Goal: Task Accomplishment & Management: Use online tool/utility

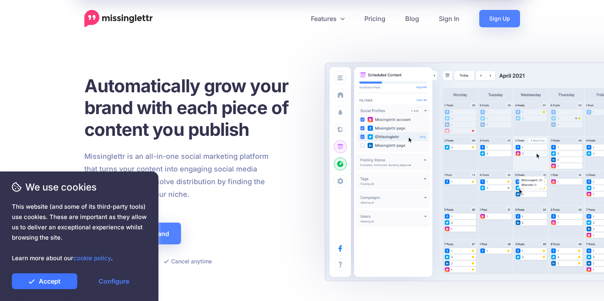
click at [59, 279] on link "Accept" at bounding box center [44, 281] width 65 height 16
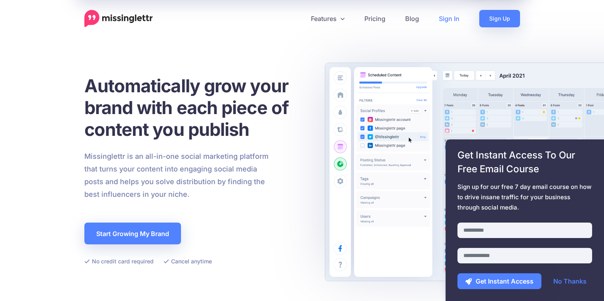
click at [447, 21] on link "Sign In" at bounding box center [449, 18] width 40 height 17
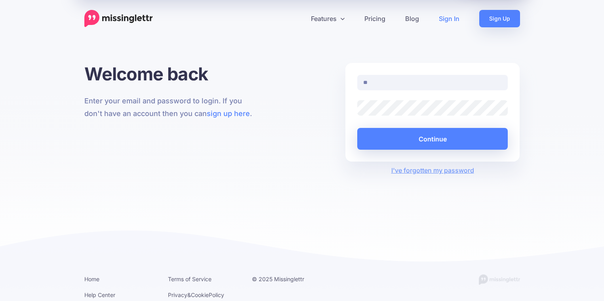
type input "**********"
click at [357, 128] on button "Continue" at bounding box center [432, 139] width 151 height 22
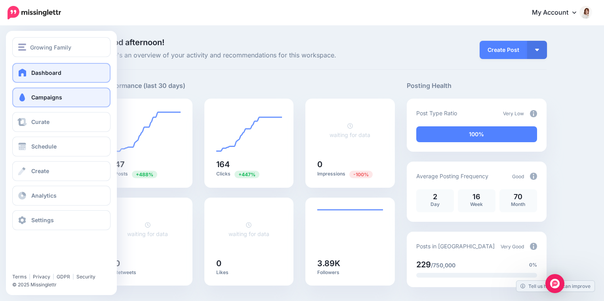
click at [25, 98] on span at bounding box center [22, 97] width 10 height 8
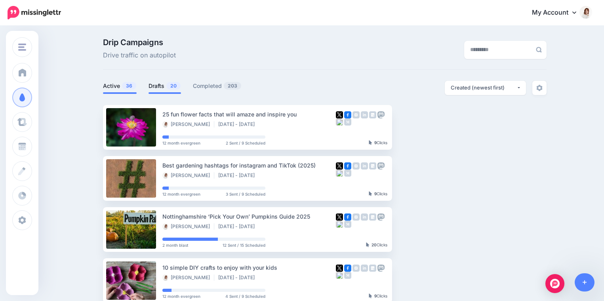
click at [167, 86] on span "20" at bounding box center [173, 86] width 14 height 8
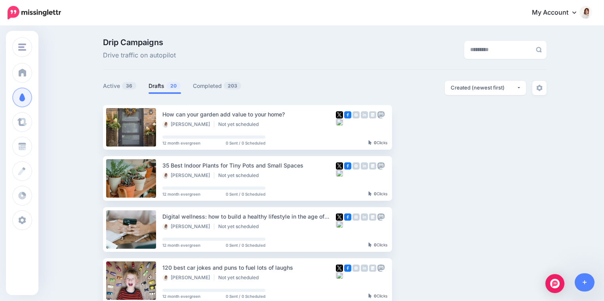
click at [95, 129] on ins at bounding box center [95, 127] width 8 height 8
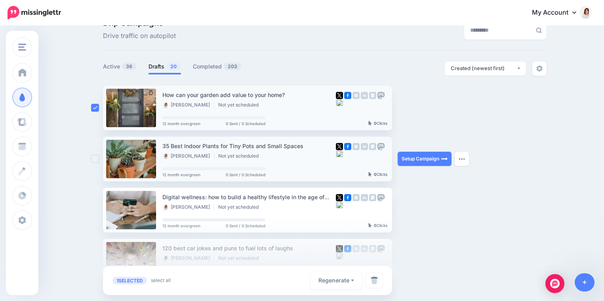
scroll to position [60, 0]
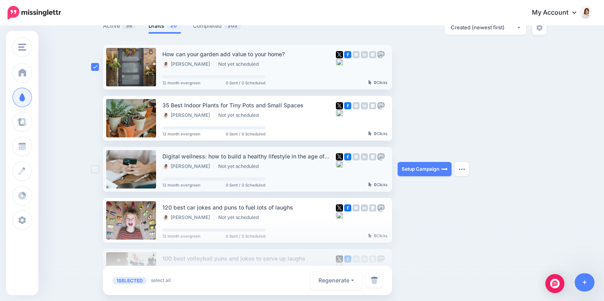
click at [95, 170] on ins at bounding box center [95, 169] width 8 height 8
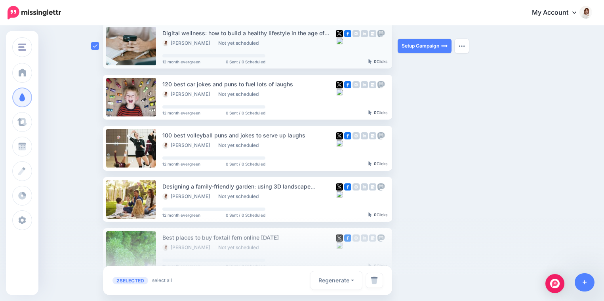
scroll to position [190, 0]
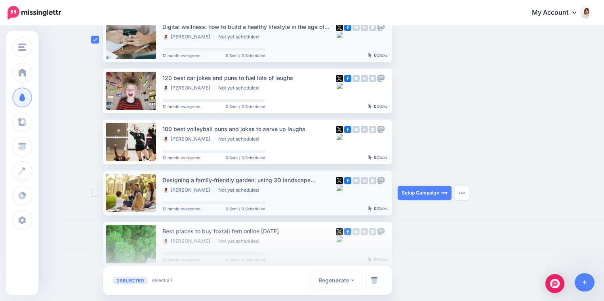
click at [94, 192] on ins at bounding box center [95, 193] width 8 height 8
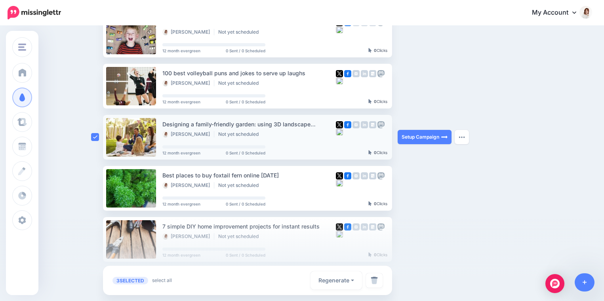
scroll to position [247, 0]
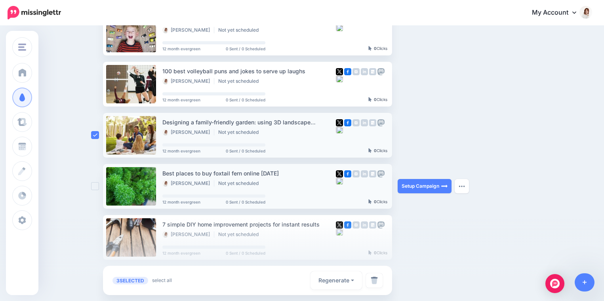
click at [94, 185] on ins at bounding box center [95, 186] width 8 height 8
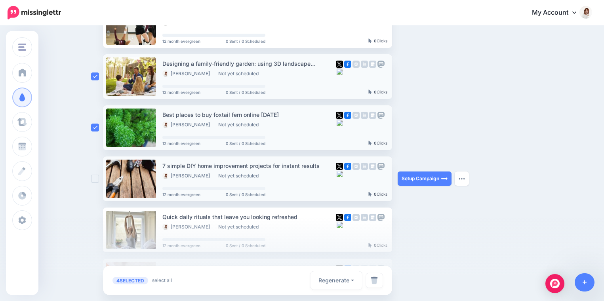
click at [95, 179] on ins at bounding box center [95, 179] width 8 height 8
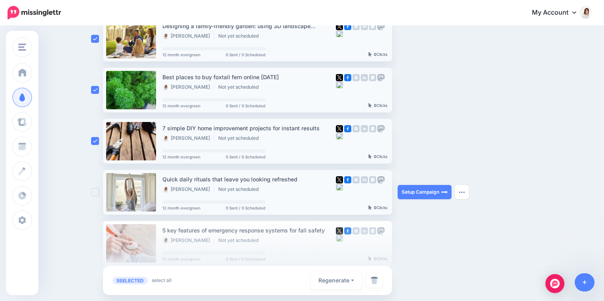
scroll to position [353, 0]
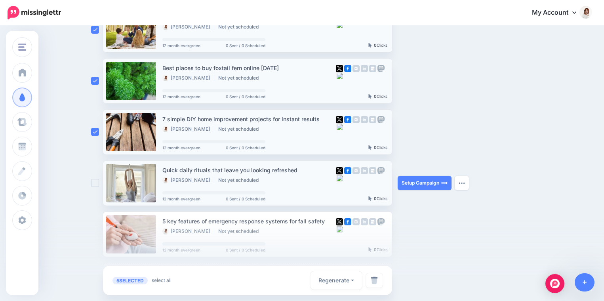
click at [95, 185] on ins at bounding box center [95, 183] width 8 height 8
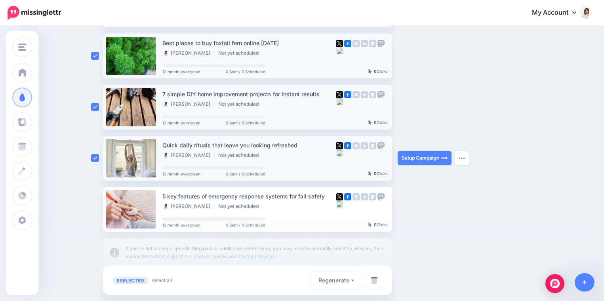
scroll to position [394, 0]
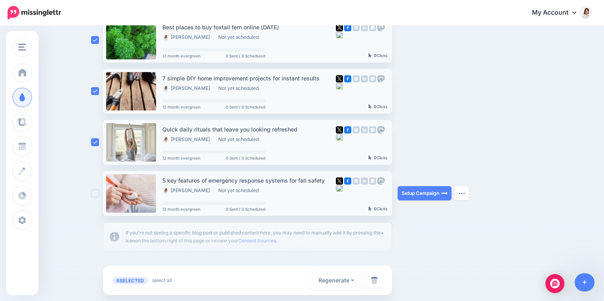
click at [95, 192] on ins at bounding box center [95, 193] width 8 height 8
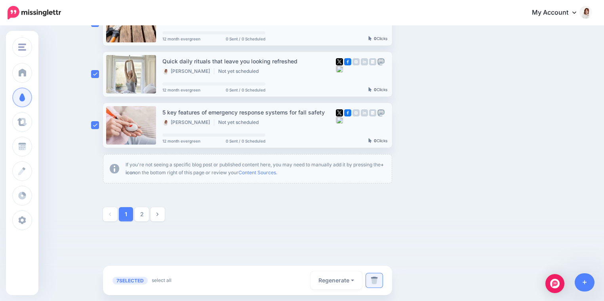
click at [378, 279] on link at bounding box center [374, 280] width 17 height 14
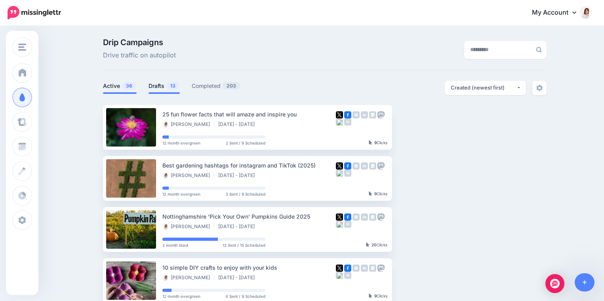
click at [159, 86] on link "Drafts 13" at bounding box center [163, 86] width 31 height 10
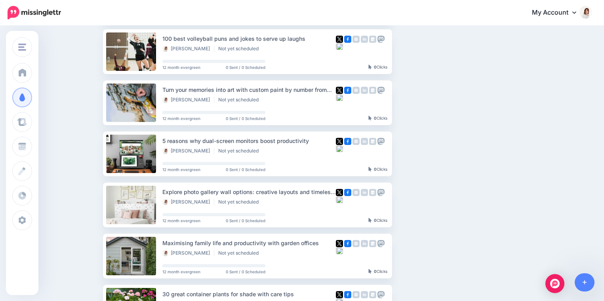
scroll to position [197, 0]
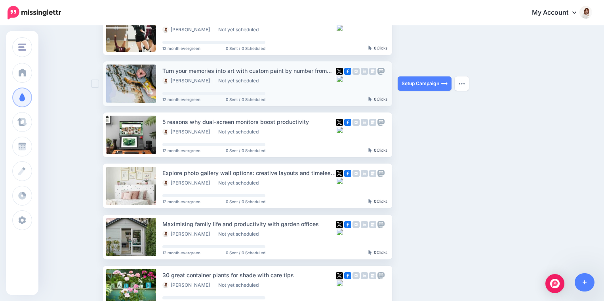
click at [96, 86] on ins at bounding box center [95, 84] width 8 height 8
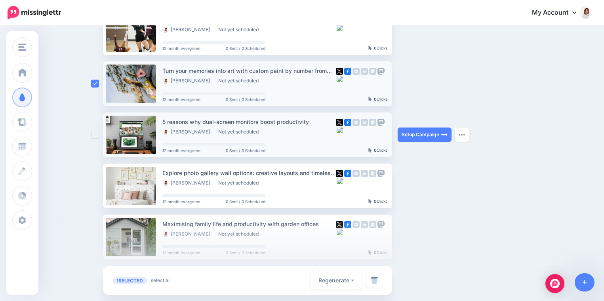
click at [96, 138] on ins at bounding box center [95, 135] width 8 height 8
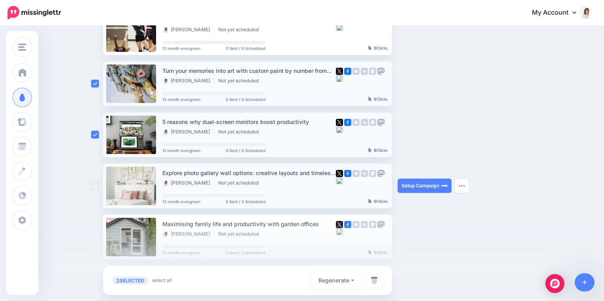
click at [95, 188] on ins at bounding box center [95, 186] width 8 height 8
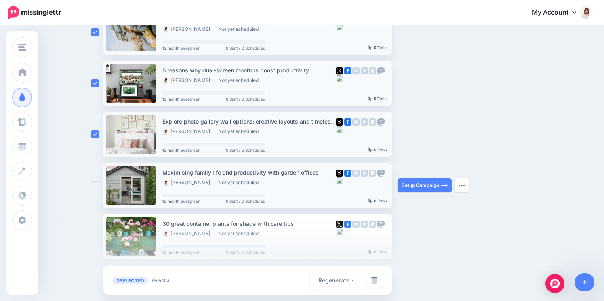
click at [95, 189] on ins at bounding box center [95, 185] width 8 height 8
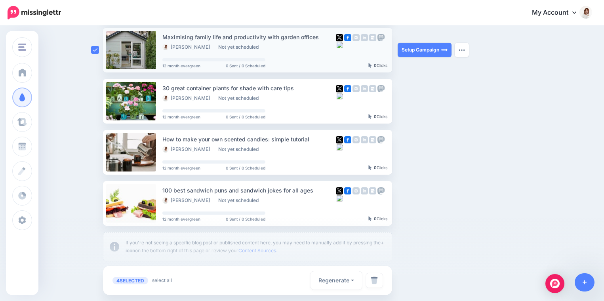
scroll to position [385, 0]
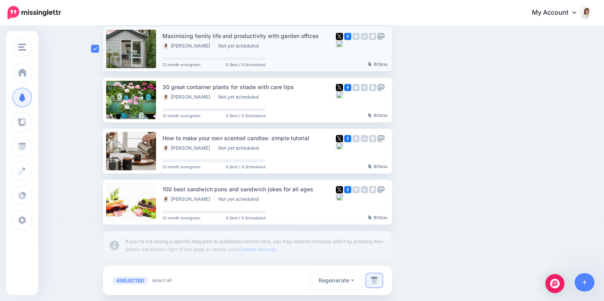
click at [375, 280] on img at bounding box center [374, 280] width 7 height 8
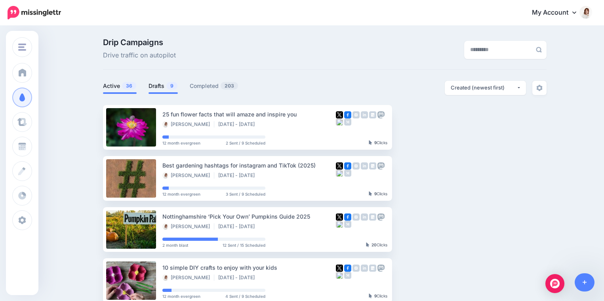
click at [164, 90] on link "Drafts 9" at bounding box center [162, 86] width 29 height 10
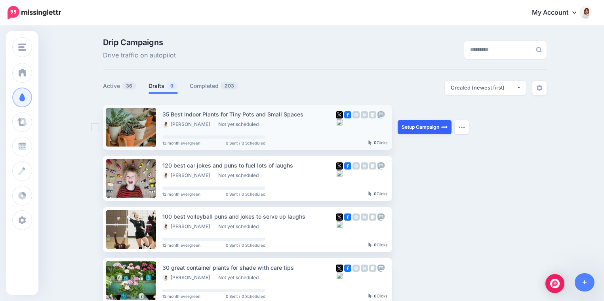
click at [405, 129] on link "Setup Campaign" at bounding box center [425, 127] width 54 height 14
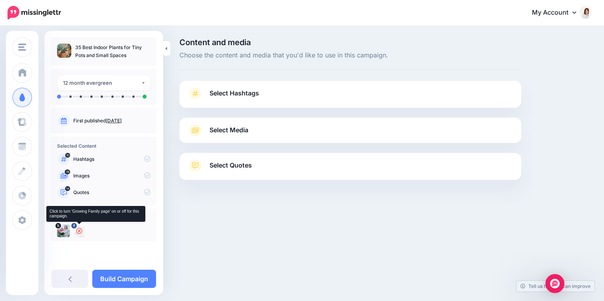
click at [79, 229] on icon at bounding box center [79, 231] width 6 height 6
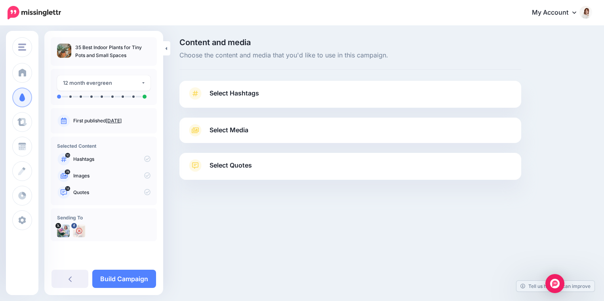
click at [250, 98] on span "Select Hashtags" at bounding box center [233, 93] width 49 height 11
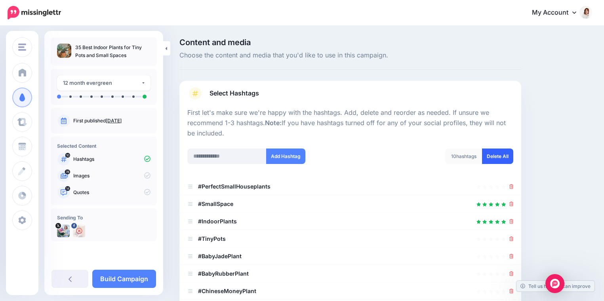
click at [495, 159] on link "Delete All" at bounding box center [497, 155] width 31 height 15
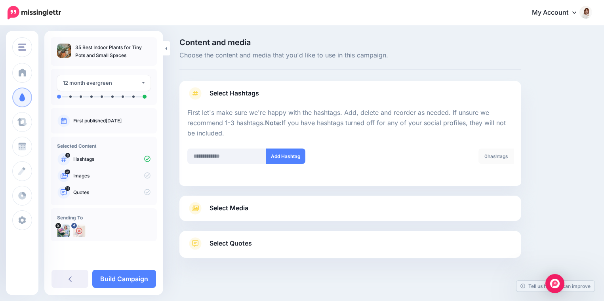
scroll to position [8, 0]
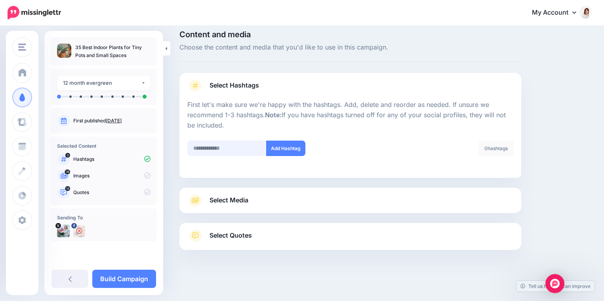
click at [241, 146] on input "text" at bounding box center [226, 148] width 79 height 15
type input "**********"
click at [287, 143] on button "Add Hashtag" at bounding box center [285, 148] width 39 height 15
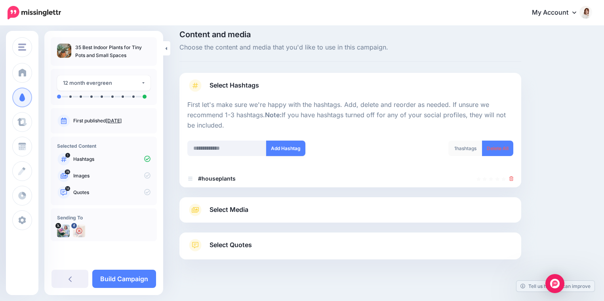
scroll to position [17, 0]
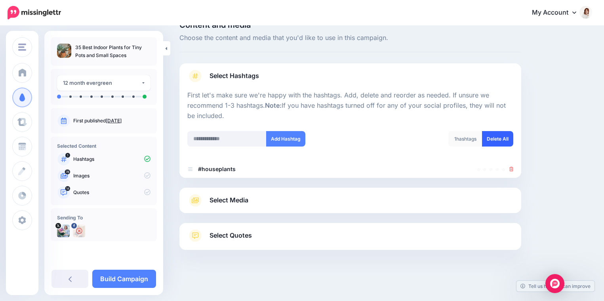
click at [491, 141] on link "Delete All" at bounding box center [497, 138] width 31 height 15
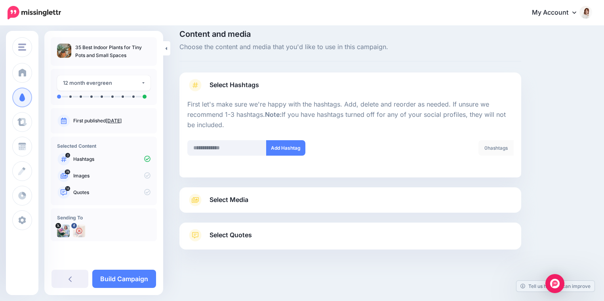
scroll to position [8, 0]
click at [249, 150] on input "text" at bounding box center [226, 148] width 79 height 15
type input "**********"
click at [281, 148] on button "Add Hashtag" at bounding box center [285, 148] width 39 height 15
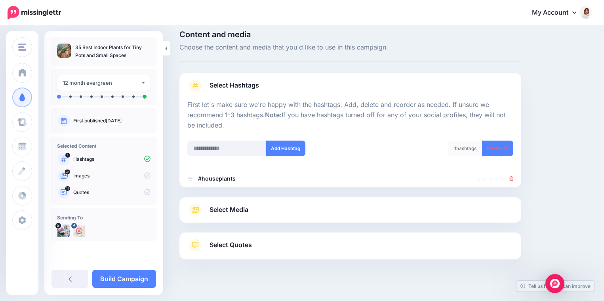
scroll to position [17, 0]
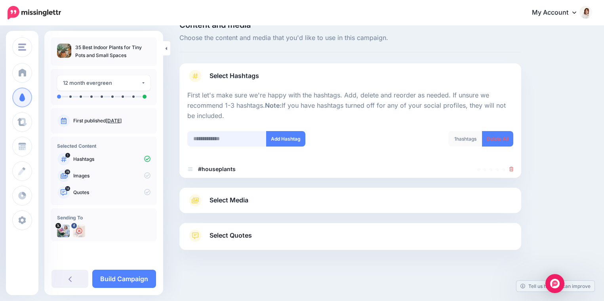
click at [244, 139] on input "text" at bounding box center [226, 138] width 79 height 15
type input "**********"
click at [289, 140] on button "Add Hashtag" at bounding box center [285, 138] width 39 height 15
click at [255, 203] on link "Select Media" at bounding box center [350, 200] width 326 height 13
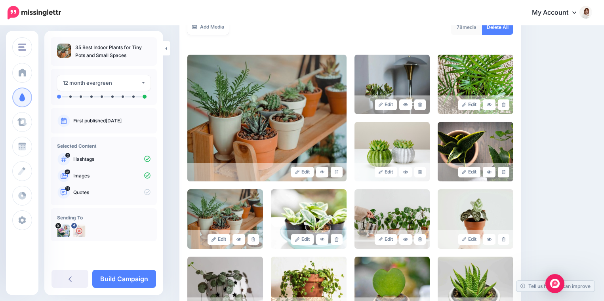
scroll to position [186, 0]
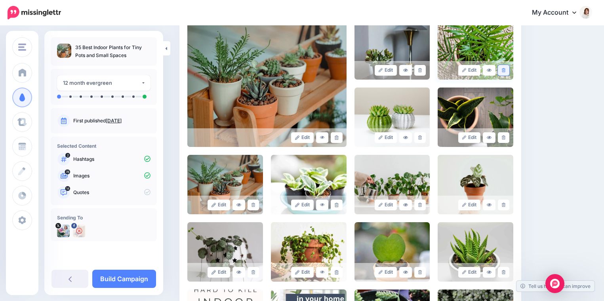
click at [507, 70] on link at bounding box center [503, 70] width 11 height 11
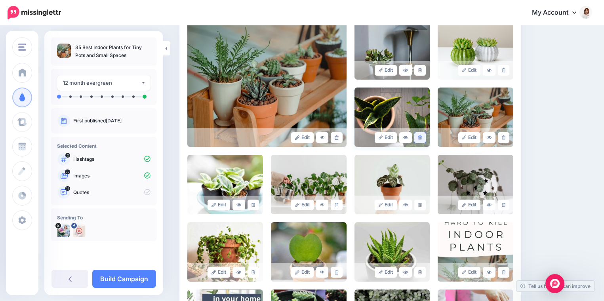
click at [420, 139] on icon at bounding box center [420, 137] width 4 height 4
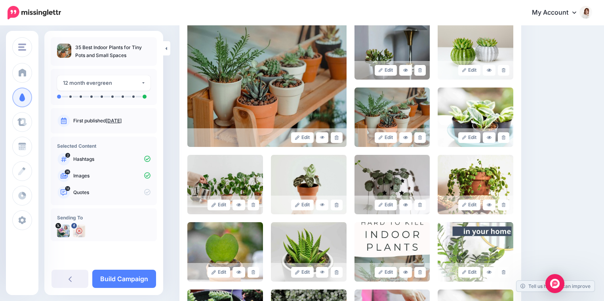
click at [420, 139] on icon at bounding box center [420, 137] width 4 height 4
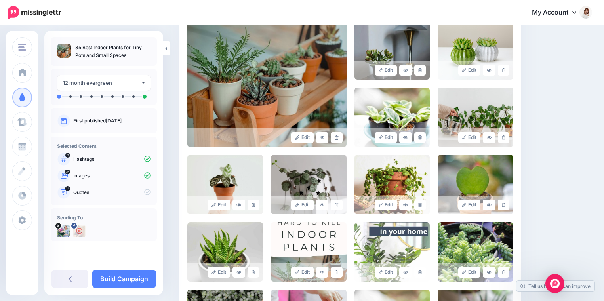
click at [420, 139] on icon at bounding box center [420, 137] width 4 height 4
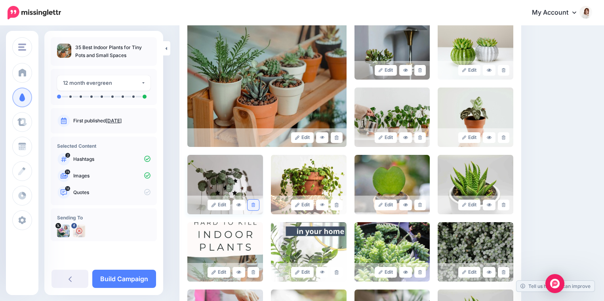
click at [252, 207] on link at bounding box center [252, 205] width 11 height 11
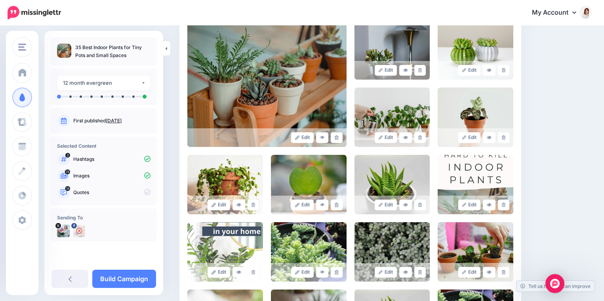
click at [252, 207] on link at bounding box center [252, 205] width 11 height 11
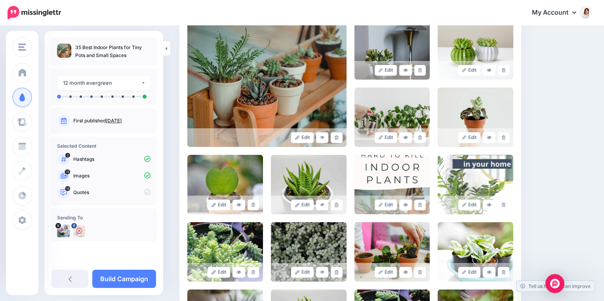
click at [252, 207] on link at bounding box center [252, 205] width 11 height 11
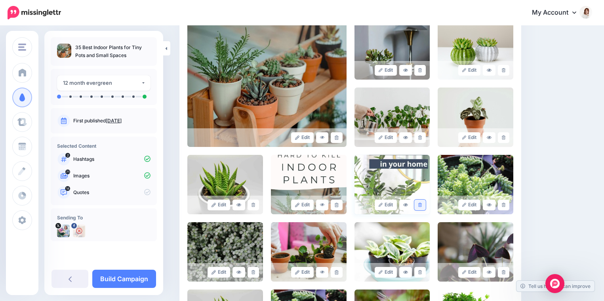
click at [422, 207] on link at bounding box center [419, 205] width 11 height 11
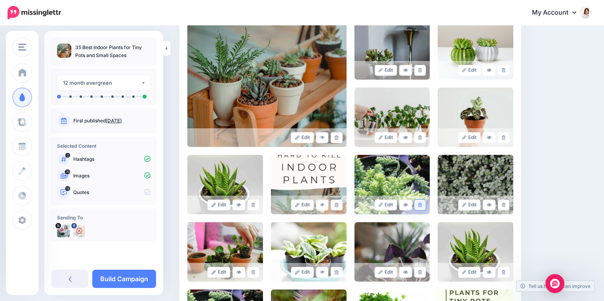
click at [421, 207] on icon at bounding box center [420, 205] width 4 height 4
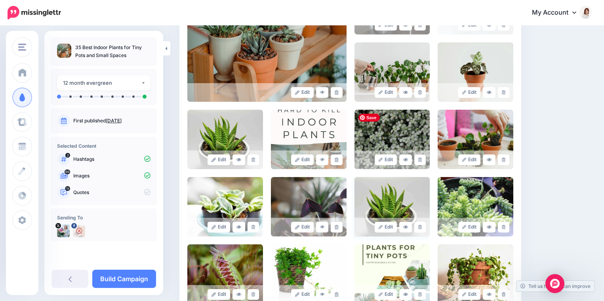
scroll to position [226, 0]
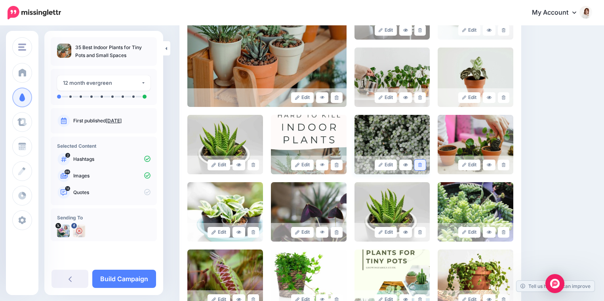
click at [420, 163] on icon at bounding box center [420, 165] width 4 height 4
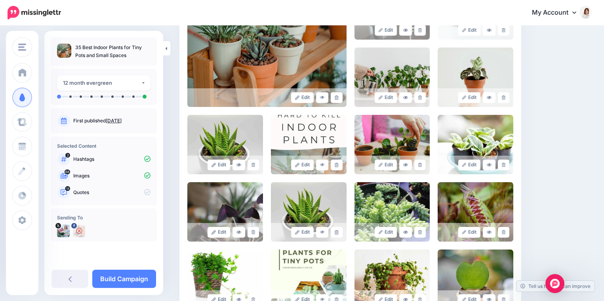
click at [420, 163] on icon at bounding box center [420, 165] width 4 height 4
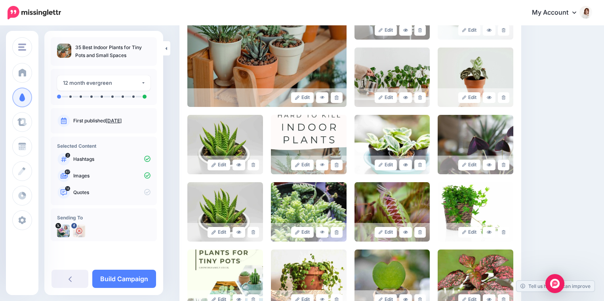
click at [420, 163] on icon at bounding box center [420, 165] width 4 height 4
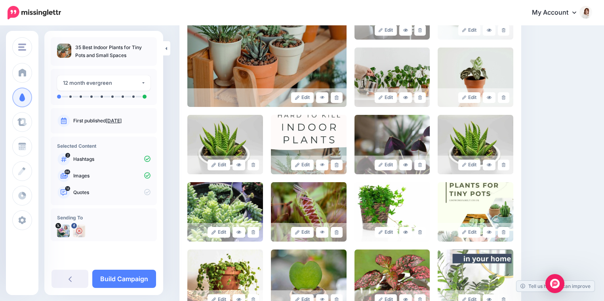
click at [420, 163] on icon at bounding box center [420, 165] width 4 height 4
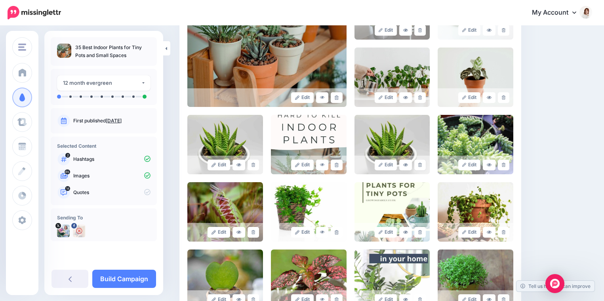
click at [420, 163] on icon at bounding box center [420, 165] width 4 height 4
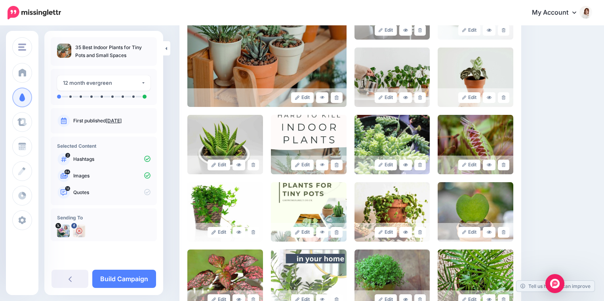
click at [420, 163] on icon at bounding box center [420, 165] width 4 height 4
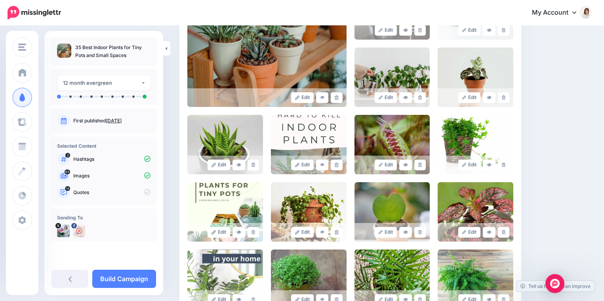
click at [420, 163] on icon at bounding box center [420, 165] width 4 height 4
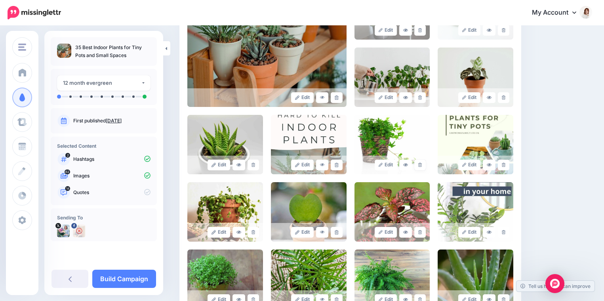
click at [420, 163] on icon at bounding box center [420, 165] width 4 height 4
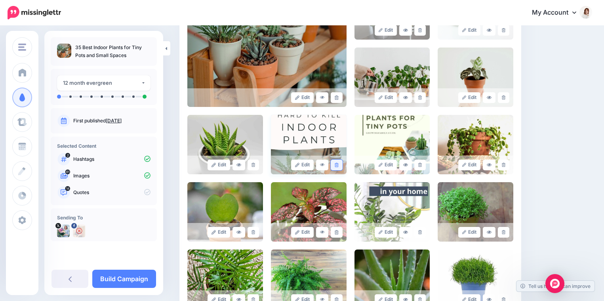
click at [337, 165] on icon at bounding box center [337, 165] width 4 height 4
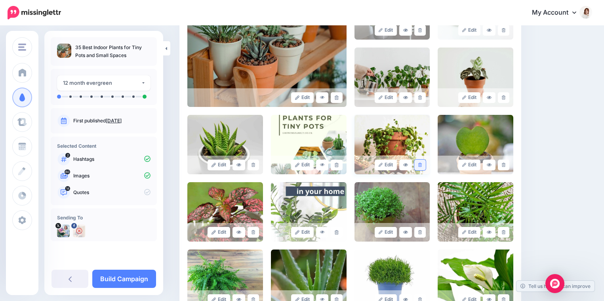
click at [418, 167] on link at bounding box center [419, 165] width 11 height 11
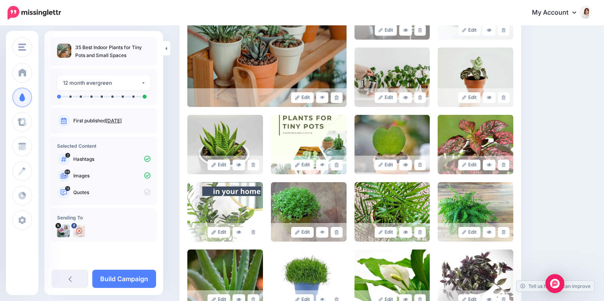
click at [418, 167] on link at bounding box center [419, 165] width 11 height 11
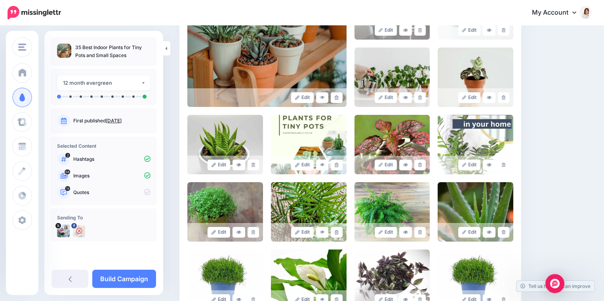
click at [418, 167] on link at bounding box center [419, 165] width 11 height 11
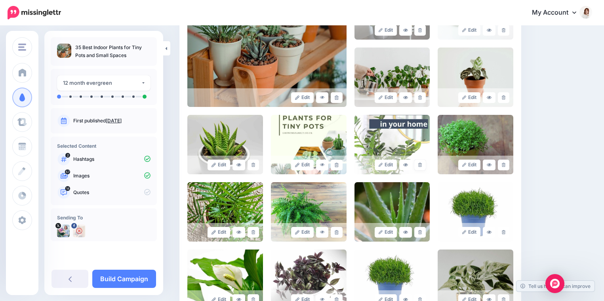
click at [418, 167] on link at bounding box center [419, 165] width 11 height 11
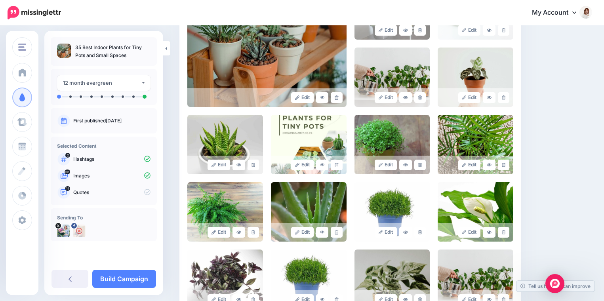
click at [418, 167] on link at bounding box center [419, 165] width 11 height 11
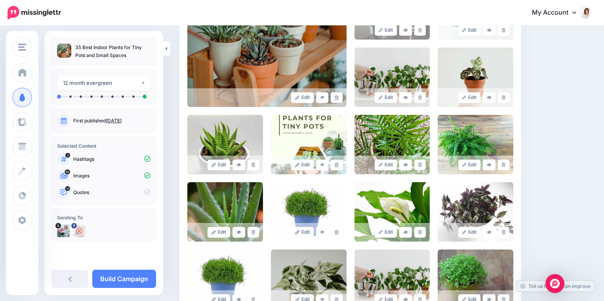
click at [418, 167] on link at bounding box center [419, 165] width 11 height 11
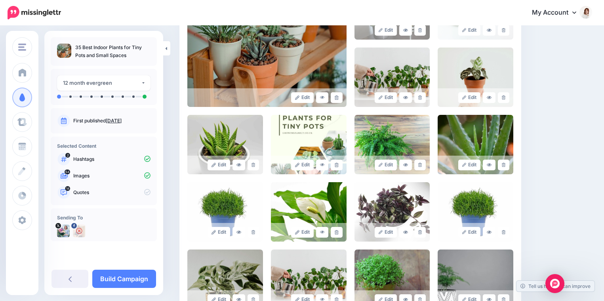
click at [418, 167] on link at bounding box center [419, 165] width 11 height 11
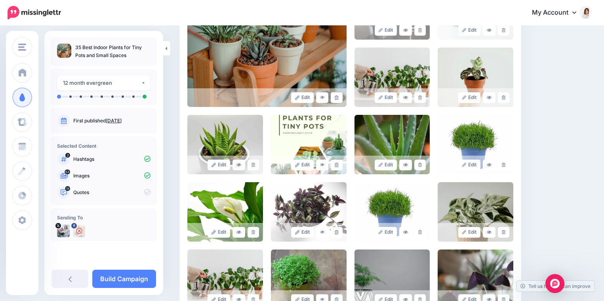
click at [418, 167] on link at bounding box center [419, 165] width 11 height 11
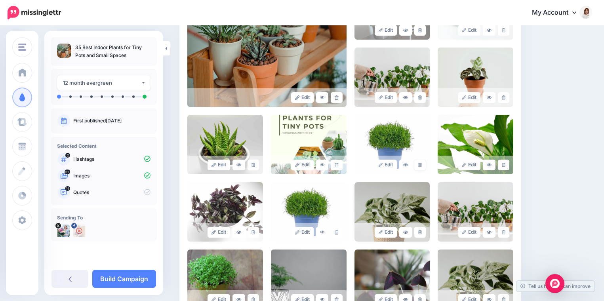
click at [418, 167] on link at bounding box center [419, 165] width 11 height 11
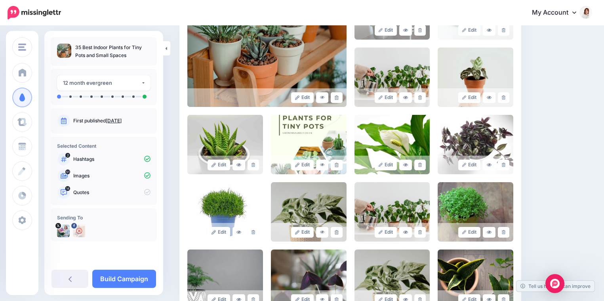
click at [418, 167] on link at bounding box center [419, 165] width 11 height 11
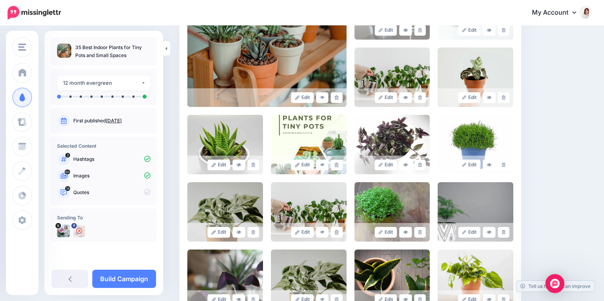
click at [418, 167] on link at bounding box center [419, 165] width 11 height 11
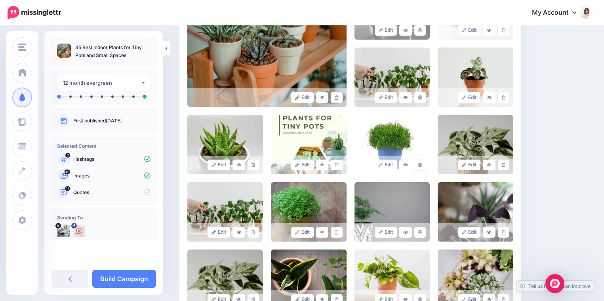
click at [418, 167] on link at bounding box center [419, 165] width 11 height 11
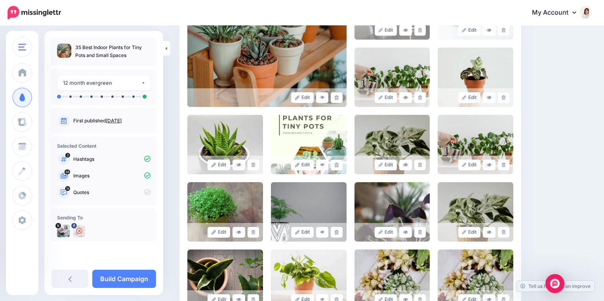
click at [418, 167] on link at bounding box center [419, 165] width 11 height 11
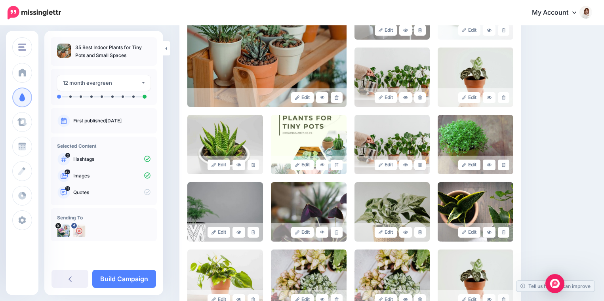
click at [418, 167] on link at bounding box center [419, 165] width 11 height 11
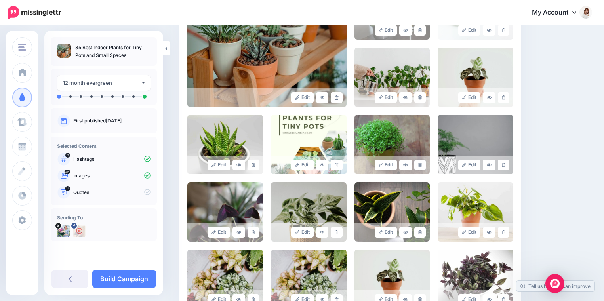
click at [418, 167] on link at bounding box center [419, 165] width 11 height 11
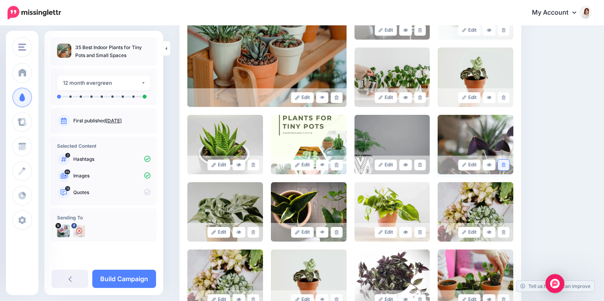
click at [503, 166] on icon at bounding box center [504, 165] width 4 height 4
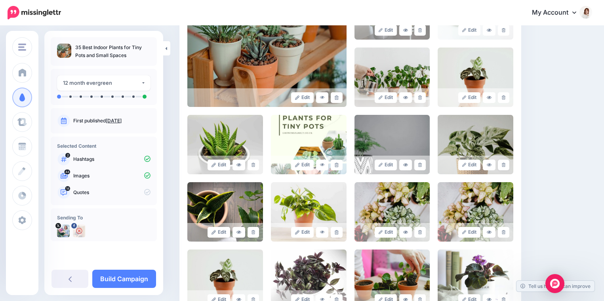
click at [503, 166] on icon at bounding box center [504, 165] width 4 height 4
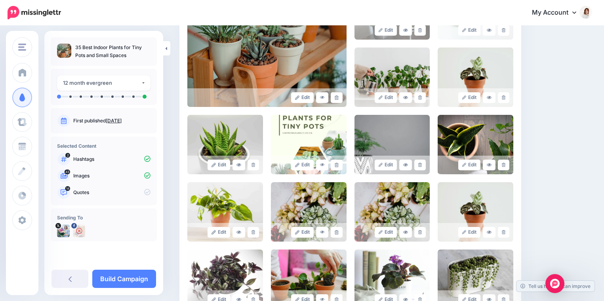
click at [503, 166] on icon at bounding box center [504, 165] width 4 height 4
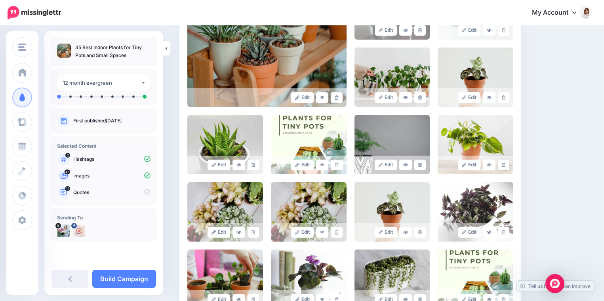
click at [503, 166] on icon at bounding box center [504, 165] width 4 height 4
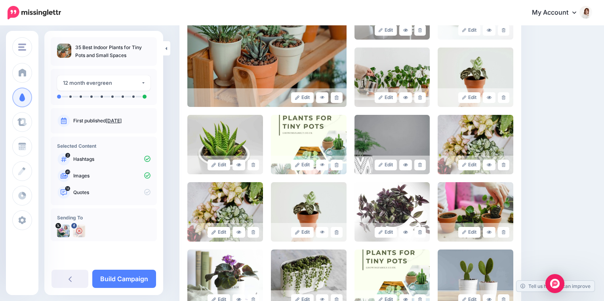
click at [503, 166] on icon at bounding box center [504, 165] width 4 height 4
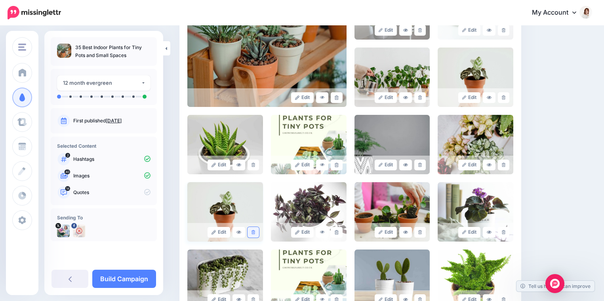
click at [253, 233] on icon at bounding box center [253, 232] width 4 height 4
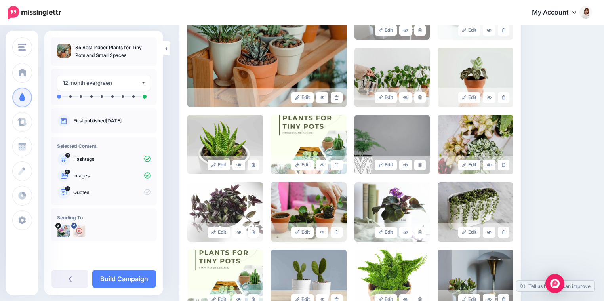
click at [253, 233] on icon at bounding box center [253, 232] width 4 height 4
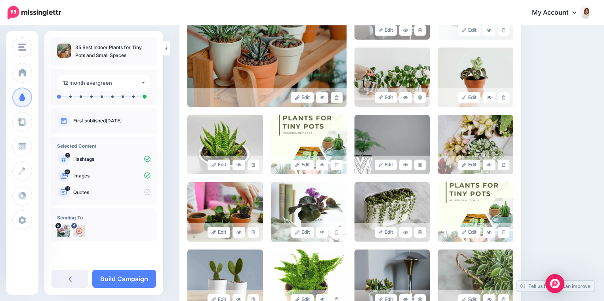
click at [253, 233] on icon at bounding box center [253, 232] width 4 height 4
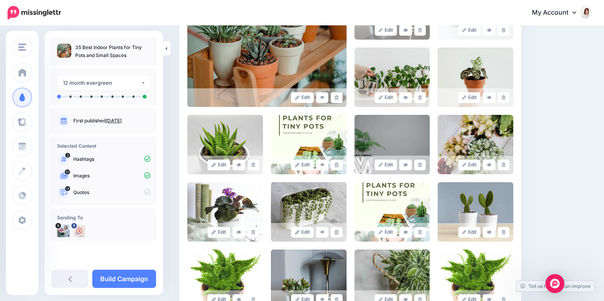
click at [253, 233] on icon at bounding box center [253, 232] width 4 height 4
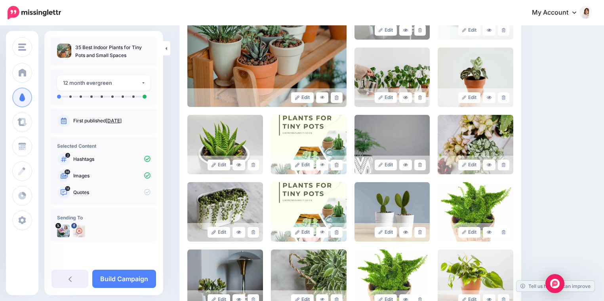
click at [253, 233] on icon at bounding box center [253, 232] width 4 height 4
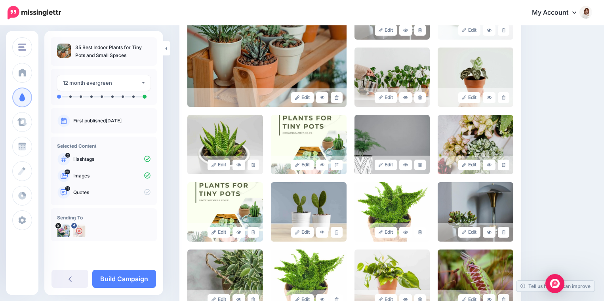
click at [253, 233] on icon at bounding box center [253, 232] width 4 height 4
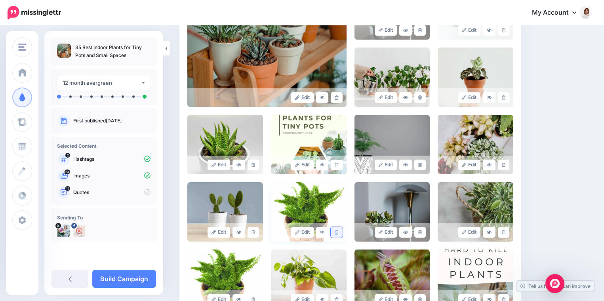
click at [335, 235] on link at bounding box center [336, 232] width 11 height 11
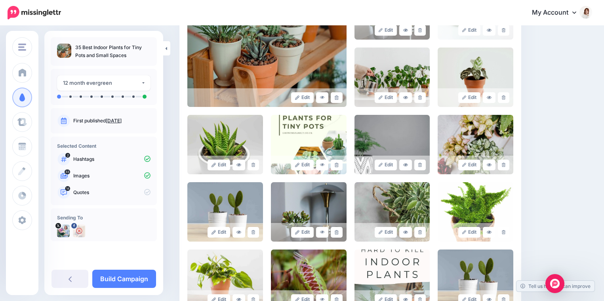
click at [335, 235] on link at bounding box center [336, 232] width 11 height 11
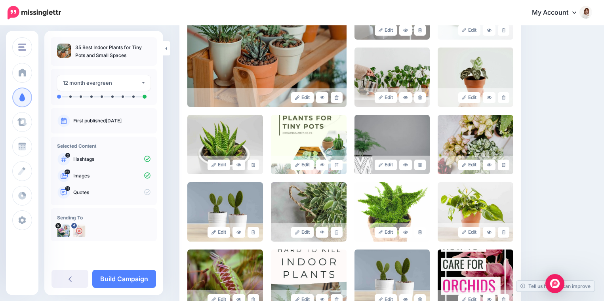
click at [335, 235] on link at bounding box center [336, 232] width 11 height 11
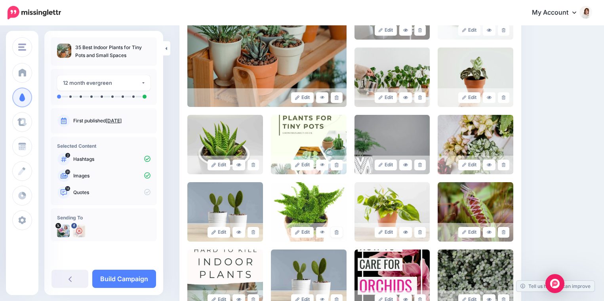
click at [335, 235] on link at bounding box center [336, 232] width 11 height 11
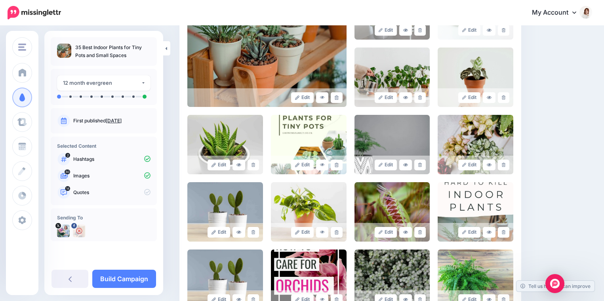
click at [335, 235] on link at bounding box center [336, 232] width 11 height 11
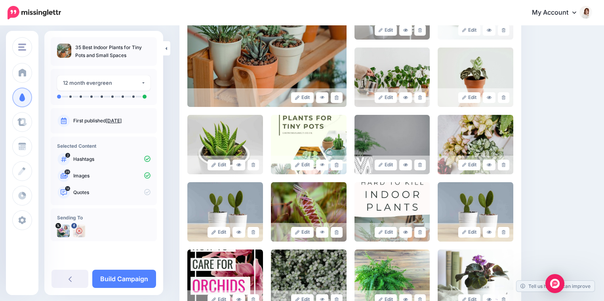
click at [335, 235] on link at bounding box center [336, 232] width 11 height 11
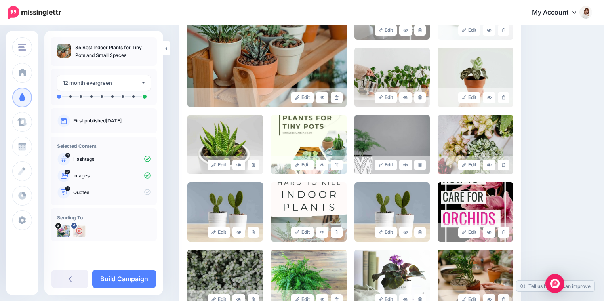
click at [335, 235] on link at bounding box center [336, 232] width 11 height 11
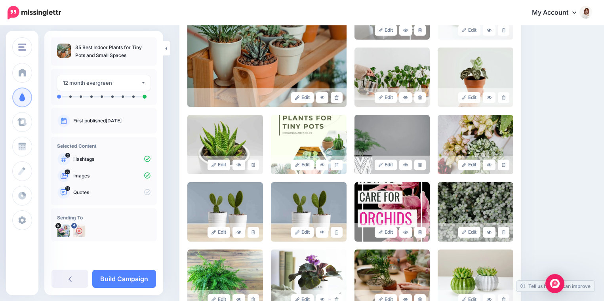
click at [335, 235] on link at bounding box center [336, 232] width 11 height 11
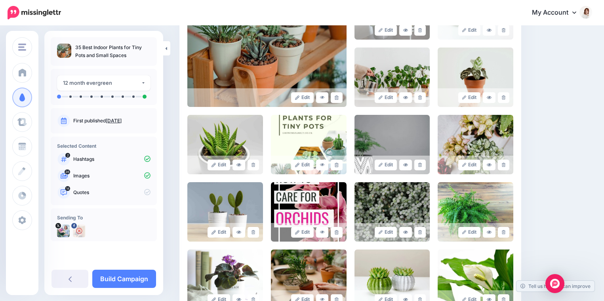
click at [335, 235] on link at bounding box center [336, 232] width 11 height 11
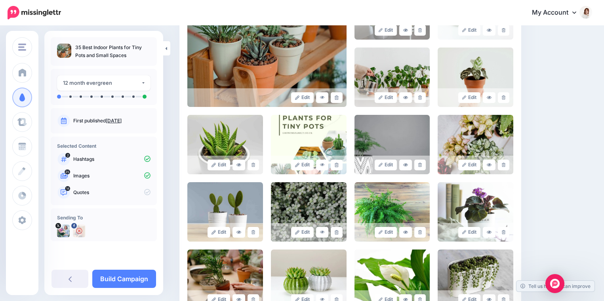
click at [335, 235] on link at bounding box center [336, 232] width 11 height 11
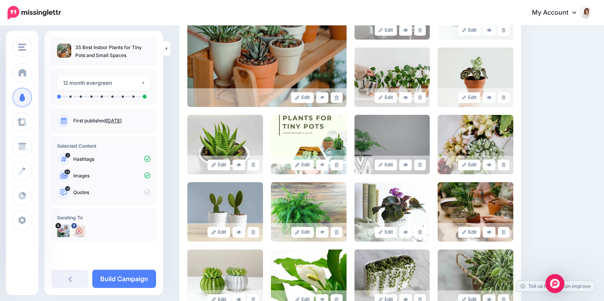
click at [335, 235] on link at bounding box center [336, 232] width 11 height 11
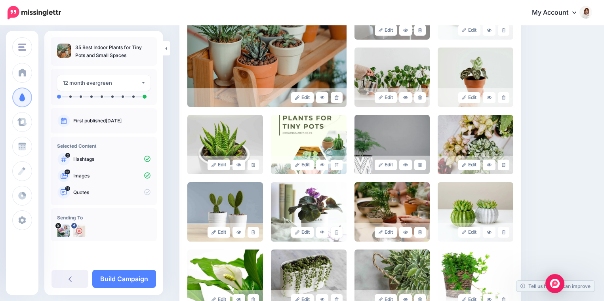
click at [335, 235] on link at bounding box center [336, 232] width 11 height 11
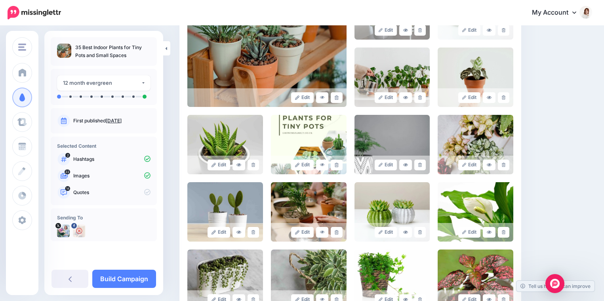
click at [335, 235] on link at bounding box center [336, 232] width 11 height 11
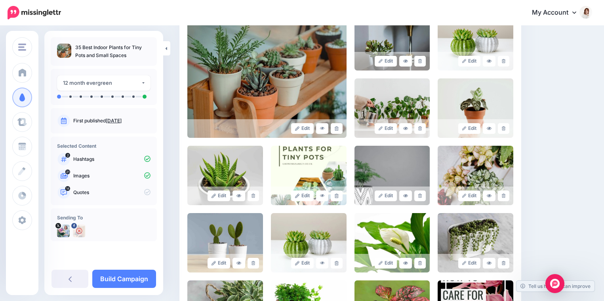
scroll to position [200, 0]
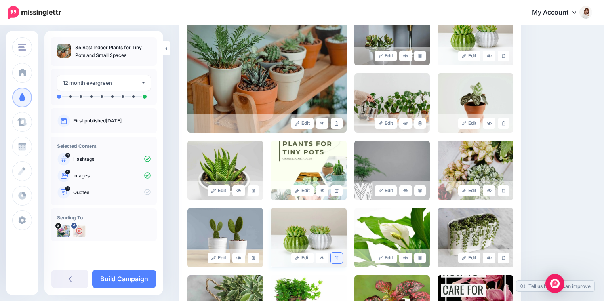
click at [337, 259] on icon at bounding box center [337, 258] width 4 height 4
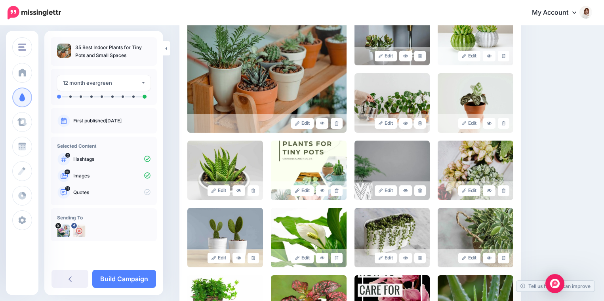
click at [337, 259] on icon at bounding box center [337, 258] width 4 height 4
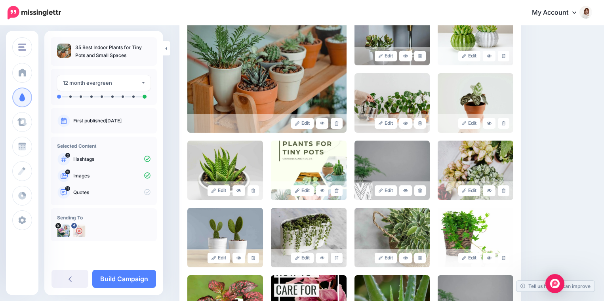
click at [337, 259] on icon at bounding box center [337, 258] width 4 height 4
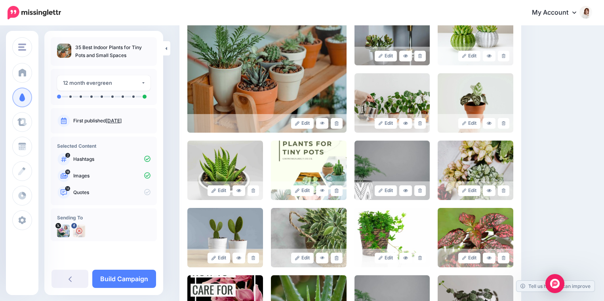
click at [337, 259] on icon at bounding box center [337, 258] width 4 height 4
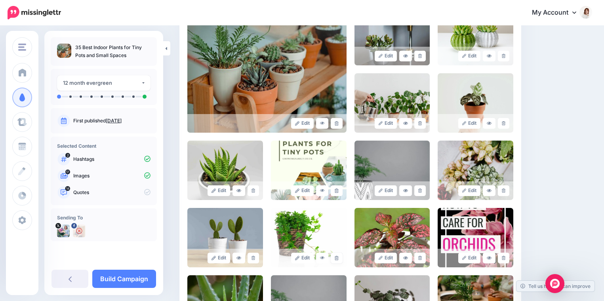
click at [337, 259] on icon at bounding box center [337, 258] width 4 height 4
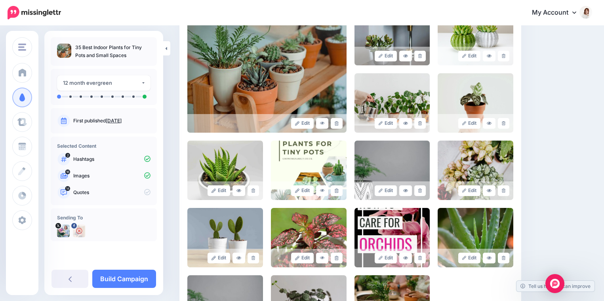
click at [337, 259] on icon at bounding box center [337, 258] width 4 height 4
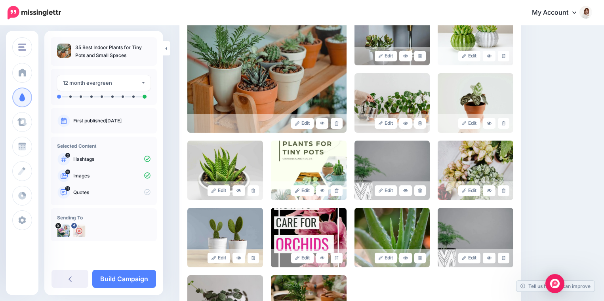
click at [337, 259] on icon at bounding box center [337, 258] width 4 height 4
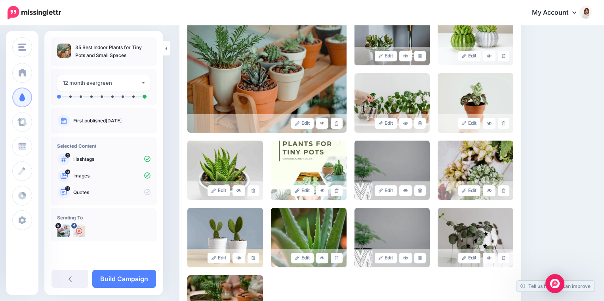
click at [337, 259] on icon at bounding box center [337, 258] width 4 height 4
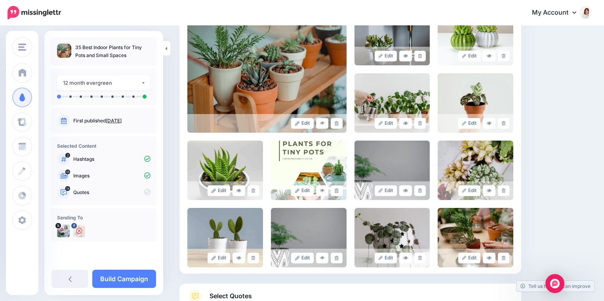
click at [337, 259] on icon at bounding box center [337, 258] width 4 height 4
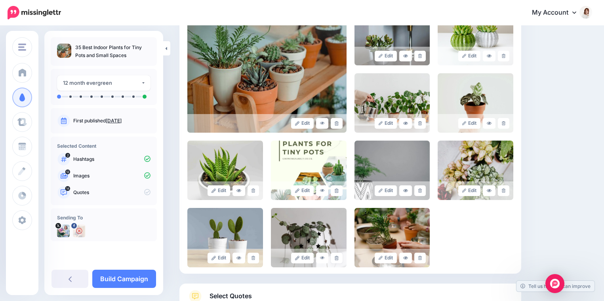
click at [337, 259] on icon at bounding box center [337, 258] width 4 height 4
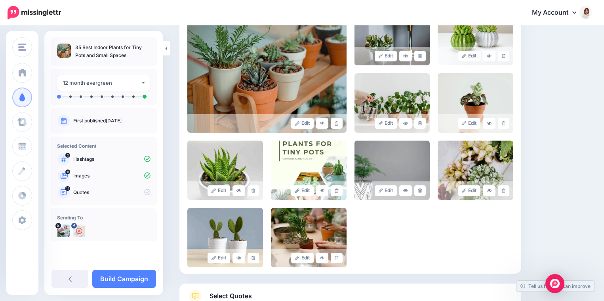
click at [337, 259] on icon at bounding box center [337, 258] width 4 height 4
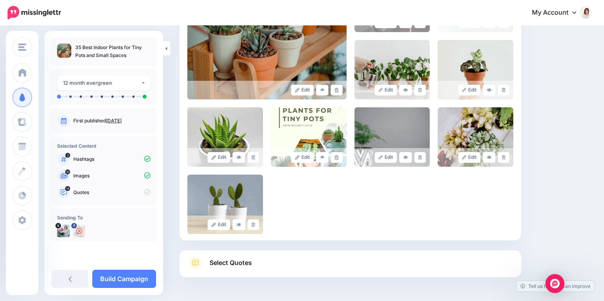
scroll to position [261, 0]
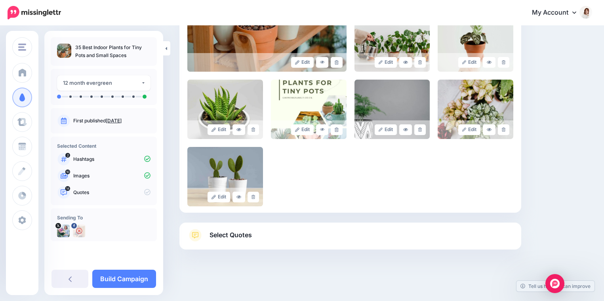
click at [337, 239] on link "Select Quotes" at bounding box center [350, 239] width 326 height 21
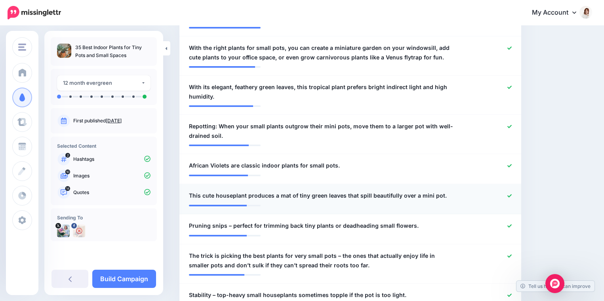
scroll to position [295, 0]
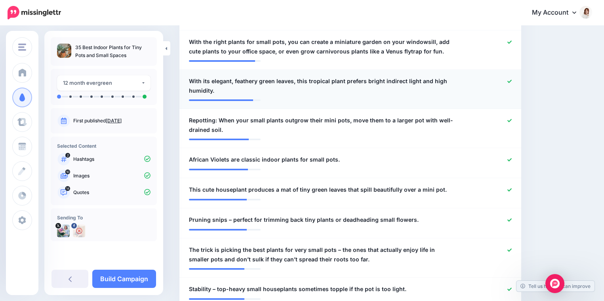
click at [505, 77] on div at bounding box center [490, 85] width 56 height 19
click at [507, 79] on icon at bounding box center [509, 81] width 4 height 4
click at [508, 118] on icon at bounding box center [509, 120] width 4 height 4
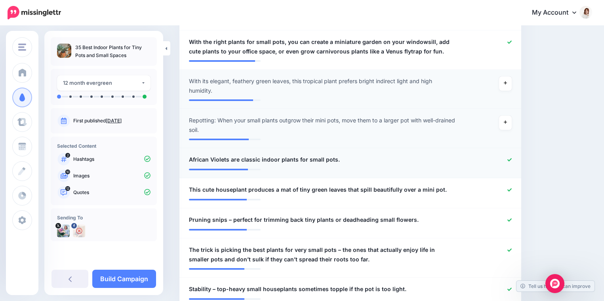
click at [510, 158] on icon at bounding box center [509, 159] width 4 height 3
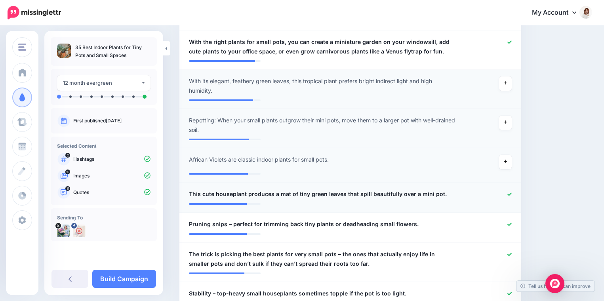
click at [508, 189] on div at bounding box center [490, 194] width 56 height 10
click at [509, 192] on icon at bounding box center [509, 194] width 4 height 4
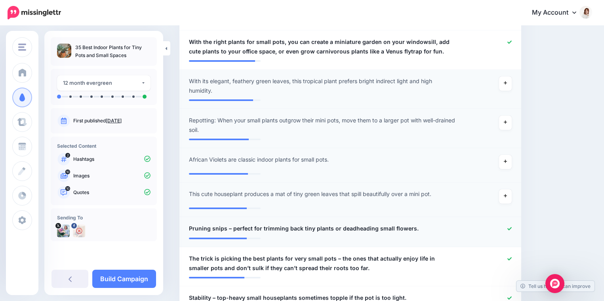
click at [508, 226] on icon at bounding box center [509, 228] width 4 height 4
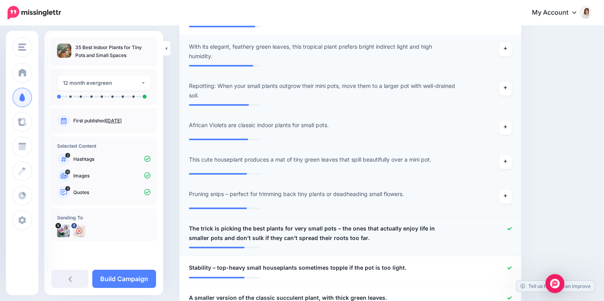
scroll to position [418, 0]
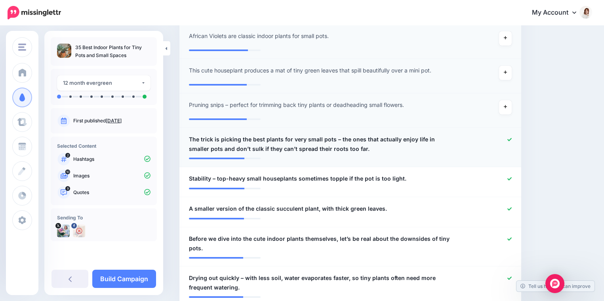
click at [507, 137] on icon at bounding box center [509, 139] width 4 height 4
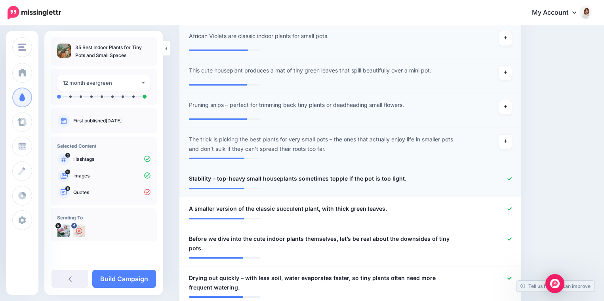
click at [508, 177] on icon at bounding box center [509, 179] width 4 height 4
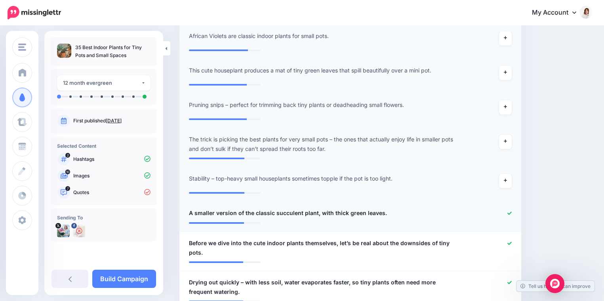
click at [508, 211] on icon at bounding box center [509, 213] width 4 height 4
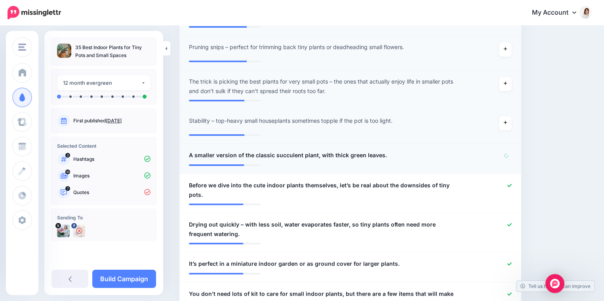
scroll to position [485, 0]
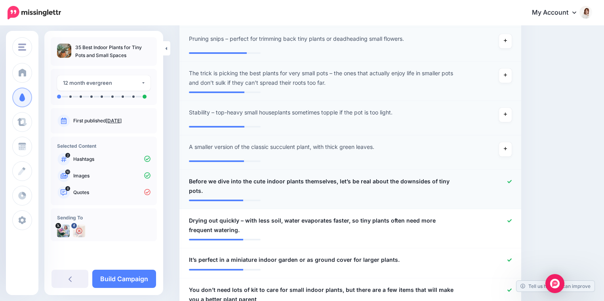
click at [511, 179] on icon at bounding box center [509, 181] width 4 height 4
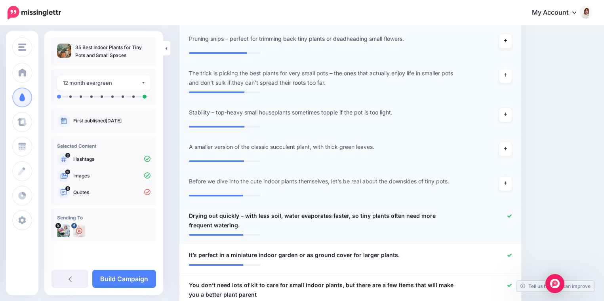
click at [510, 214] on icon at bounding box center [509, 216] width 4 height 4
click at [511, 253] on link at bounding box center [509, 256] width 4 height 6
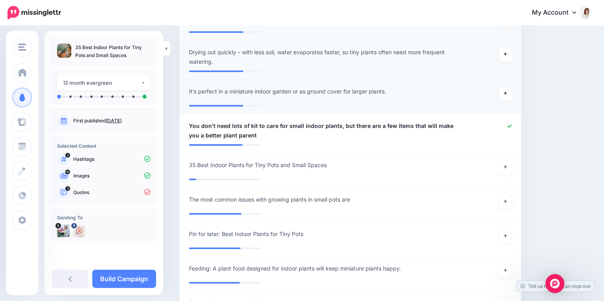
scroll to position [652, 0]
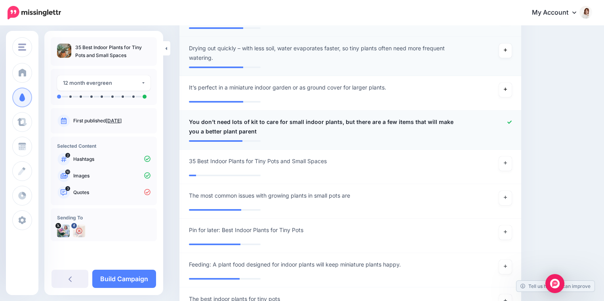
click at [506, 117] on div at bounding box center [490, 126] width 56 height 19
click at [504, 157] on link at bounding box center [505, 163] width 13 height 14
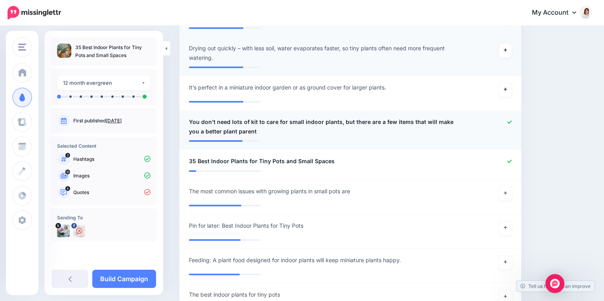
click at [509, 120] on icon at bounding box center [509, 121] width 4 height 3
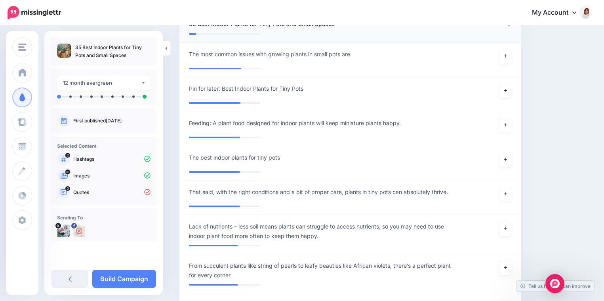
scroll to position [792, 0]
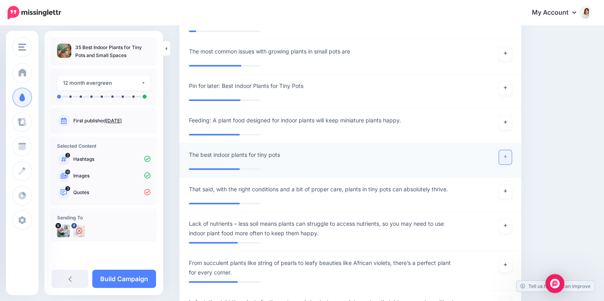
click at [503, 150] on link at bounding box center [505, 157] width 13 height 14
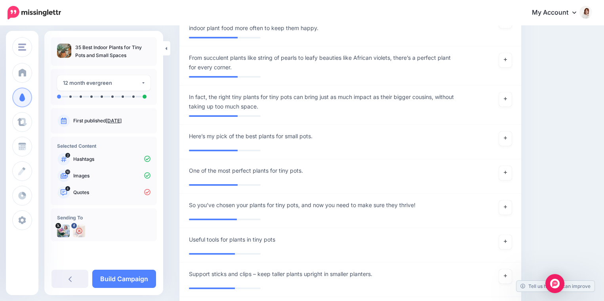
scroll to position [1002, 0]
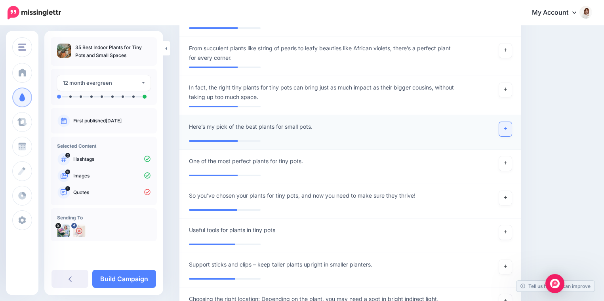
click at [506, 126] on icon at bounding box center [505, 128] width 3 height 4
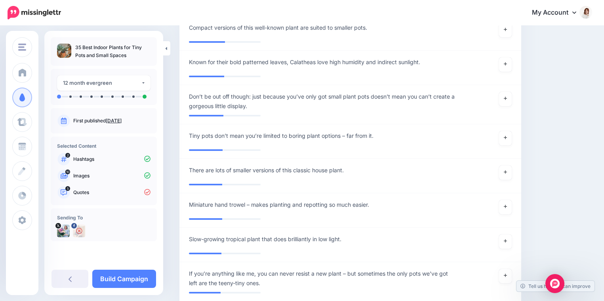
scroll to position [1832, 0]
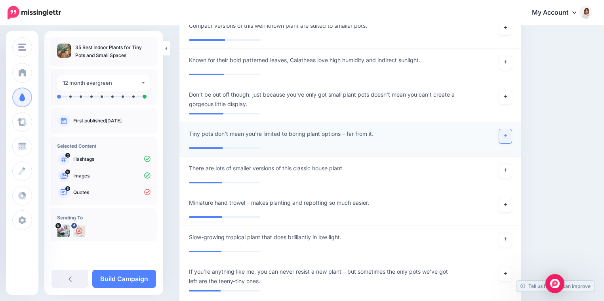
click at [506, 129] on link at bounding box center [505, 136] width 13 height 14
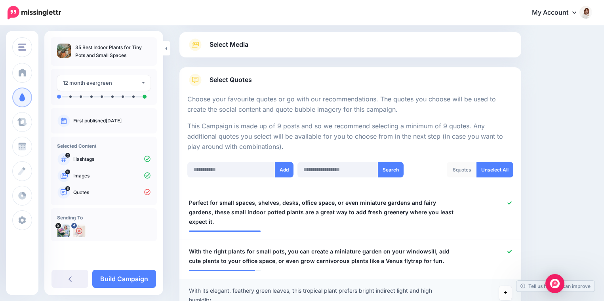
scroll to position [0, 0]
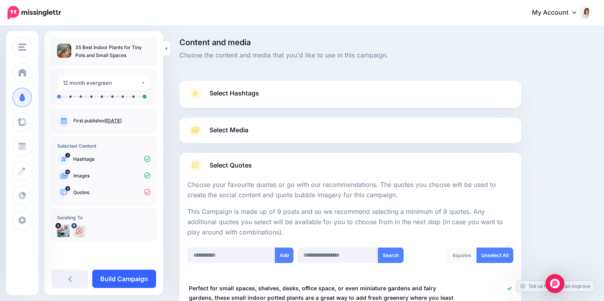
click at [140, 279] on link "Build Campaign" at bounding box center [124, 279] width 64 height 18
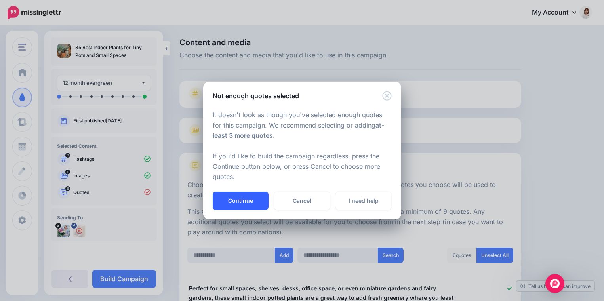
click at [240, 199] on button "Continue" at bounding box center [241, 201] width 56 height 18
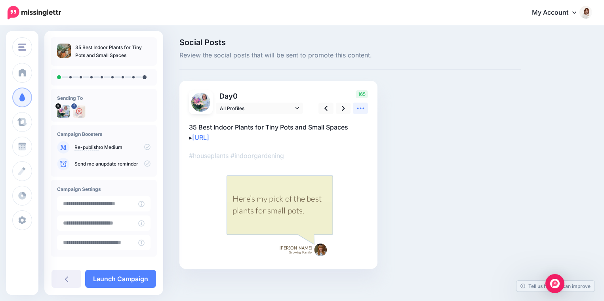
click at [355, 108] on link at bounding box center [360, 108] width 15 height 11
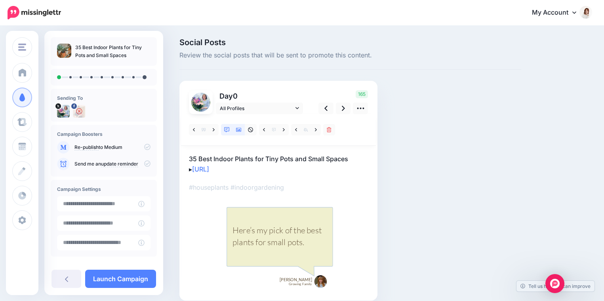
click at [240, 133] on link at bounding box center [239, 129] width 12 height 11
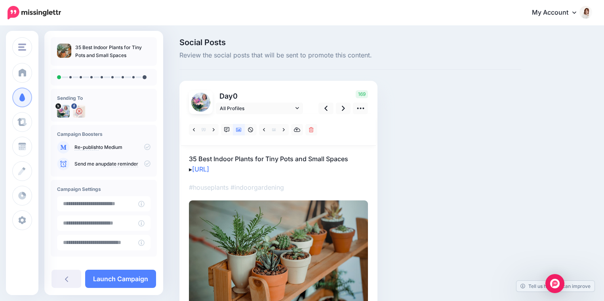
click at [352, 105] on div "169" at bounding box center [342, 102] width 64 height 24
click at [345, 107] on link at bounding box center [343, 108] width 15 height 11
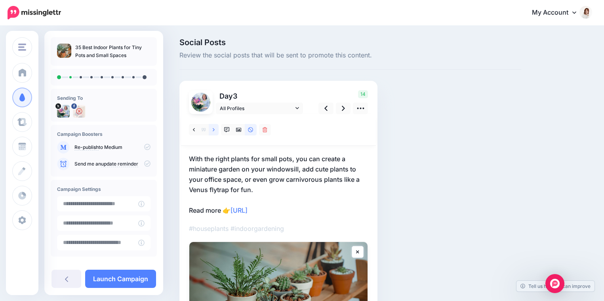
click at [213, 129] on icon at bounding box center [214, 130] width 2 height 6
click at [229, 128] on icon at bounding box center [227, 130] width 6 height 6
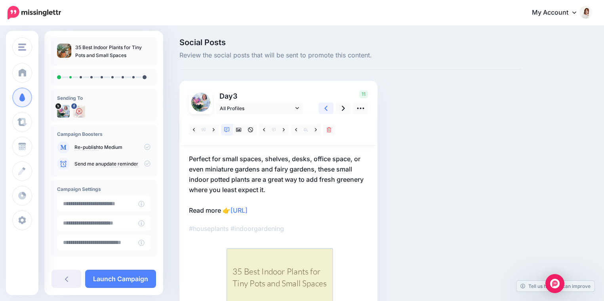
click at [327, 109] on link at bounding box center [325, 108] width 15 height 11
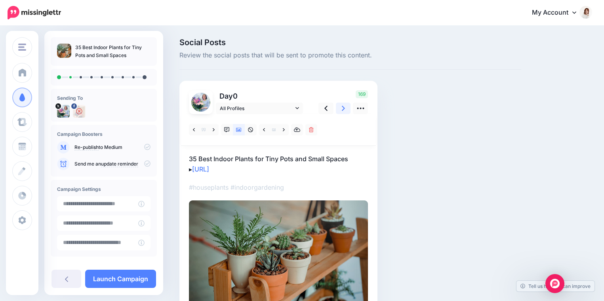
click at [342, 109] on icon at bounding box center [343, 108] width 3 height 8
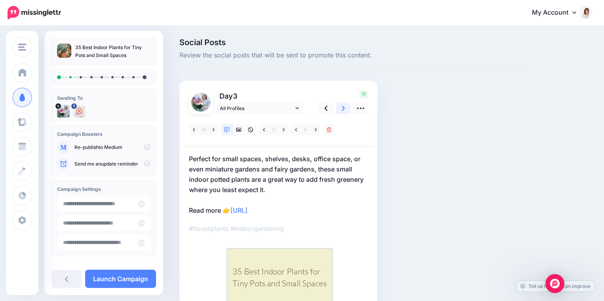
click at [342, 109] on icon at bounding box center [343, 108] width 3 height 8
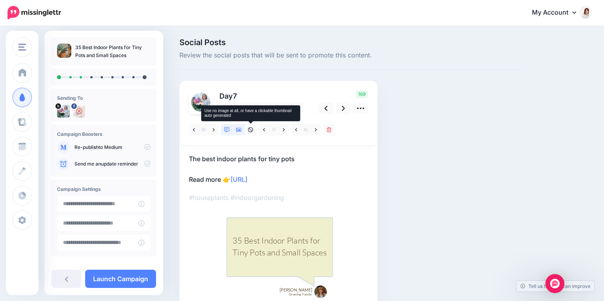
click at [241, 129] on link at bounding box center [239, 129] width 12 height 11
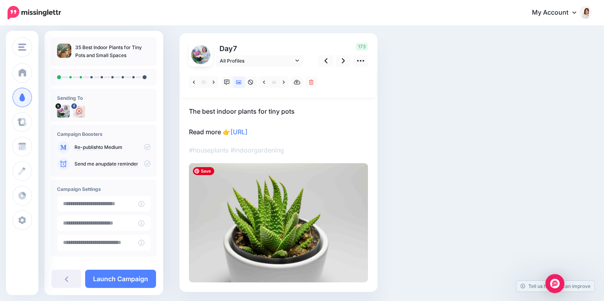
scroll to position [22, 0]
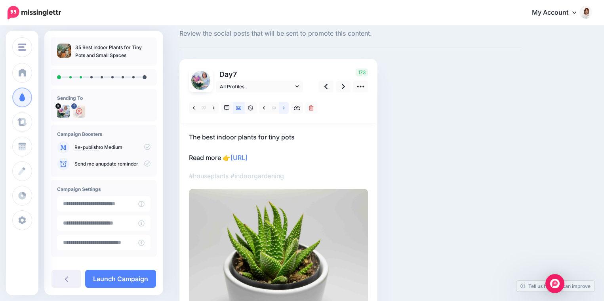
click at [283, 107] on icon at bounding box center [284, 108] width 2 height 6
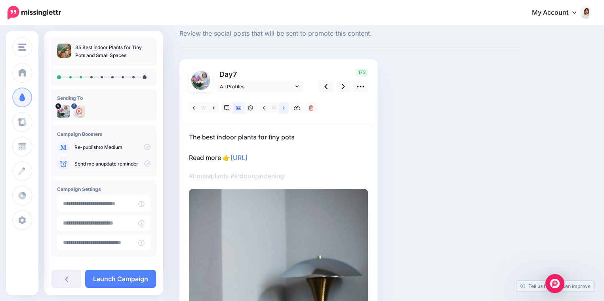
click at [283, 107] on icon at bounding box center [284, 108] width 2 height 6
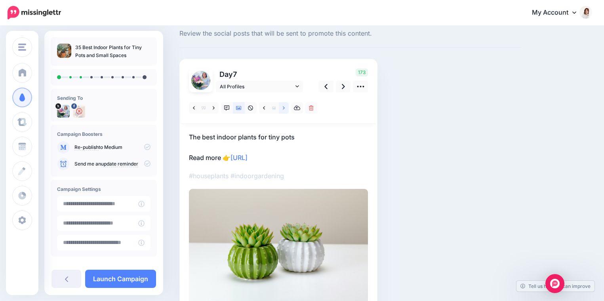
click at [283, 107] on icon at bounding box center [284, 108] width 2 height 6
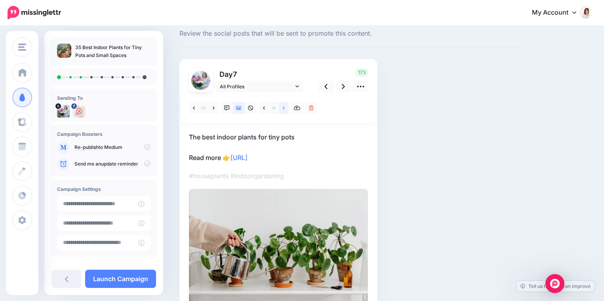
click at [283, 107] on icon at bounding box center [284, 108] width 2 height 6
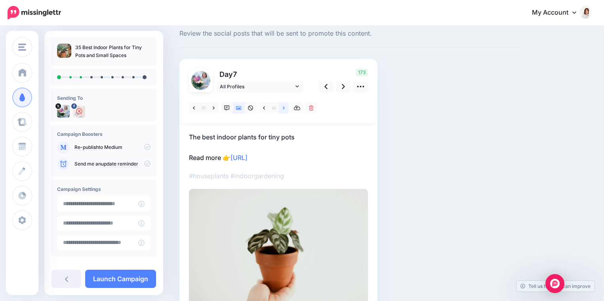
click at [283, 107] on icon at bounding box center [284, 108] width 2 height 6
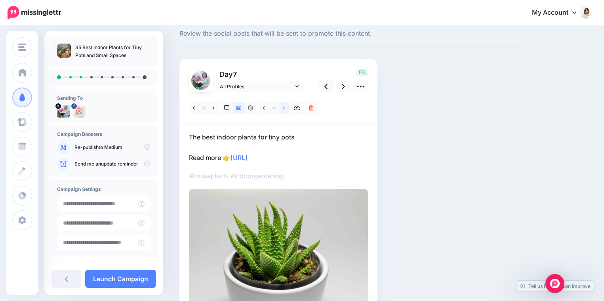
click at [283, 107] on icon at bounding box center [284, 108] width 2 height 6
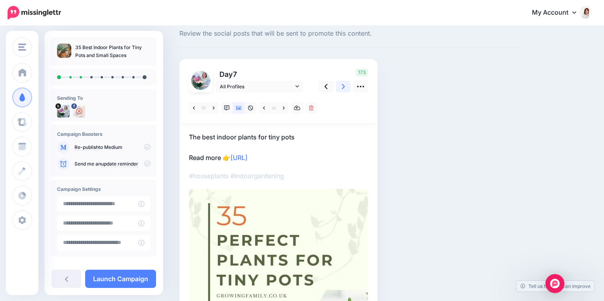
click at [342, 86] on icon at bounding box center [343, 86] width 3 height 8
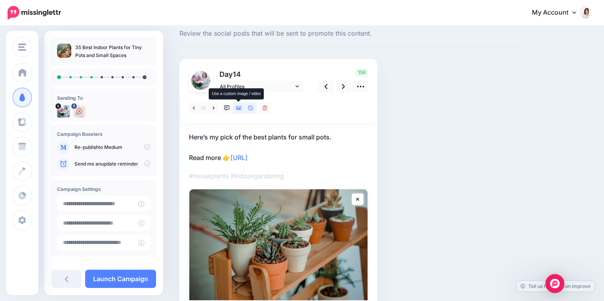
click at [241, 110] on icon at bounding box center [239, 108] width 6 height 6
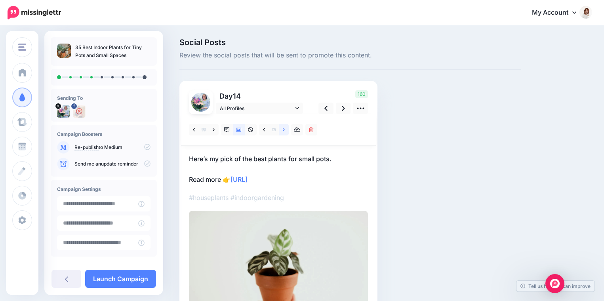
click at [283, 130] on icon at bounding box center [284, 130] width 2 height 6
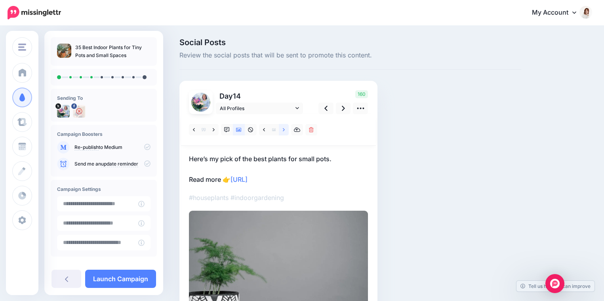
click at [283, 130] on icon at bounding box center [284, 130] width 2 height 6
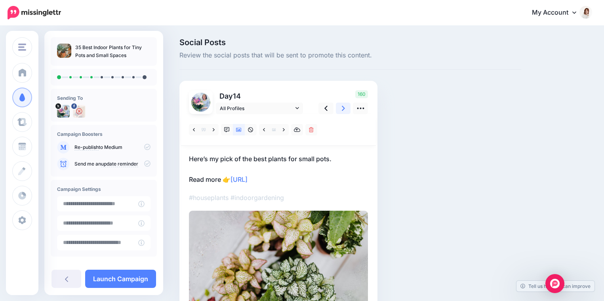
click at [343, 110] on icon at bounding box center [343, 108] width 3 height 8
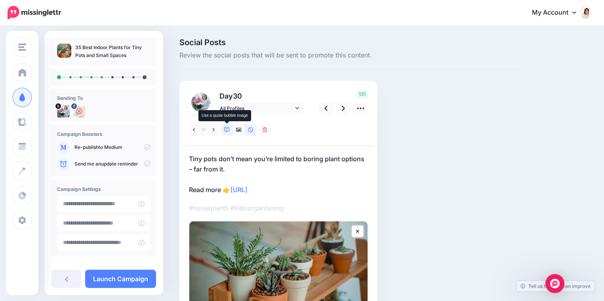
click at [231, 133] on link at bounding box center [227, 129] width 12 height 11
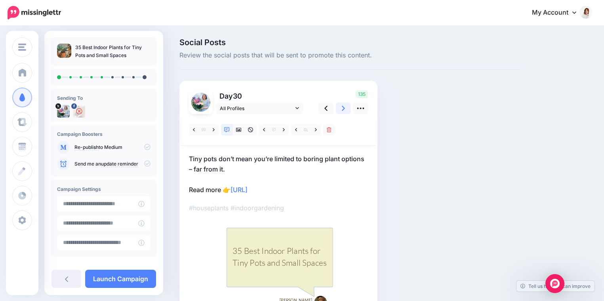
click at [343, 108] on icon at bounding box center [343, 108] width 3 height 5
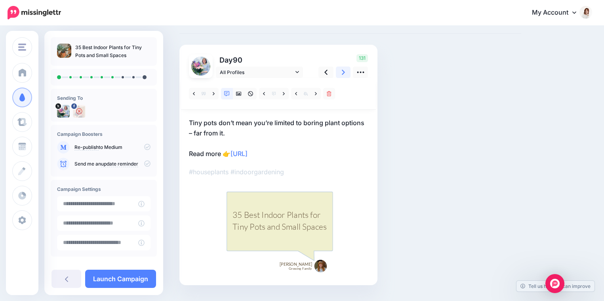
scroll to position [50, 0]
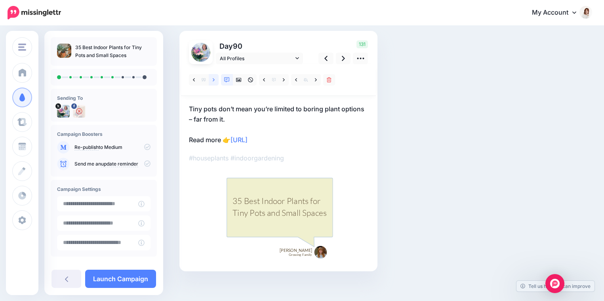
click at [215, 82] on link at bounding box center [214, 79] width 10 height 11
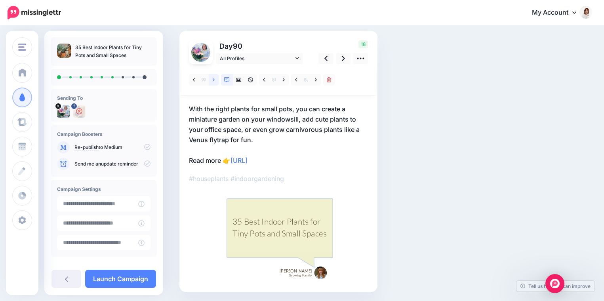
click at [215, 82] on link at bounding box center [214, 79] width 10 height 11
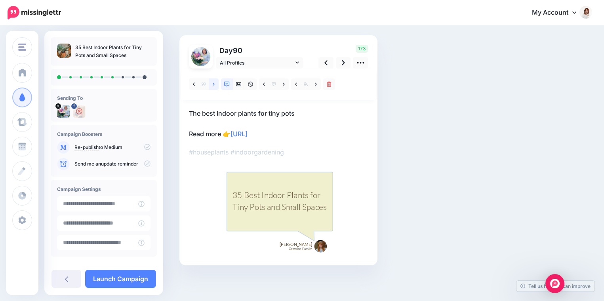
scroll to position [46, 0]
click at [238, 87] on link at bounding box center [239, 83] width 12 height 11
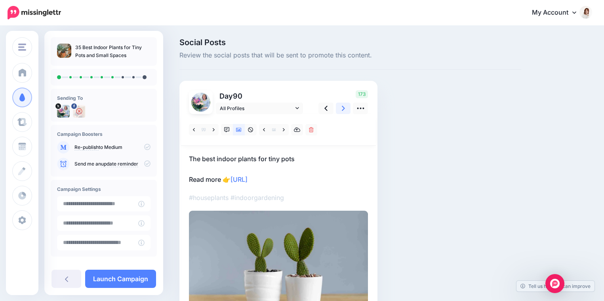
click at [343, 106] on icon at bounding box center [343, 108] width 3 height 8
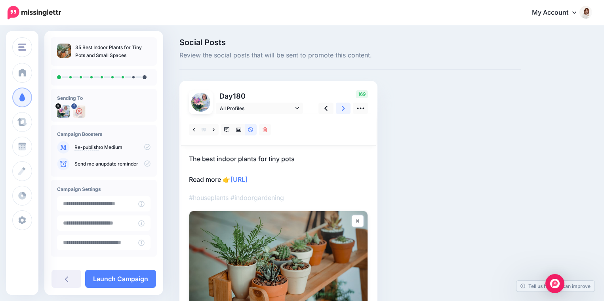
click at [343, 107] on icon at bounding box center [343, 108] width 3 height 5
click at [237, 132] on icon at bounding box center [239, 130] width 6 height 6
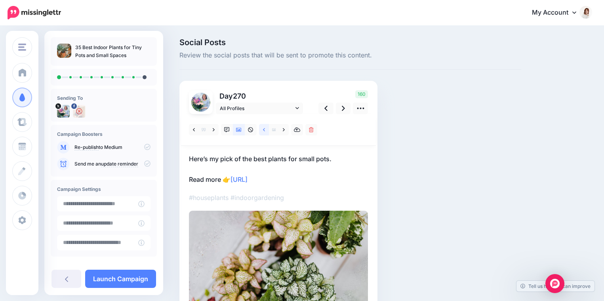
click at [261, 129] on link at bounding box center [264, 129] width 10 height 11
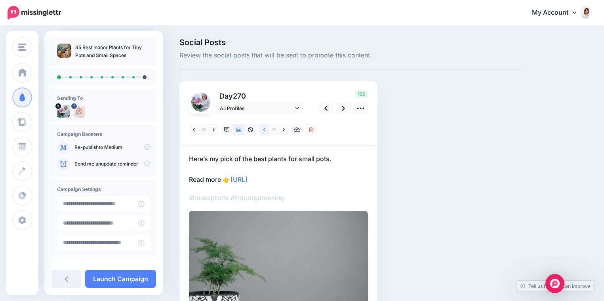
click at [265, 130] on link at bounding box center [264, 129] width 10 height 11
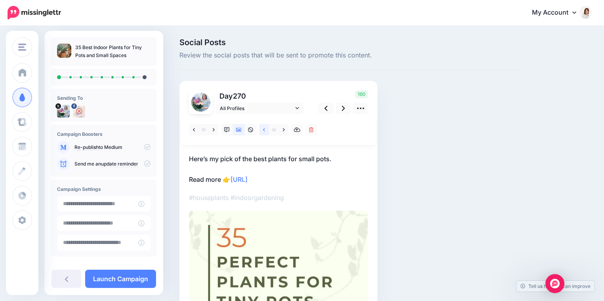
click at [265, 130] on link at bounding box center [264, 129] width 10 height 11
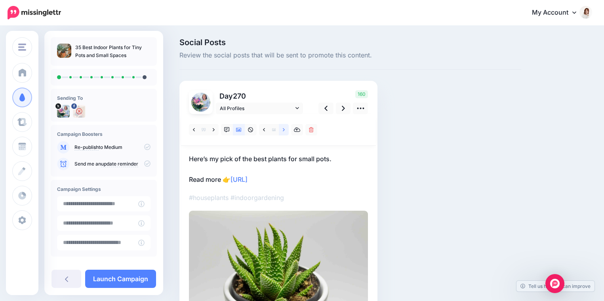
click at [285, 131] on link at bounding box center [284, 129] width 10 height 11
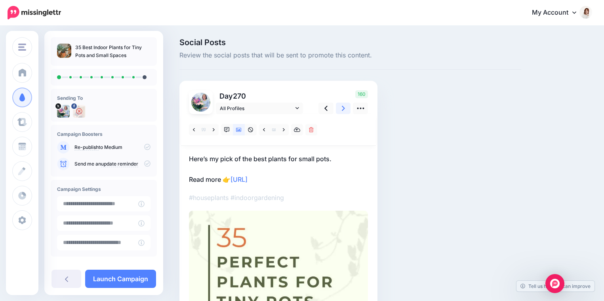
click at [346, 110] on link at bounding box center [343, 108] width 15 height 11
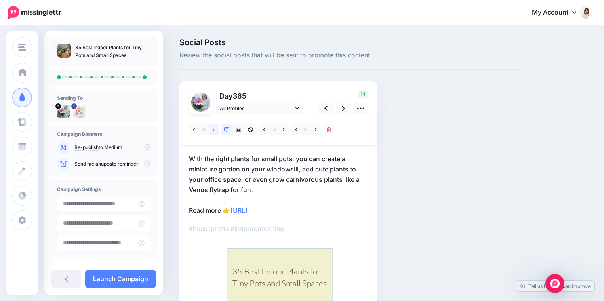
click at [212, 132] on link at bounding box center [214, 129] width 10 height 11
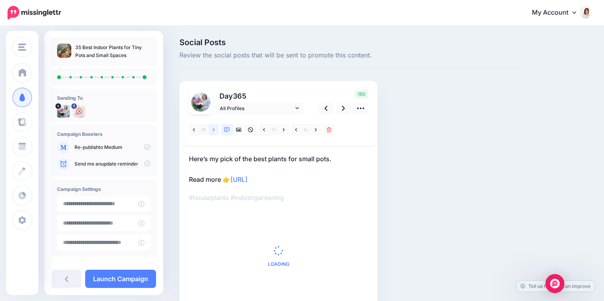
click at [213, 132] on icon at bounding box center [214, 130] width 2 height 6
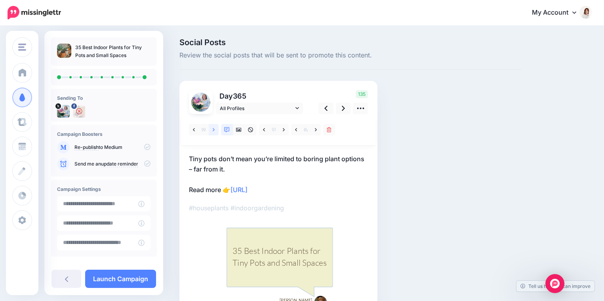
click at [212, 129] on link at bounding box center [214, 129] width 10 height 11
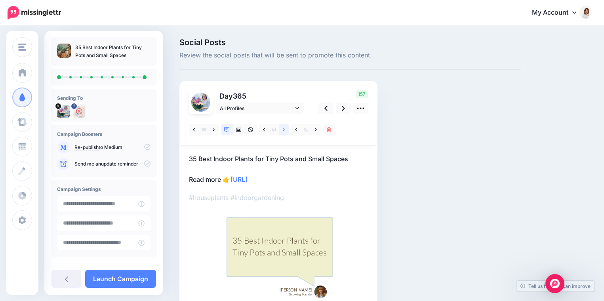
click at [283, 131] on icon at bounding box center [284, 130] width 2 height 6
click at [343, 108] on icon at bounding box center [343, 108] width 3 height 5
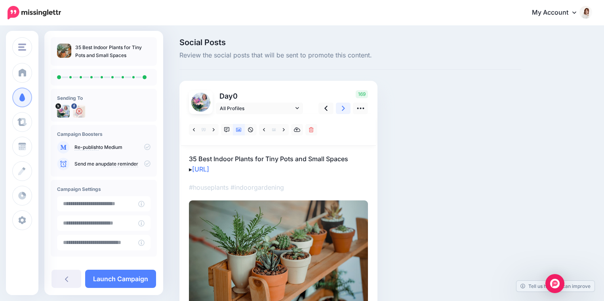
scroll to position [38, 0]
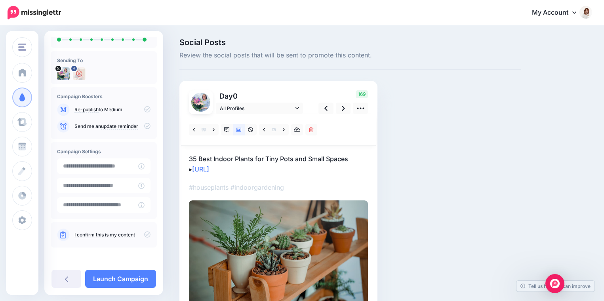
click at [144, 235] on icon at bounding box center [147, 234] width 6 height 6
click at [115, 278] on link "Launch Campaign" at bounding box center [120, 279] width 71 height 18
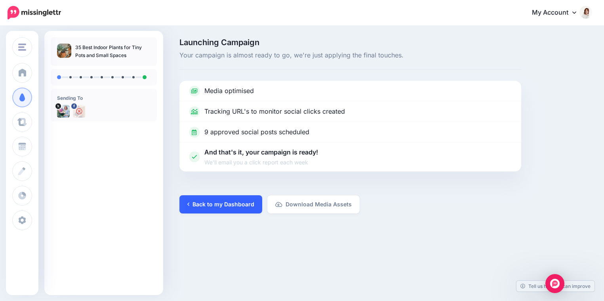
click at [227, 204] on link "Back to my Dashboard" at bounding box center [220, 204] width 83 height 18
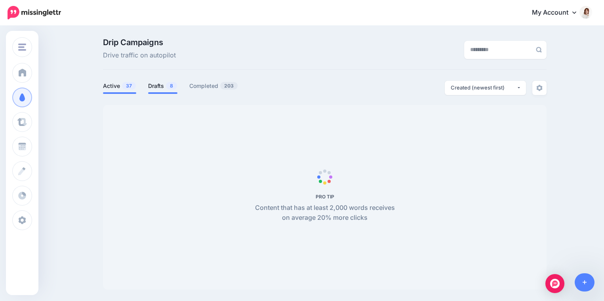
click at [156, 85] on link "Drafts 8" at bounding box center [162, 86] width 29 height 10
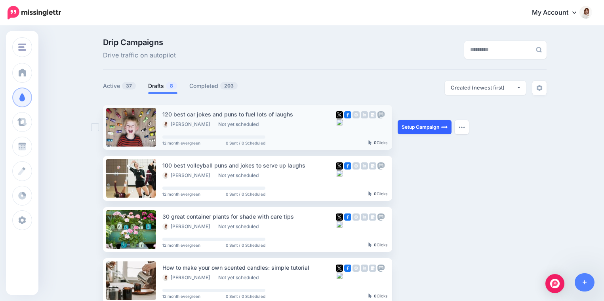
click at [419, 124] on link "Setup Campaign" at bounding box center [425, 127] width 54 height 14
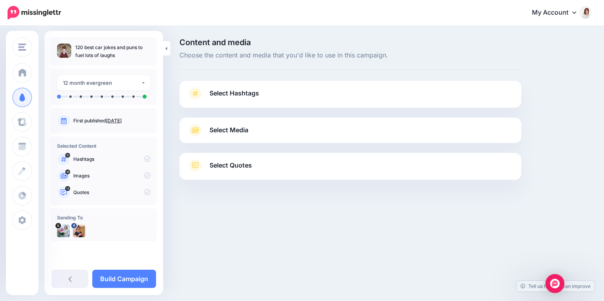
click at [415, 100] on link "Select Hashtags" at bounding box center [350, 97] width 326 height 21
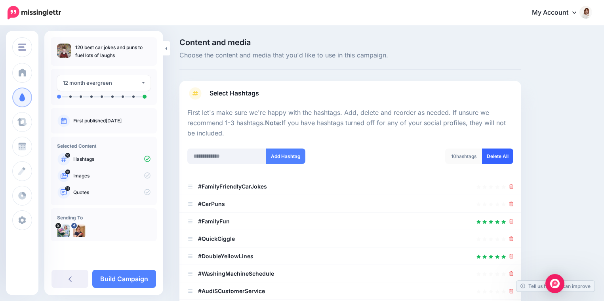
click at [490, 156] on link "Delete All" at bounding box center [497, 155] width 31 height 15
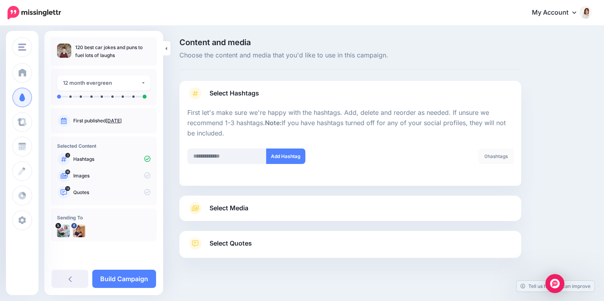
scroll to position [8, 0]
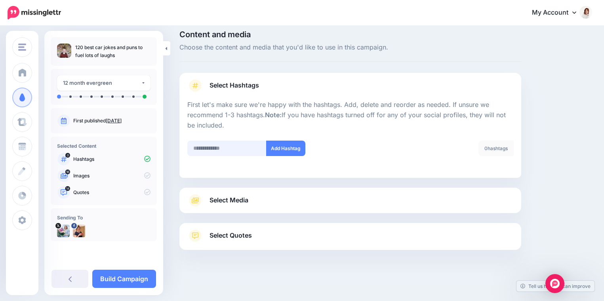
click at [227, 150] on input "text" at bounding box center [226, 148] width 79 height 15
type input "**********"
click at [295, 146] on button "Add Hashtag" at bounding box center [285, 148] width 39 height 15
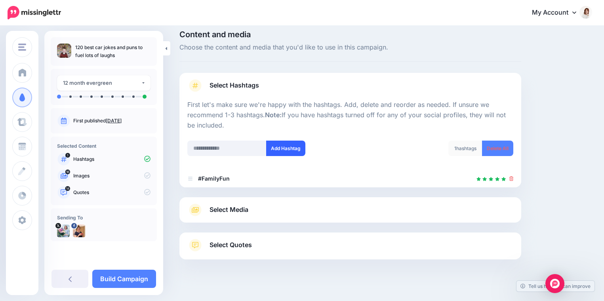
scroll to position [17, 0]
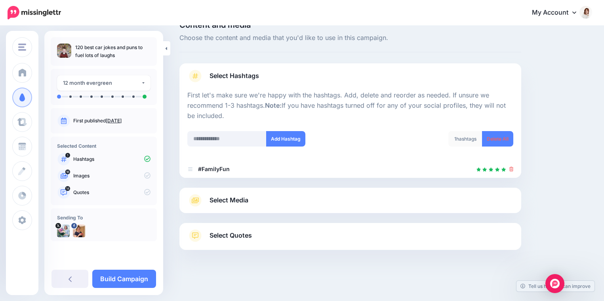
click at [295, 203] on link "Select Media" at bounding box center [350, 200] width 326 height 13
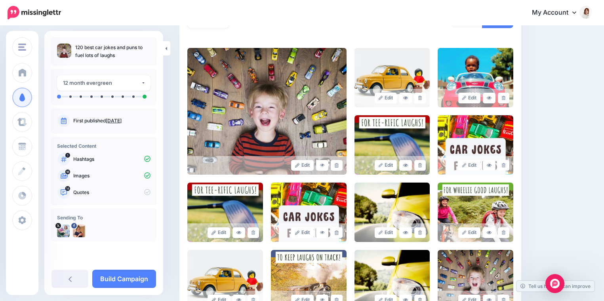
scroll to position [165, 0]
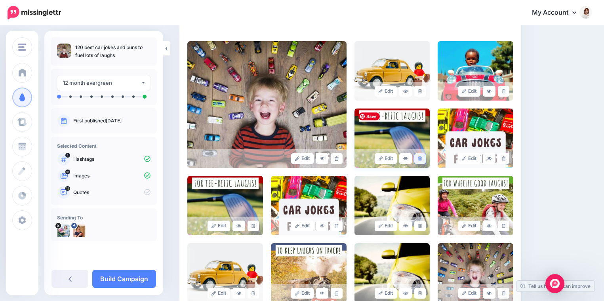
click at [417, 159] on link at bounding box center [419, 158] width 11 height 11
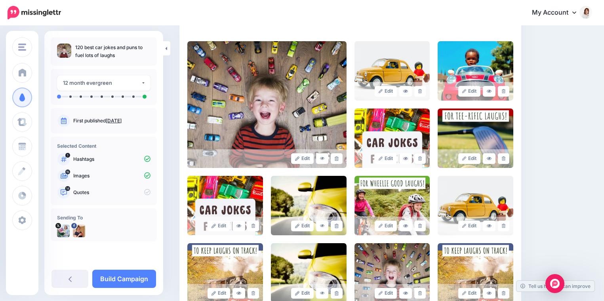
click at [417, 159] on link at bounding box center [419, 158] width 11 height 11
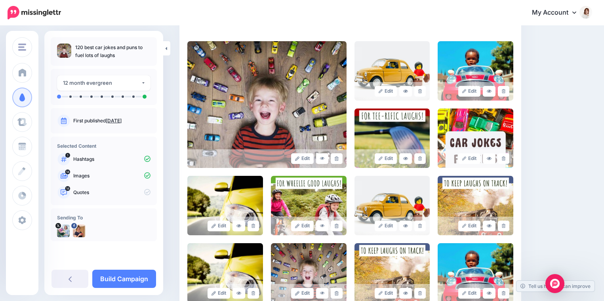
click at [417, 159] on link at bounding box center [419, 158] width 11 height 11
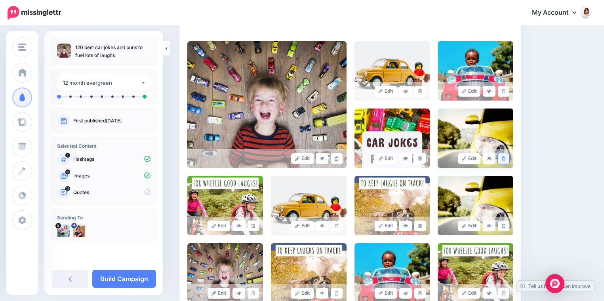
click at [506, 159] on link at bounding box center [503, 158] width 11 height 11
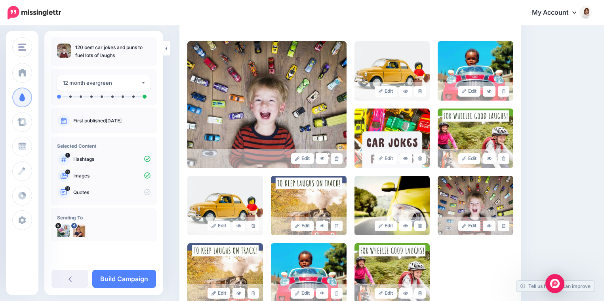
click at [506, 159] on link at bounding box center [503, 158] width 11 height 11
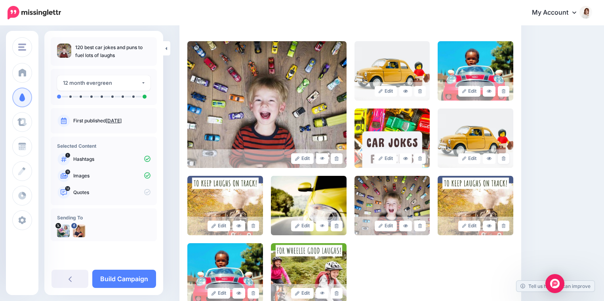
click at [506, 159] on link at bounding box center [503, 158] width 11 height 11
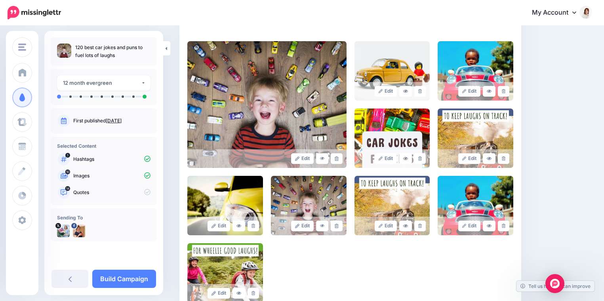
click at [506, 159] on link at bounding box center [503, 158] width 11 height 11
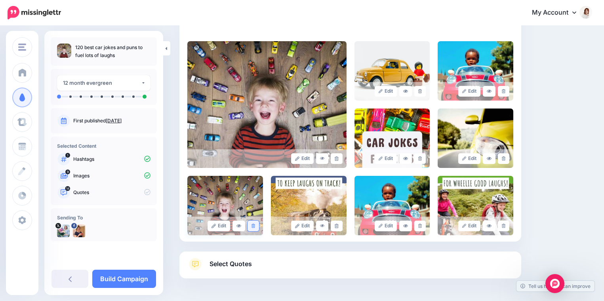
click at [252, 225] on icon at bounding box center [253, 226] width 4 height 4
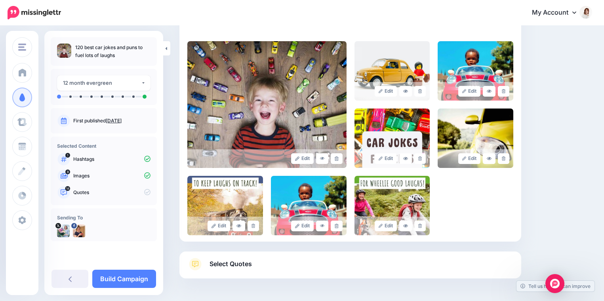
click at [252, 225] on icon at bounding box center [253, 226] width 4 height 4
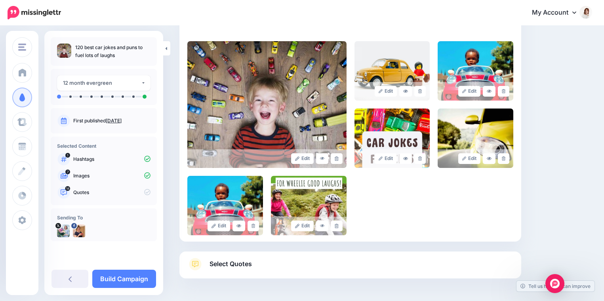
click at [252, 225] on icon at bounding box center [253, 226] width 4 height 4
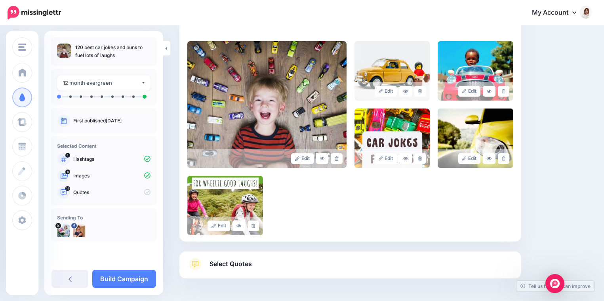
click at [252, 225] on icon at bounding box center [253, 226] width 4 height 4
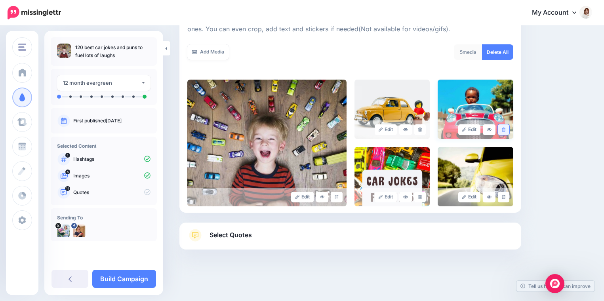
click at [501, 129] on link at bounding box center [503, 129] width 11 height 11
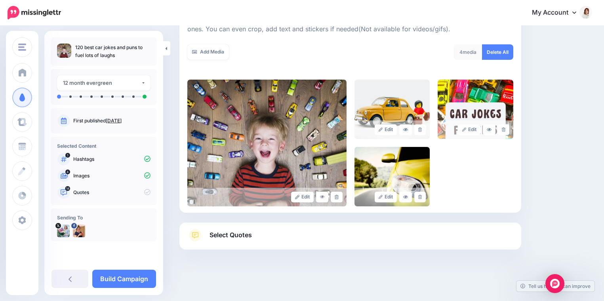
click at [271, 241] on link "Select Quotes" at bounding box center [350, 239] width 326 height 21
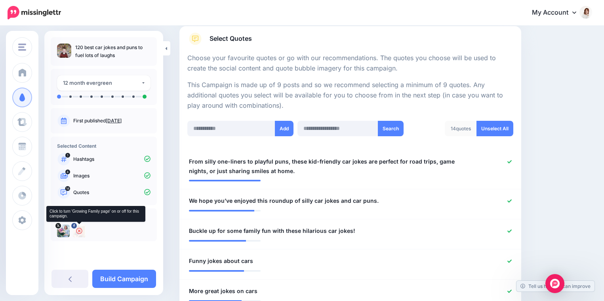
click at [79, 231] on icon at bounding box center [79, 231] width 6 height 6
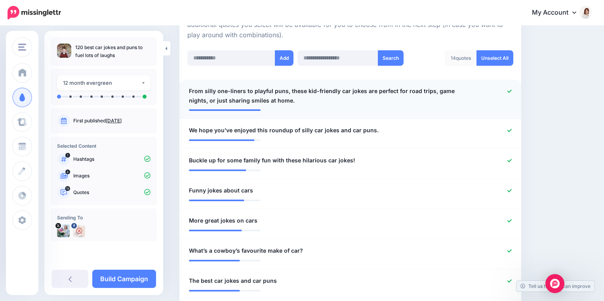
scroll to position [199, 0]
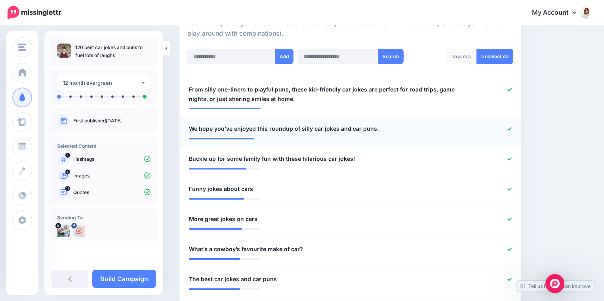
click at [510, 127] on icon at bounding box center [509, 129] width 4 height 4
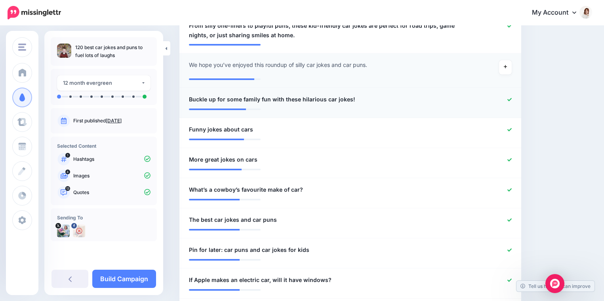
scroll to position [283, 0]
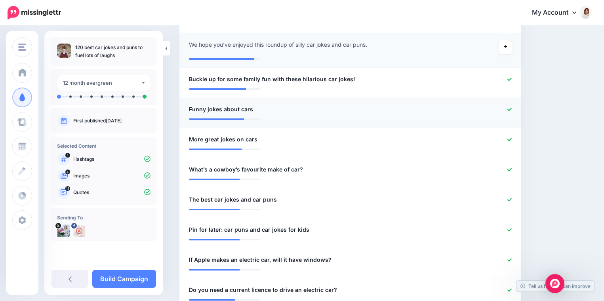
click at [507, 108] on icon at bounding box center [509, 109] width 4 height 4
click at [508, 140] on div at bounding box center [490, 140] width 56 height 10
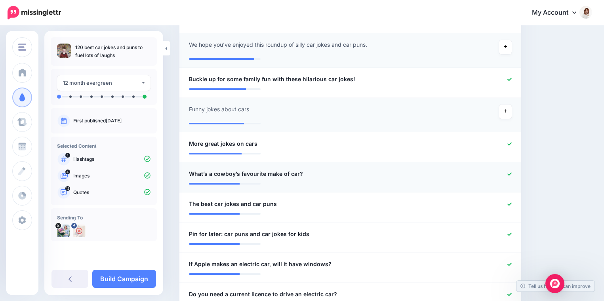
click at [510, 173] on icon at bounding box center [509, 174] width 4 height 4
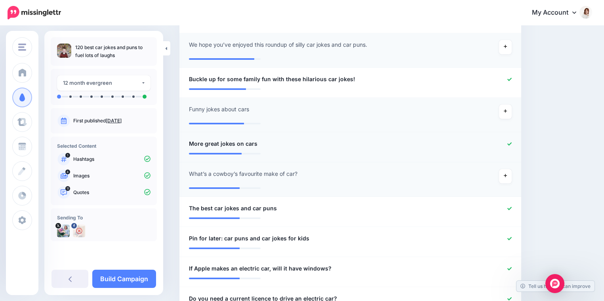
click at [509, 144] on icon at bounding box center [509, 143] width 4 height 3
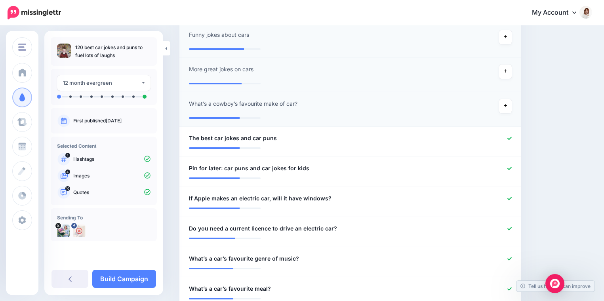
scroll to position [422, 0]
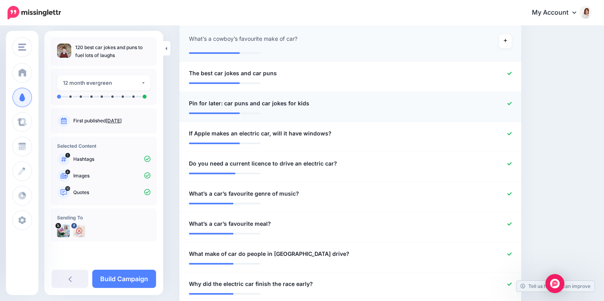
click at [510, 102] on icon at bounding box center [509, 103] width 4 height 4
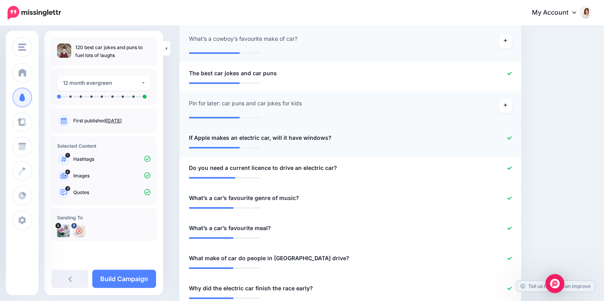
click at [508, 139] on icon at bounding box center [509, 137] width 4 height 3
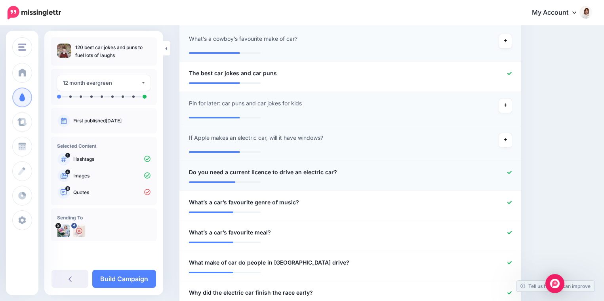
click at [509, 171] on icon at bounding box center [509, 172] width 4 height 4
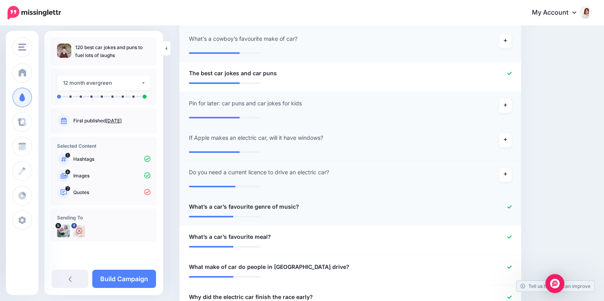
click at [508, 206] on icon at bounding box center [509, 207] width 4 height 4
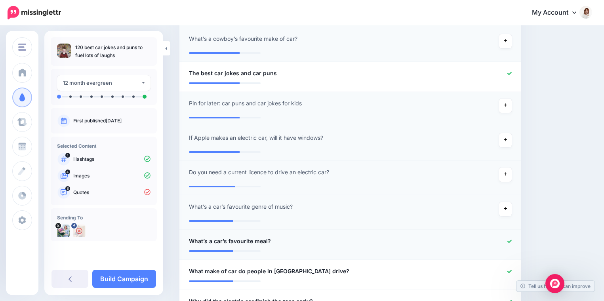
click at [510, 242] on icon at bounding box center [509, 241] width 4 height 4
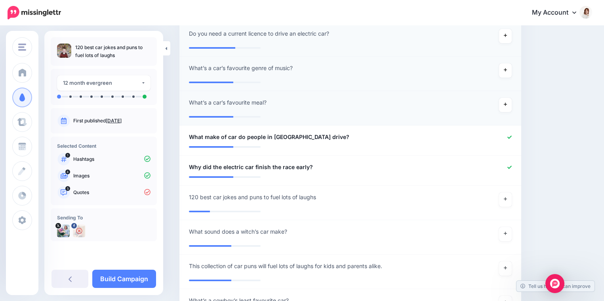
scroll to position [641, 0]
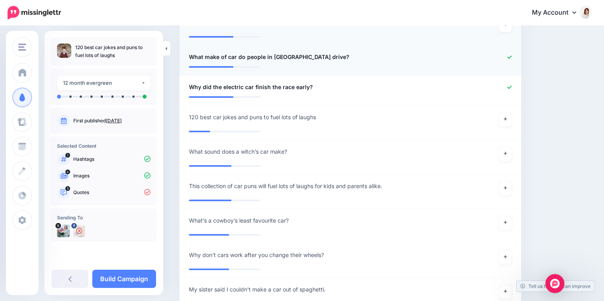
click at [510, 58] on icon at bounding box center [509, 57] width 4 height 4
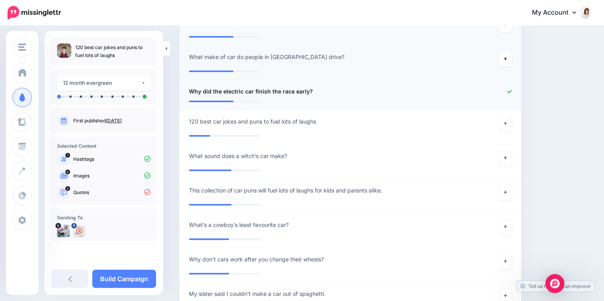
click at [510, 92] on icon at bounding box center [509, 91] width 4 height 4
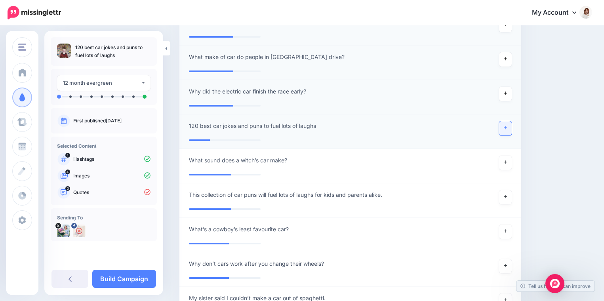
click at [507, 130] on link at bounding box center [505, 128] width 13 height 14
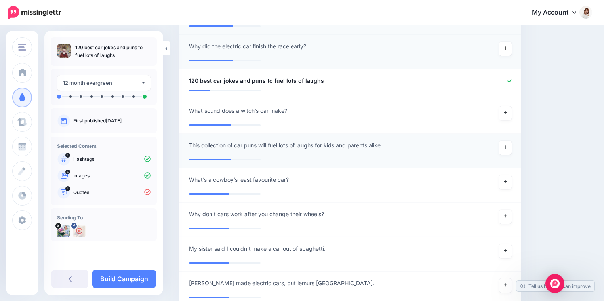
scroll to position [702, 0]
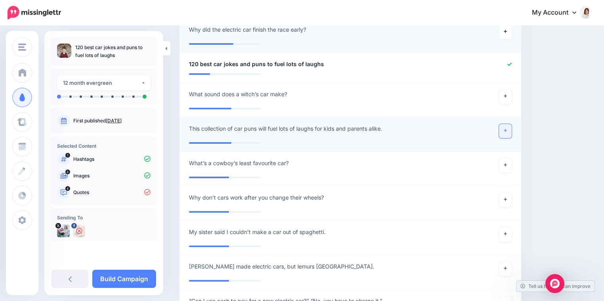
click at [504, 131] on icon at bounding box center [505, 130] width 3 height 4
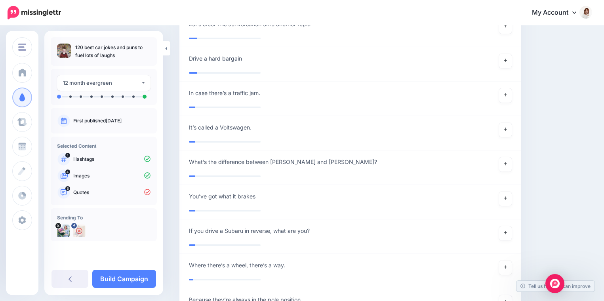
scroll to position [2087, 0]
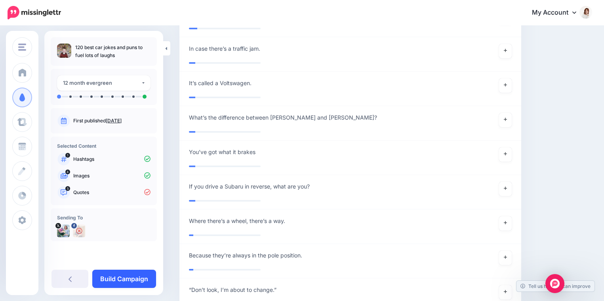
click at [126, 286] on link "Build Campaign" at bounding box center [124, 279] width 64 height 18
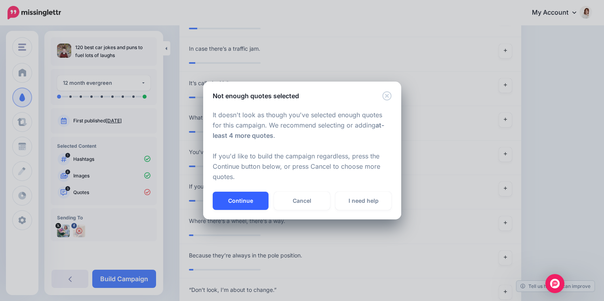
click at [247, 204] on button "Continue" at bounding box center [241, 201] width 56 height 18
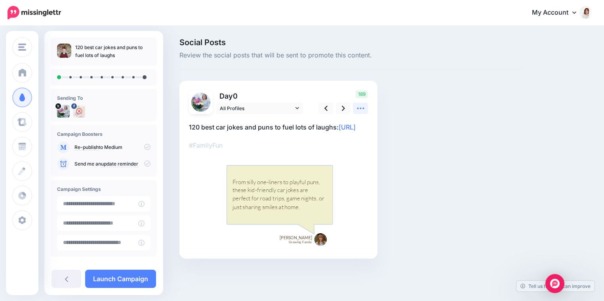
click at [356, 110] on icon at bounding box center [360, 108] width 8 height 8
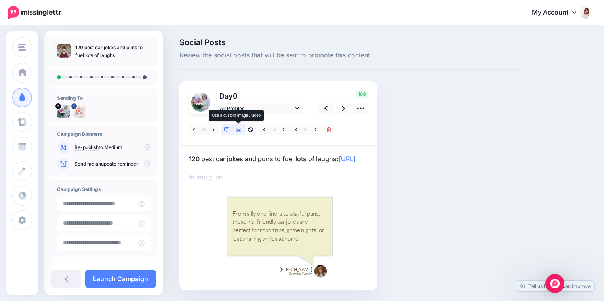
click at [237, 132] on icon at bounding box center [239, 130] width 6 height 6
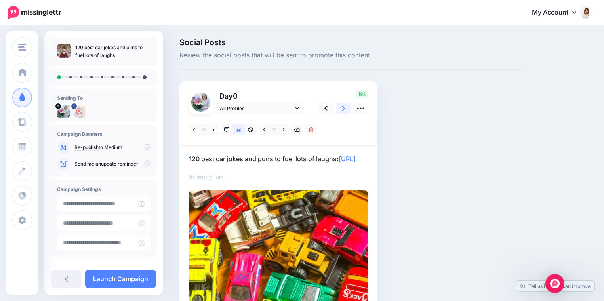
click at [342, 111] on icon at bounding box center [343, 108] width 3 height 8
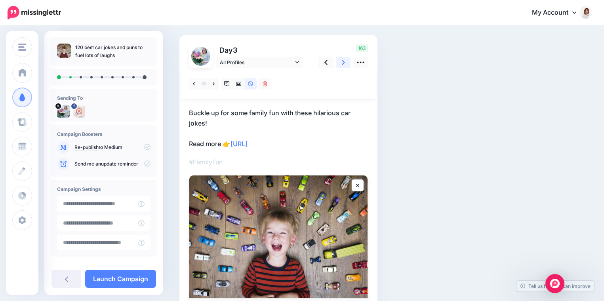
scroll to position [50, 0]
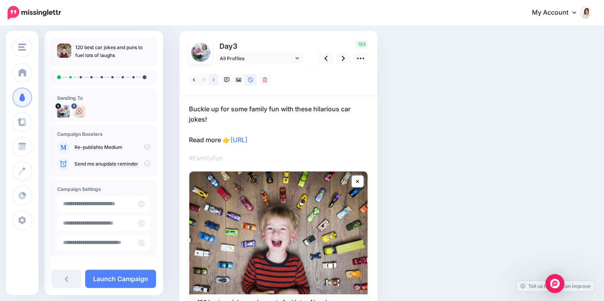
click at [214, 80] on icon at bounding box center [214, 79] width 2 height 3
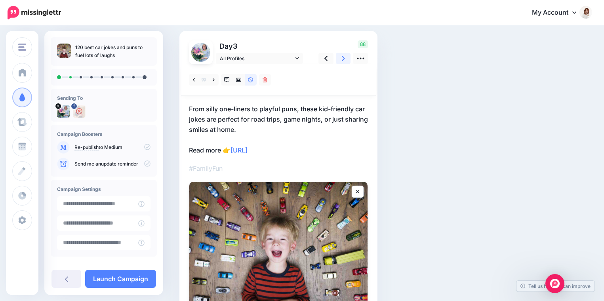
click at [344, 61] on icon at bounding box center [343, 58] width 3 height 8
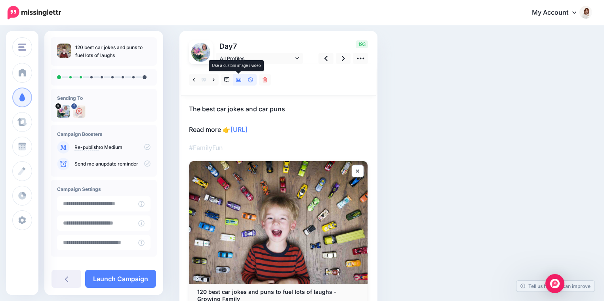
click at [235, 81] on link at bounding box center [239, 79] width 12 height 11
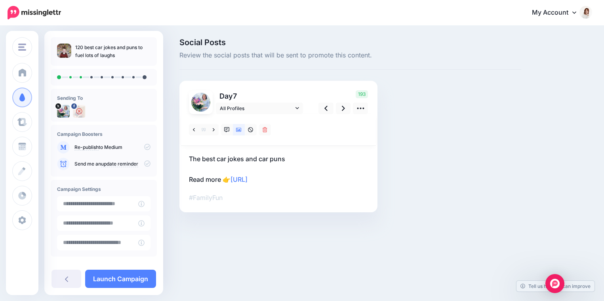
scroll to position [0, 0]
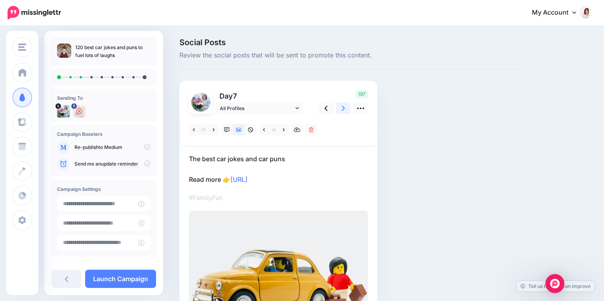
click at [342, 110] on icon at bounding box center [343, 108] width 3 height 5
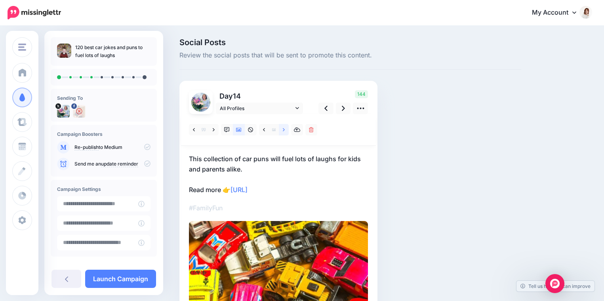
click at [281, 133] on link at bounding box center [284, 129] width 10 height 11
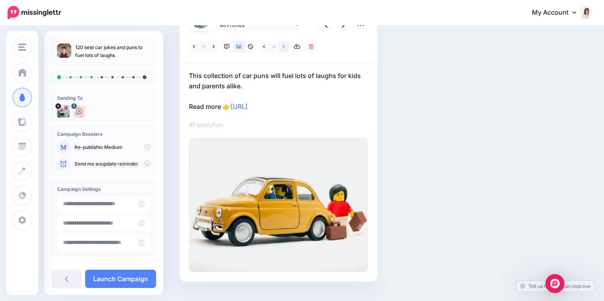
scroll to position [99, 0]
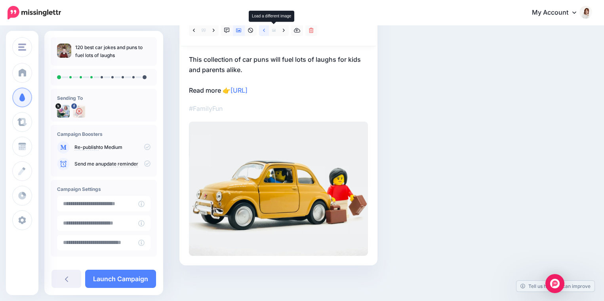
click at [266, 29] on link at bounding box center [264, 30] width 10 height 11
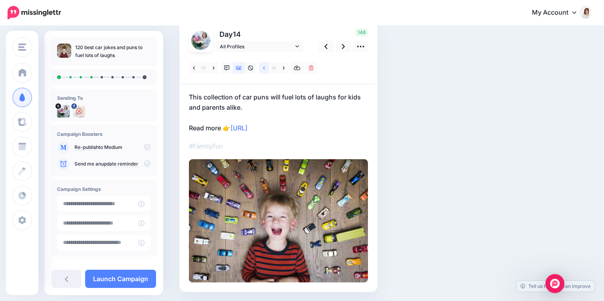
scroll to position [38, 0]
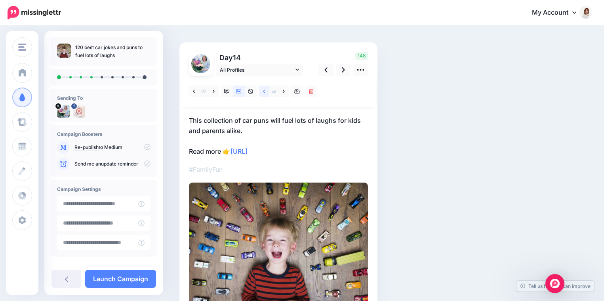
click at [264, 91] on icon at bounding box center [264, 92] width 2 height 6
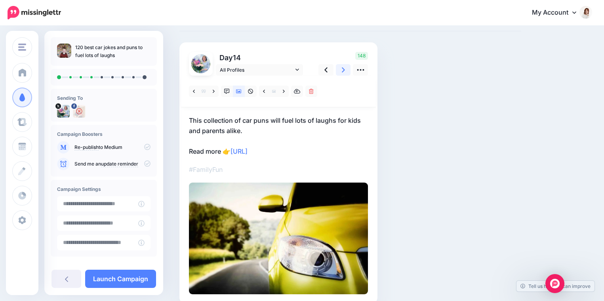
click at [342, 72] on icon at bounding box center [343, 70] width 3 height 8
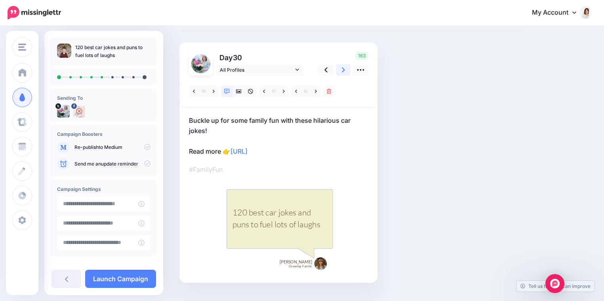
click at [342, 72] on icon at bounding box center [343, 70] width 3 height 8
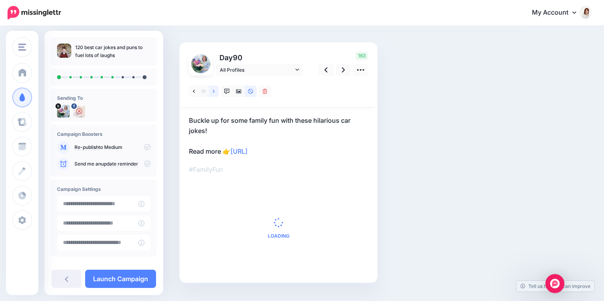
click at [211, 93] on link at bounding box center [214, 91] width 10 height 11
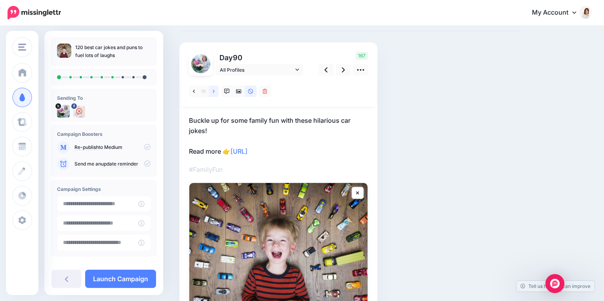
click at [210, 94] on link at bounding box center [214, 91] width 10 height 11
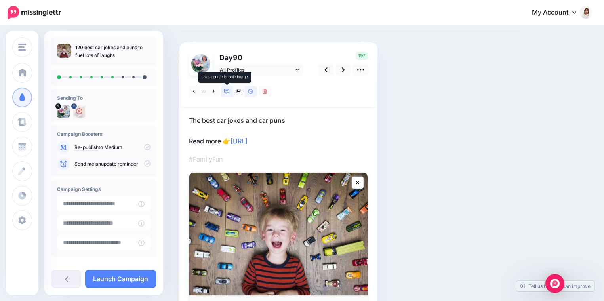
click at [228, 91] on icon at bounding box center [227, 92] width 6 height 6
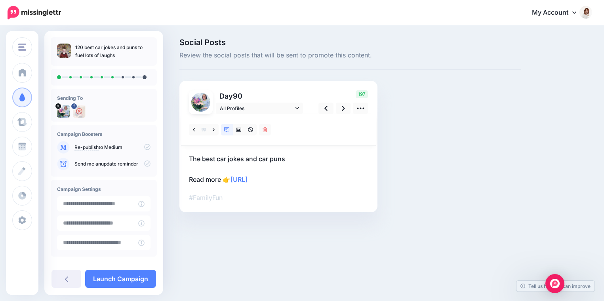
scroll to position [0, 0]
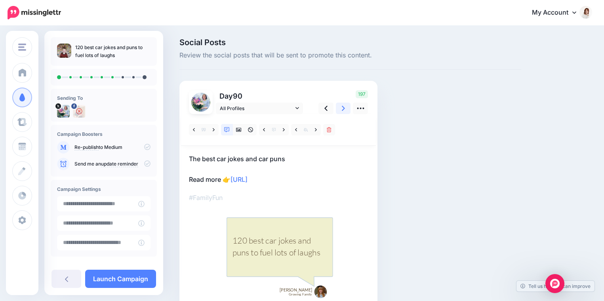
click at [343, 108] on icon at bounding box center [343, 108] width 3 height 5
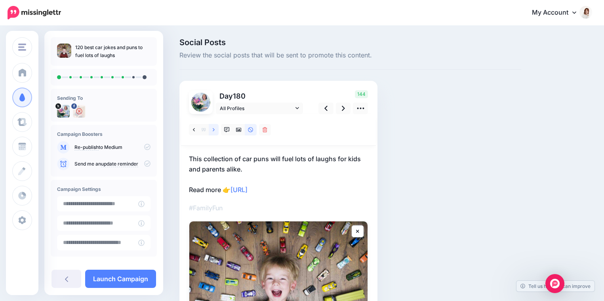
click at [211, 133] on link at bounding box center [214, 129] width 10 height 11
click at [214, 129] on icon at bounding box center [214, 130] width 2 height 6
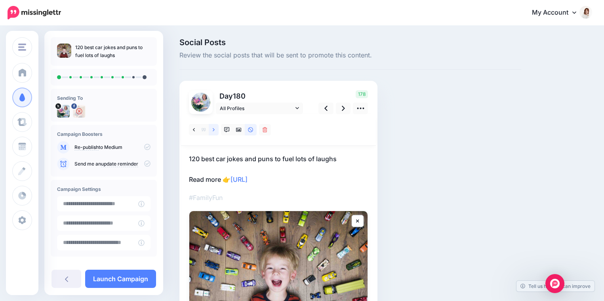
click at [214, 131] on icon at bounding box center [214, 130] width 2 height 6
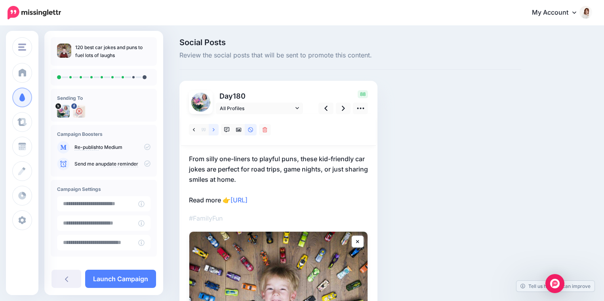
click at [211, 129] on link at bounding box center [214, 129] width 10 height 11
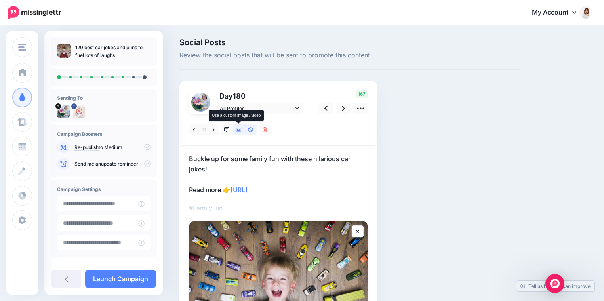
click at [239, 132] on icon at bounding box center [239, 130] width 6 height 6
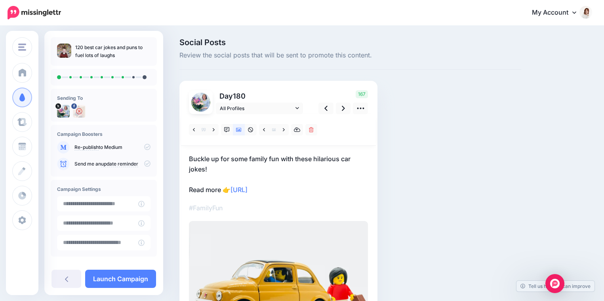
scroll to position [55, 0]
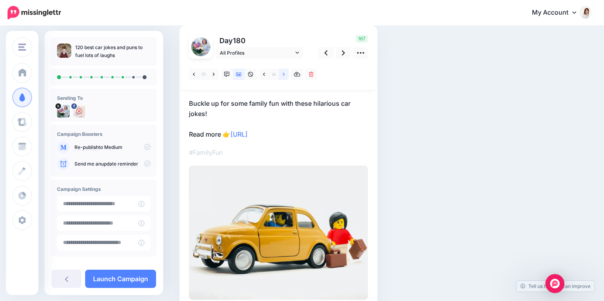
click at [286, 73] on link at bounding box center [284, 73] width 10 height 11
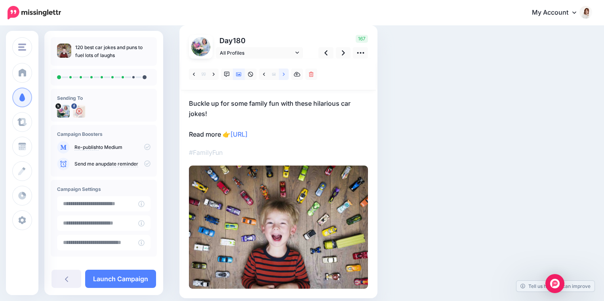
click at [282, 73] on link at bounding box center [284, 73] width 10 height 11
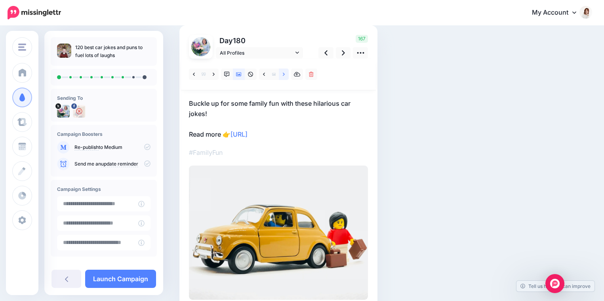
click at [281, 78] on link at bounding box center [284, 73] width 10 height 11
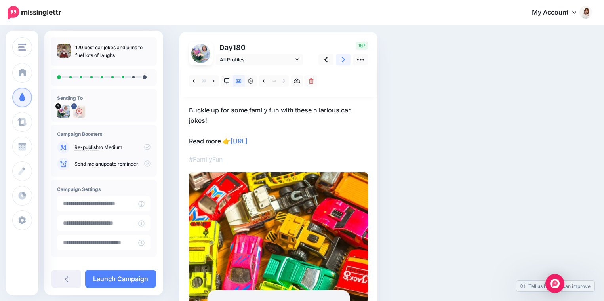
click at [342, 59] on icon at bounding box center [343, 59] width 3 height 8
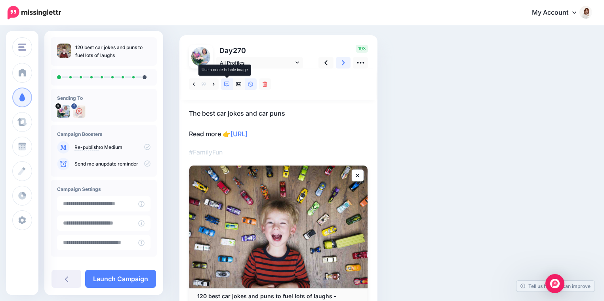
scroll to position [49, 0]
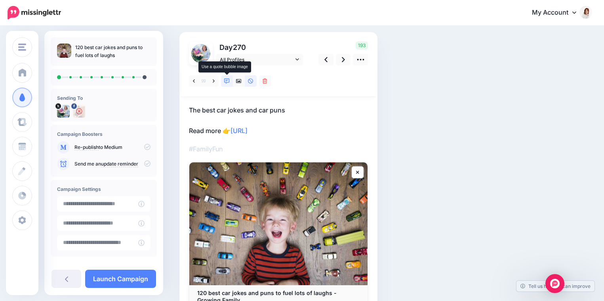
click at [227, 85] on link at bounding box center [227, 80] width 12 height 11
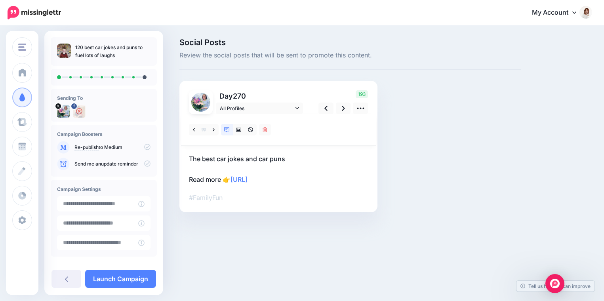
scroll to position [0, 0]
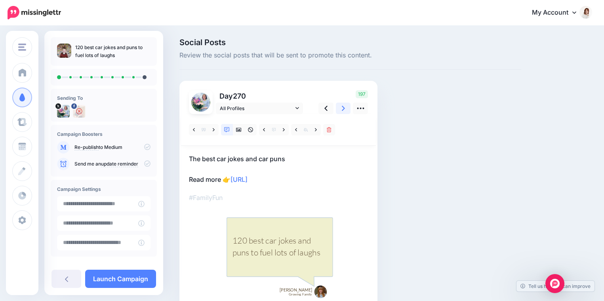
click at [345, 110] on link at bounding box center [343, 108] width 15 height 11
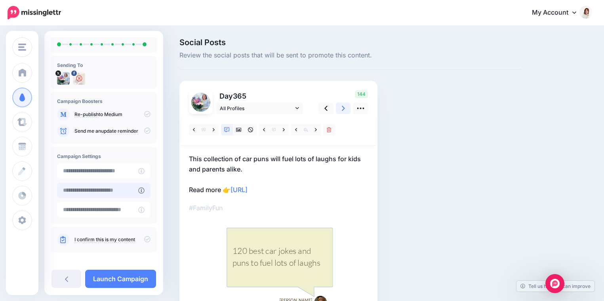
scroll to position [38, 0]
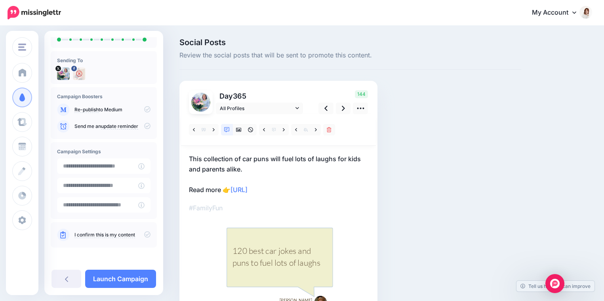
click at [144, 234] on icon at bounding box center [147, 234] width 6 height 6
click at [114, 275] on link "Launch Campaign" at bounding box center [120, 279] width 71 height 18
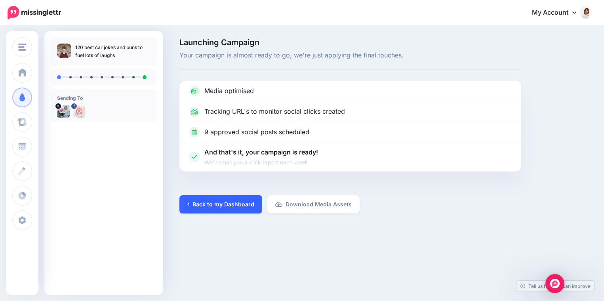
click at [205, 204] on link "Back to my Dashboard" at bounding box center [220, 204] width 83 height 18
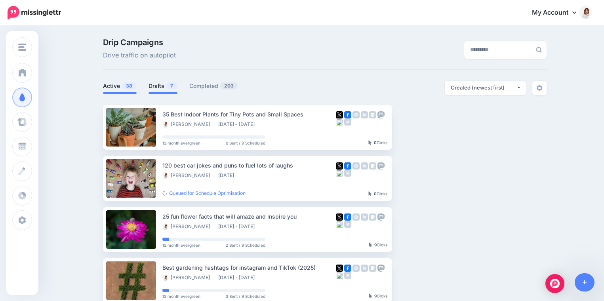
click at [160, 82] on link "Drafts 7" at bounding box center [162, 86] width 29 height 10
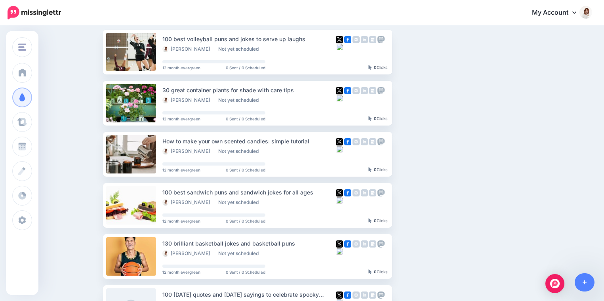
scroll to position [76, 0]
click at [407, 154] on link "Setup Campaign" at bounding box center [425, 153] width 54 height 14
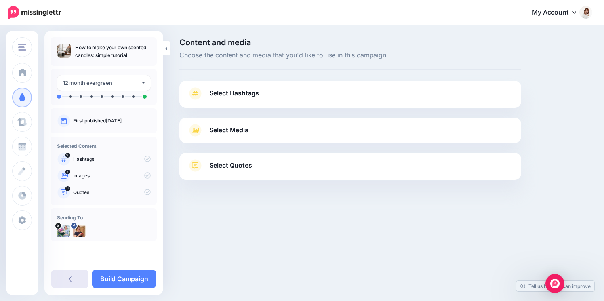
click at [72, 283] on link at bounding box center [69, 279] width 37 height 18
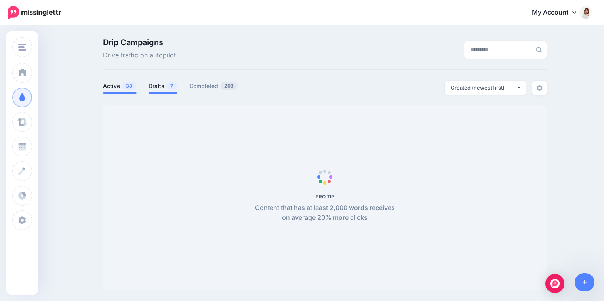
click at [160, 88] on link "Drafts 7" at bounding box center [162, 86] width 29 height 10
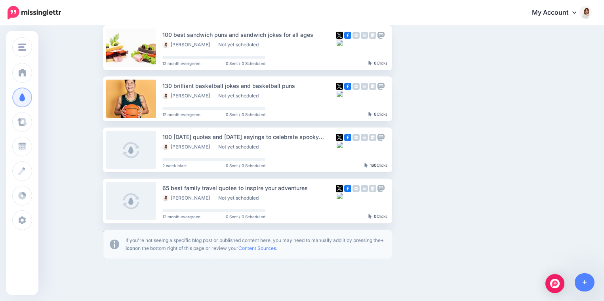
scroll to position [246, 0]
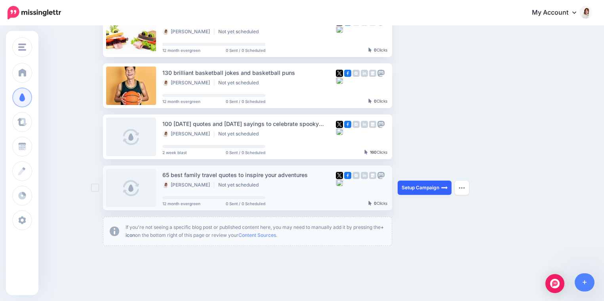
click at [407, 187] on link "Setup Campaign" at bounding box center [425, 188] width 54 height 14
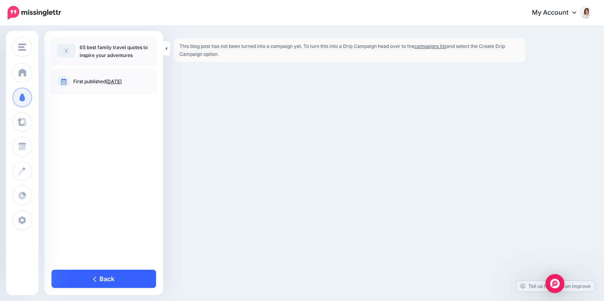
click at [107, 278] on link "Back" at bounding box center [103, 279] width 105 height 18
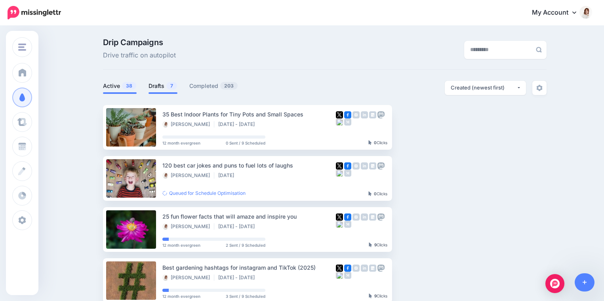
click at [154, 93] on span at bounding box center [162, 93] width 29 height 2
click at [156, 87] on link "Drafts 7" at bounding box center [162, 86] width 29 height 10
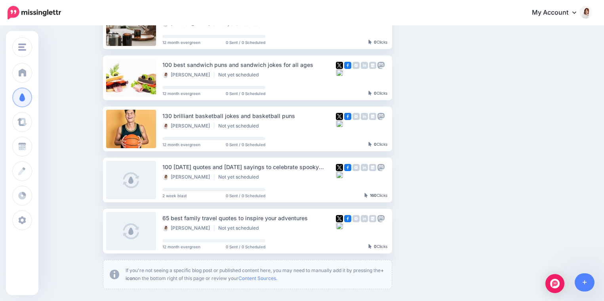
scroll to position [205, 0]
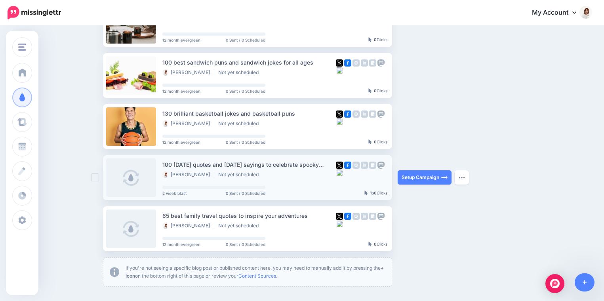
click at [95, 175] on ins at bounding box center [95, 177] width 8 height 8
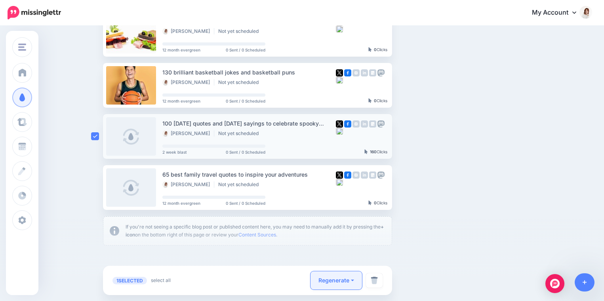
scroll to position [249, 0]
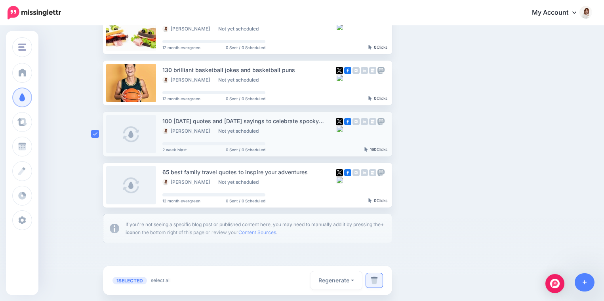
click at [376, 280] on img at bounding box center [374, 280] width 7 height 8
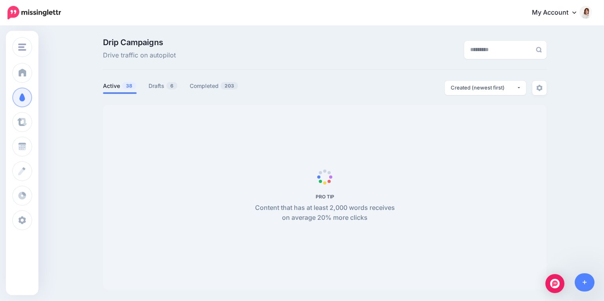
scroll to position [68, 0]
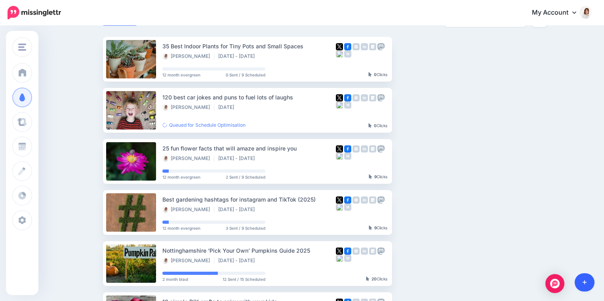
click at [586, 287] on link at bounding box center [584, 282] width 20 height 18
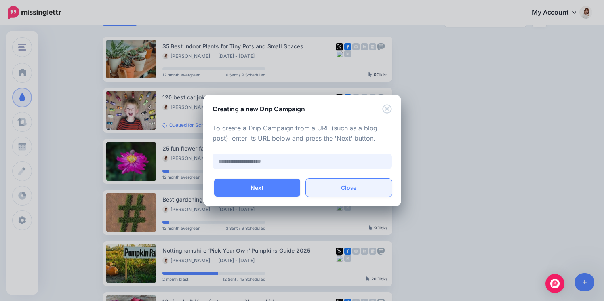
paste input "**********"
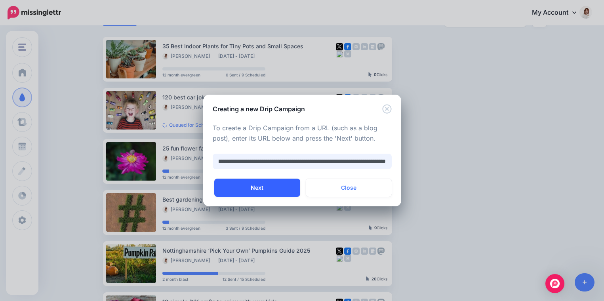
type input "**********"
click at [273, 179] on button "Next" at bounding box center [257, 188] width 86 height 18
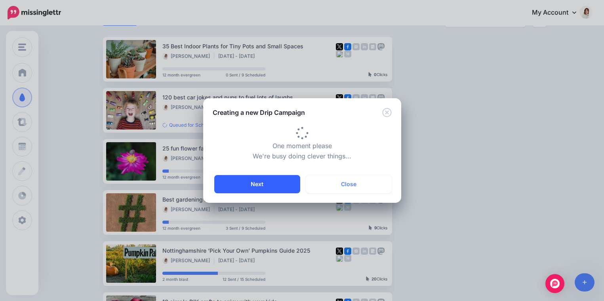
type input "**********"
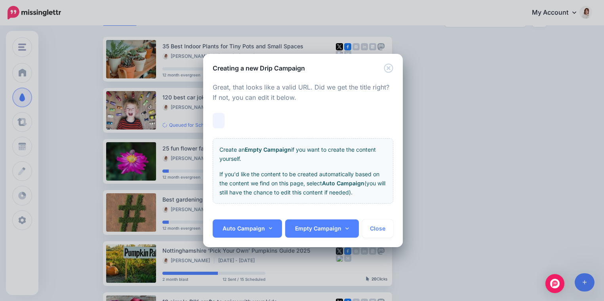
scroll to position [0, 28]
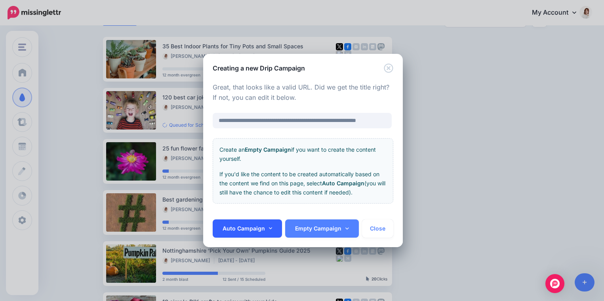
click at [270, 228] on icon at bounding box center [270, 228] width 4 height 2
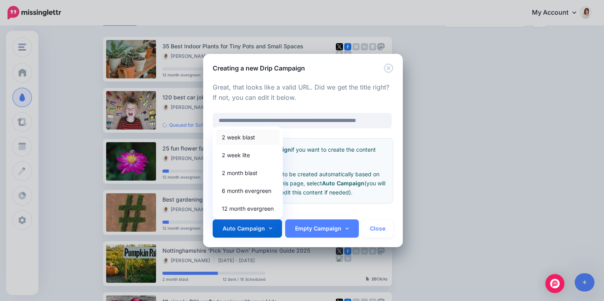
click at [251, 141] on link "2 week blast" at bounding box center [248, 136] width 64 height 15
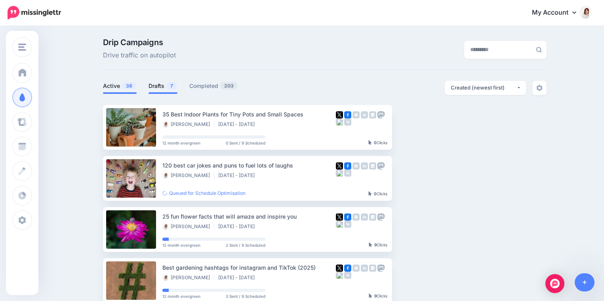
click at [161, 85] on link "Drafts 7" at bounding box center [162, 86] width 29 height 10
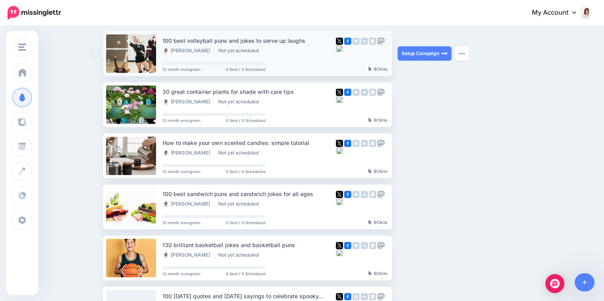
scroll to position [74, 0]
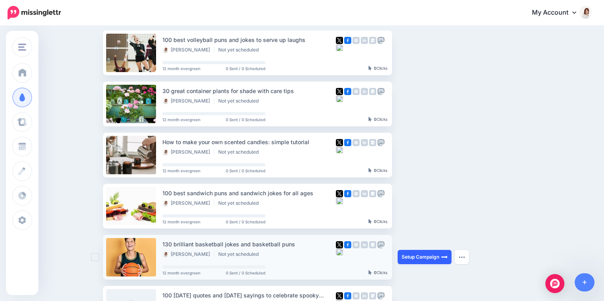
click at [405, 258] on link "Setup Campaign" at bounding box center [425, 257] width 54 height 14
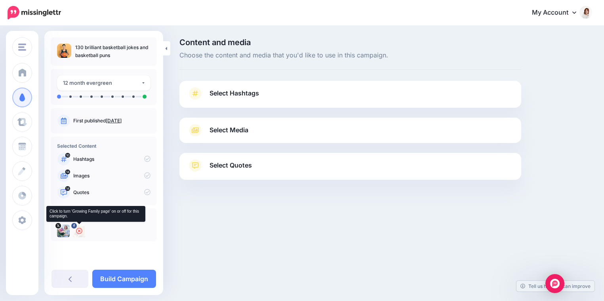
click at [80, 229] on icon at bounding box center [79, 231] width 6 height 6
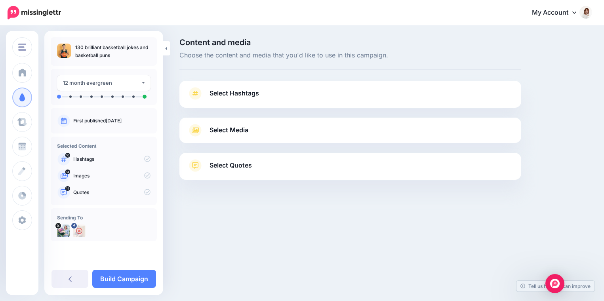
click at [264, 99] on link "Select Hashtags" at bounding box center [350, 97] width 326 height 21
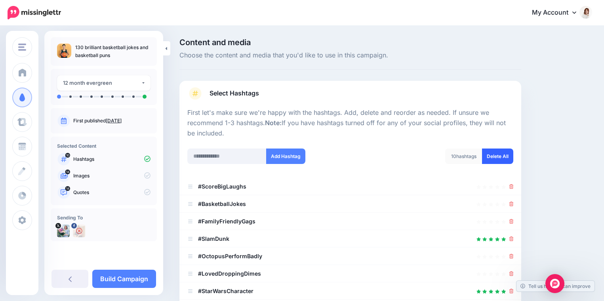
click at [490, 156] on link "Delete All" at bounding box center [497, 155] width 31 height 15
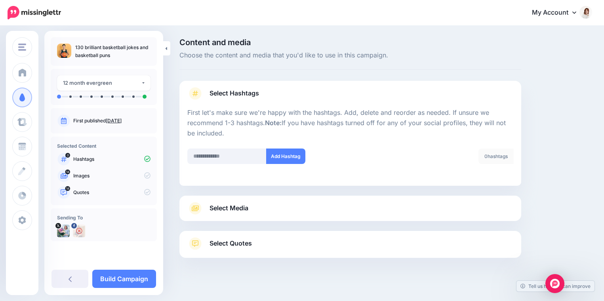
scroll to position [8, 0]
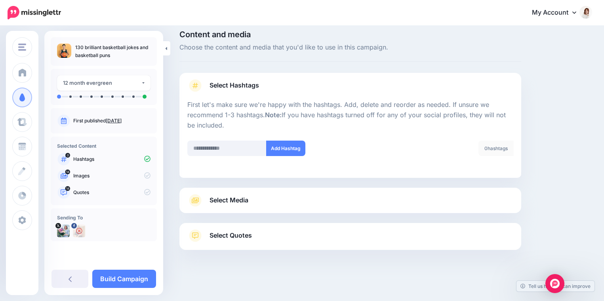
click at [229, 158] on div "Add Hashtag" at bounding box center [265, 153] width 169 height 25
click at [222, 147] on input "text" at bounding box center [226, 148] width 79 height 15
type input "**********"
click at [280, 151] on button "Add Hashtag" at bounding box center [285, 148] width 39 height 15
click at [205, 147] on input "text" at bounding box center [226, 148] width 79 height 15
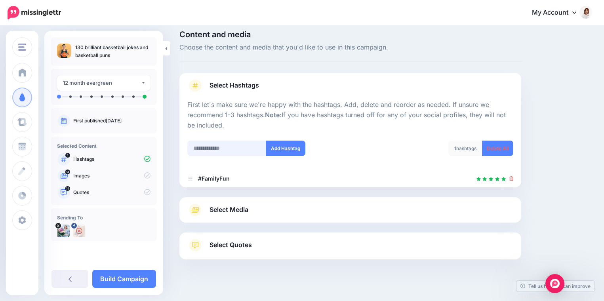
scroll to position [17, 0]
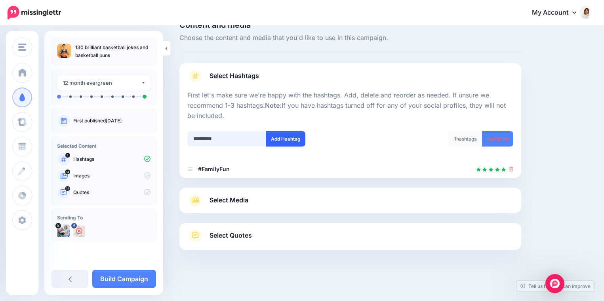
type input "*********"
click at [277, 146] on button "Add Hashtag" at bounding box center [285, 138] width 39 height 15
click at [278, 205] on link "Select Media" at bounding box center [350, 200] width 326 height 13
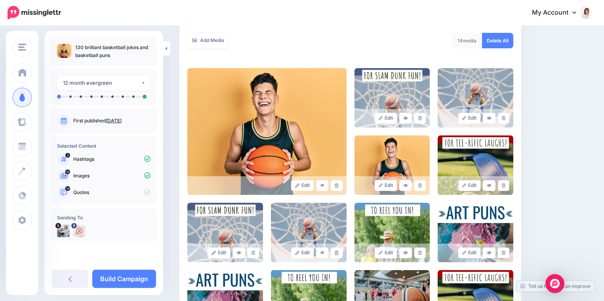
scroll to position [145, 0]
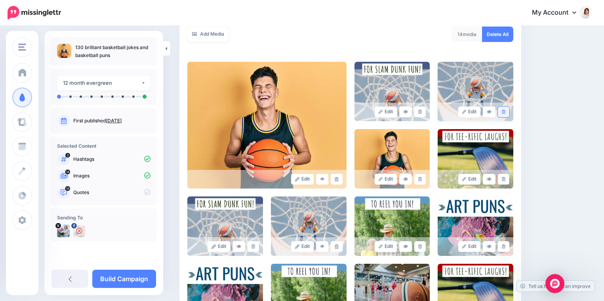
click at [506, 110] on link at bounding box center [503, 112] width 11 height 11
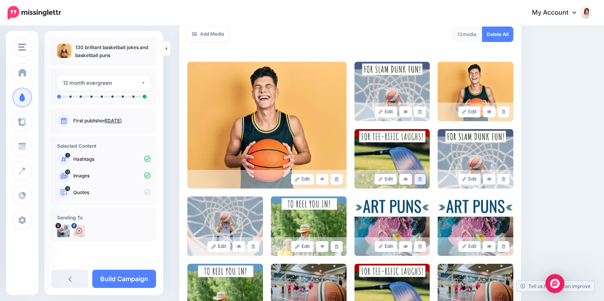
click at [422, 180] on link at bounding box center [419, 179] width 11 height 11
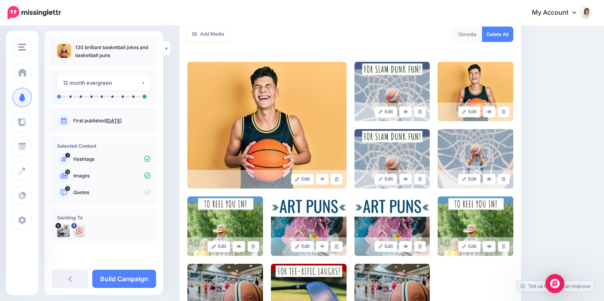
click at [422, 180] on link at bounding box center [419, 179] width 11 height 11
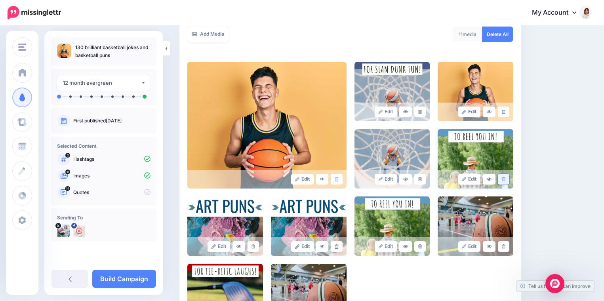
click at [506, 178] on link at bounding box center [503, 179] width 11 height 11
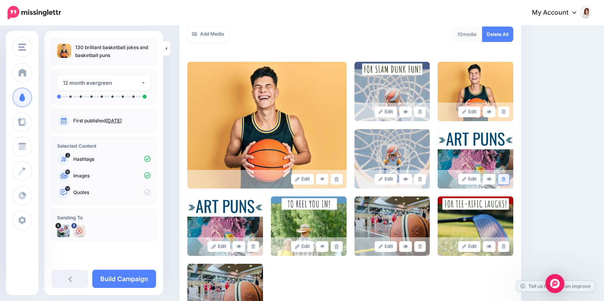
click at [504, 179] on icon at bounding box center [504, 179] width 4 height 4
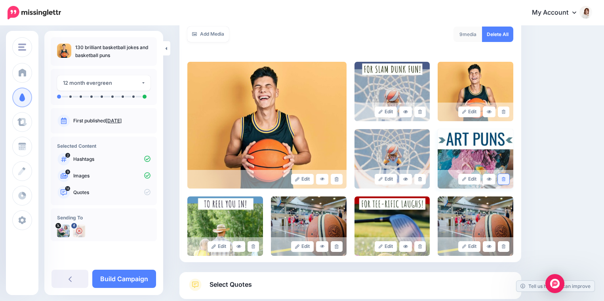
click at [503, 179] on icon at bounding box center [504, 179] width 4 height 4
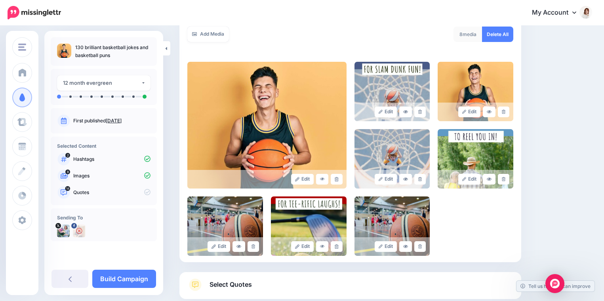
click at [503, 179] on icon at bounding box center [504, 179] width 4 height 4
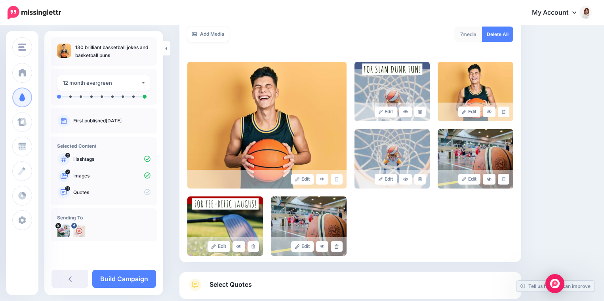
click at [503, 179] on icon at bounding box center [504, 179] width 4 height 4
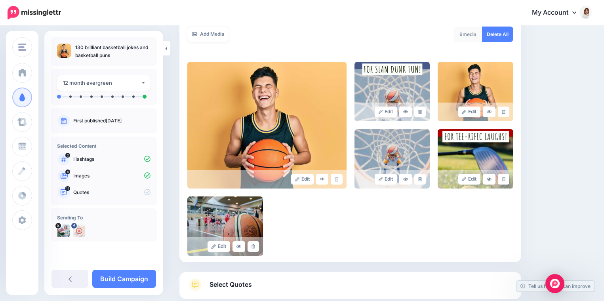
click at [503, 179] on icon at bounding box center [504, 179] width 4 height 4
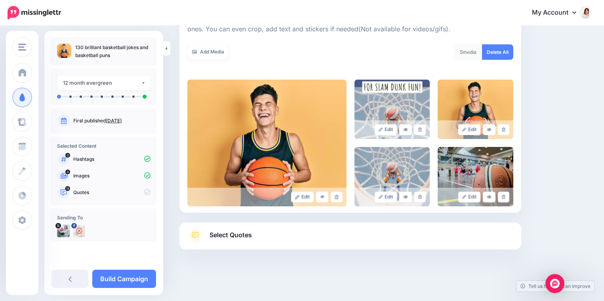
click at [283, 227] on div "Select Quotes Choose your favourite quotes or go with our recommendations. The …" at bounding box center [350, 236] width 342 height 27
click at [280, 233] on link "Select Quotes" at bounding box center [350, 239] width 326 height 21
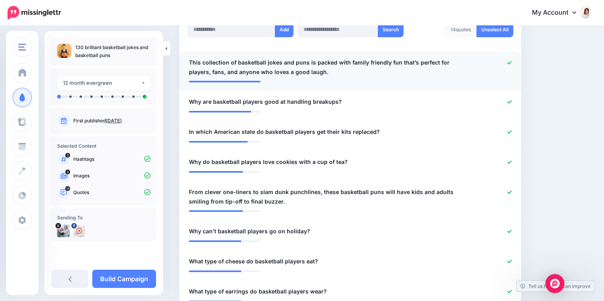
scroll to position [228, 0]
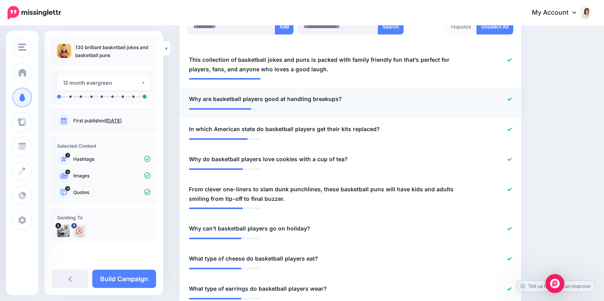
click at [509, 100] on icon at bounding box center [509, 98] width 4 height 3
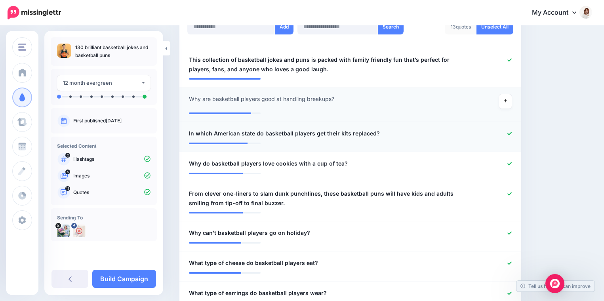
click at [510, 130] on div at bounding box center [490, 134] width 56 height 10
click at [510, 162] on icon at bounding box center [509, 164] width 4 height 4
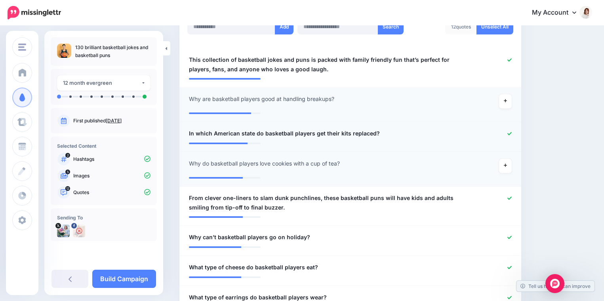
click at [508, 134] on icon at bounding box center [509, 133] width 4 height 3
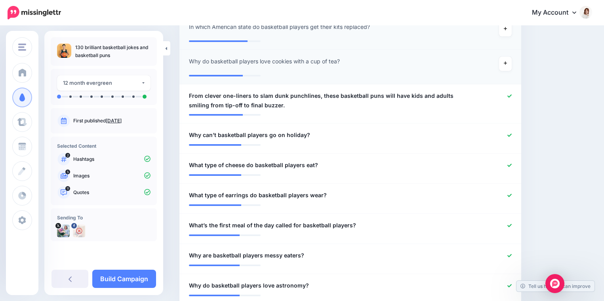
scroll to position [336, 0]
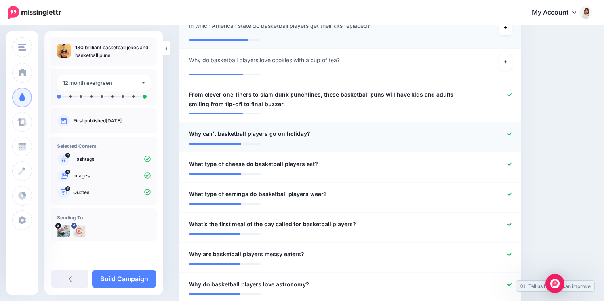
click at [511, 135] on icon at bounding box center [509, 134] width 4 height 4
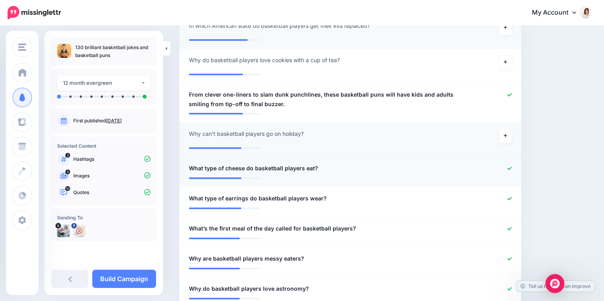
click at [508, 167] on icon at bounding box center [509, 168] width 4 height 4
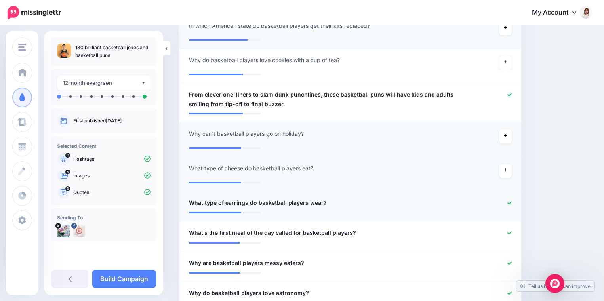
click at [509, 201] on icon at bounding box center [509, 203] width 4 height 4
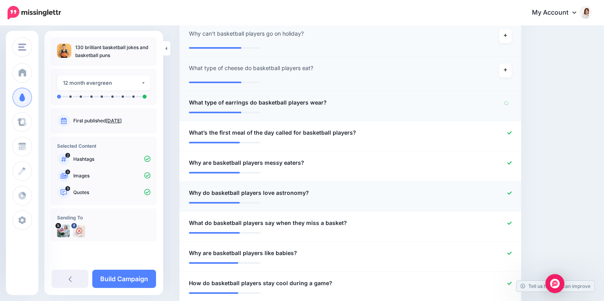
scroll to position [445, 0]
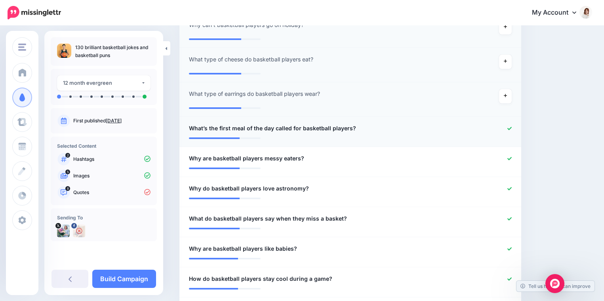
click at [508, 129] on icon at bounding box center [509, 128] width 4 height 4
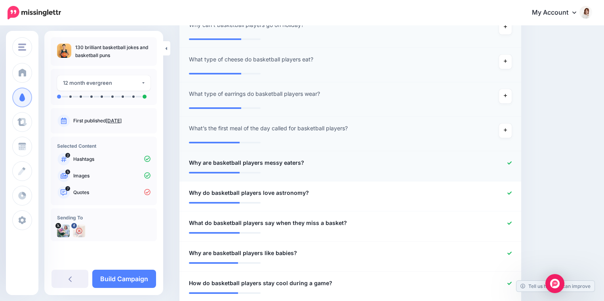
click at [510, 162] on icon at bounding box center [509, 163] width 4 height 4
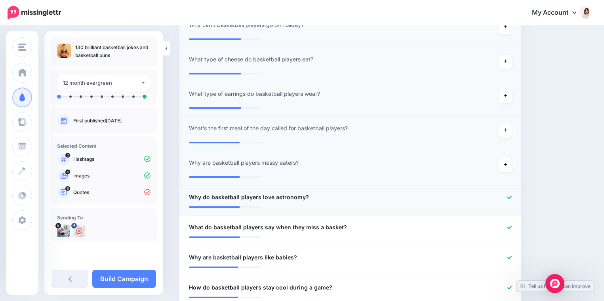
click at [509, 196] on icon at bounding box center [509, 197] width 4 height 4
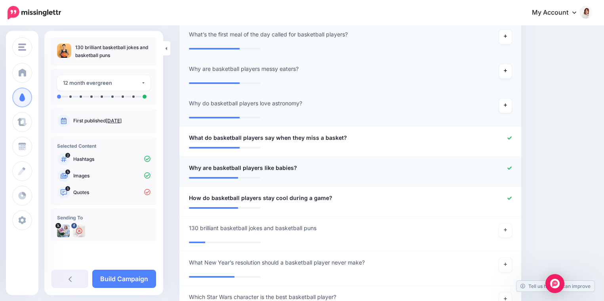
scroll to position [558, 0]
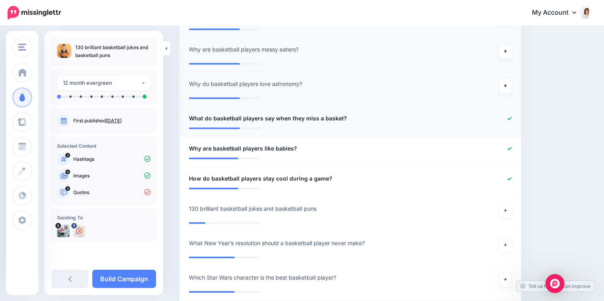
click at [509, 120] on icon at bounding box center [509, 118] width 4 height 4
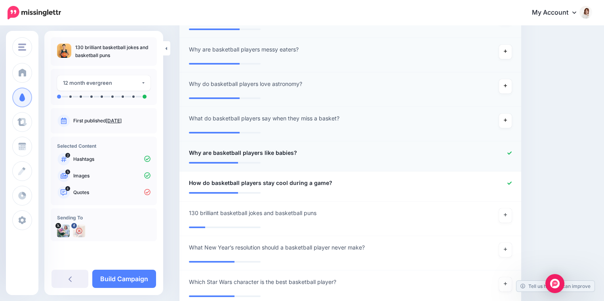
click at [509, 154] on icon at bounding box center [509, 153] width 4 height 4
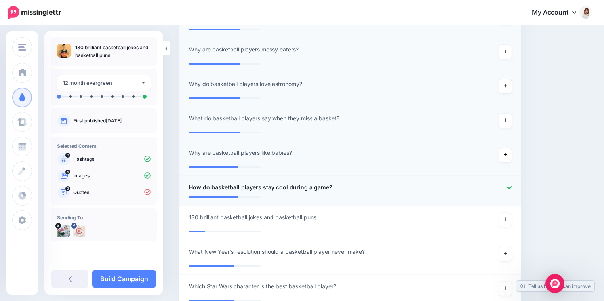
click at [511, 183] on div at bounding box center [490, 188] width 56 height 10
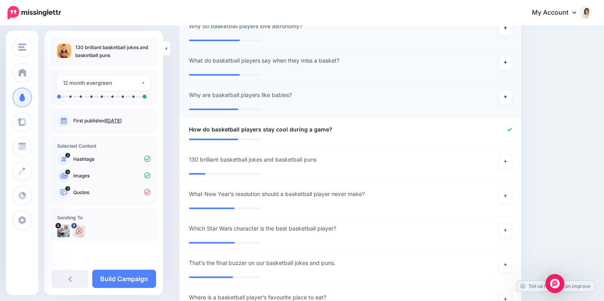
scroll to position [665, 0]
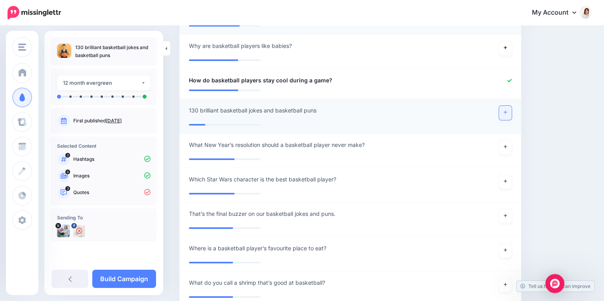
click at [506, 114] on link at bounding box center [505, 113] width 13 height 14
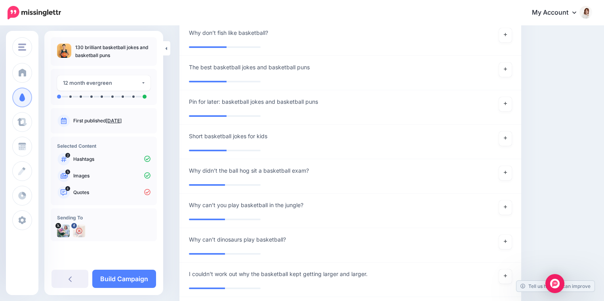
scroll to position [1364, 0]
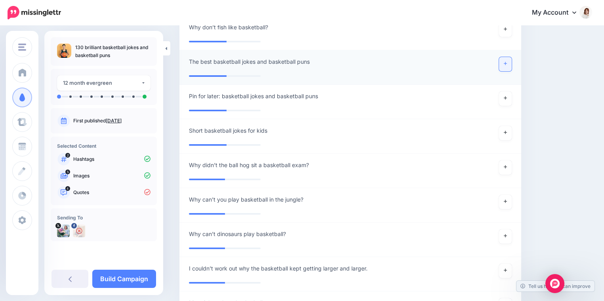
click at [506, 65] on icon at bounding box center [505, 63] width 3 height 4
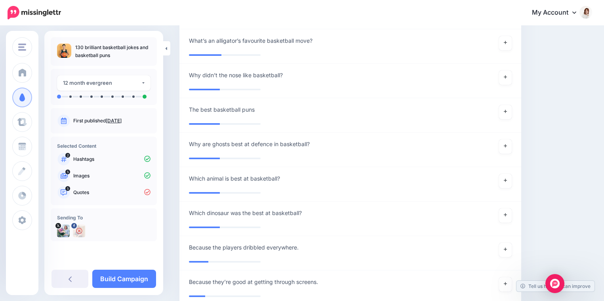
scroll to position [1695, 0]
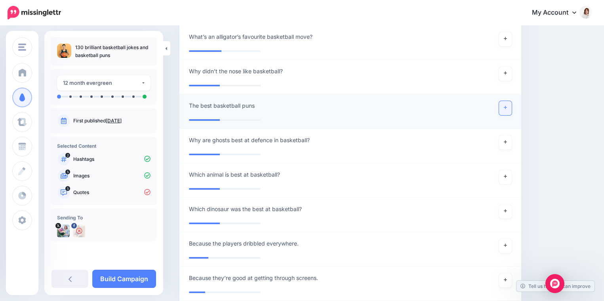
click at [506, 106] on icon at bounding box center [505, 107] width 3 height 4
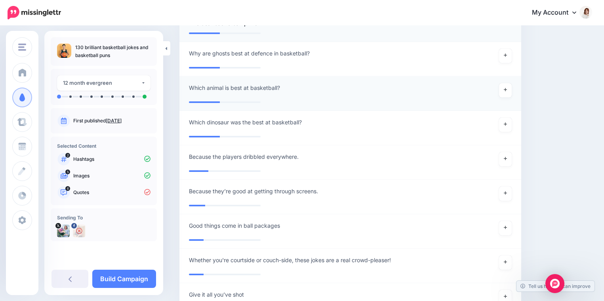
scroll to position [1779, 0]
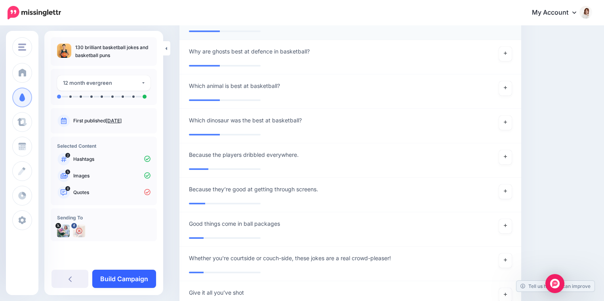
click at [145, 277] on link "Build Campaign" at bounding box center [124, 279] width 64 height 18
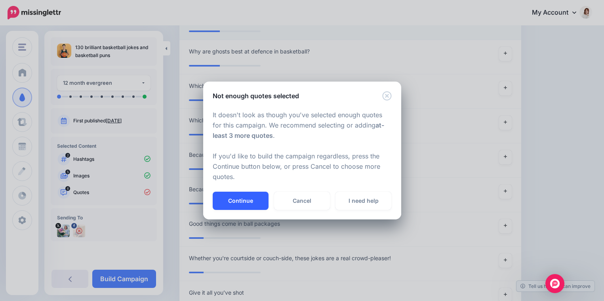
click at [236, 205] on button "Continue" at bounding box center [241, 201] width 56 height 18
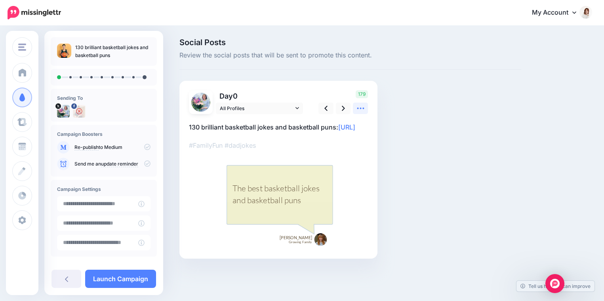
click at [358, 108] on icon at bounding box center [360, 109] width 7 height 2
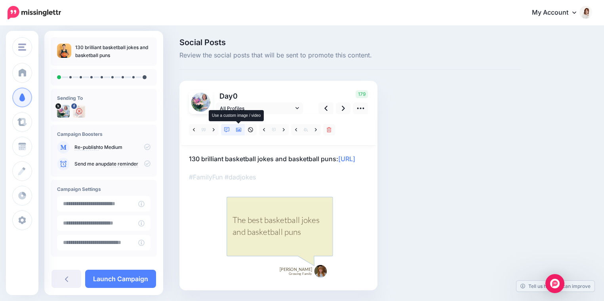
click at [240, 130] on icon at bounding box center [239, 130] width 6 height 4
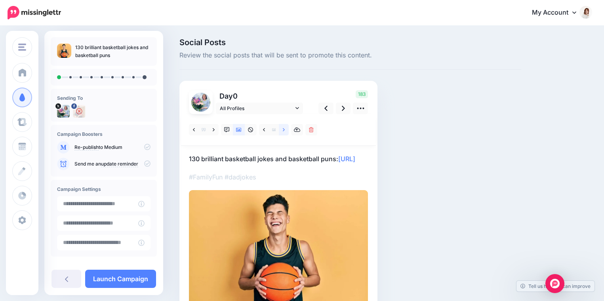
click at [284, 130] on icon at bounding box center [284, 130] width 2 height 6
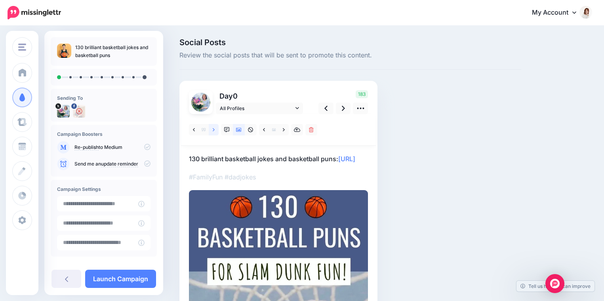
click at [215, 129] on link at bounding box center [214, 129] width 10 height 11
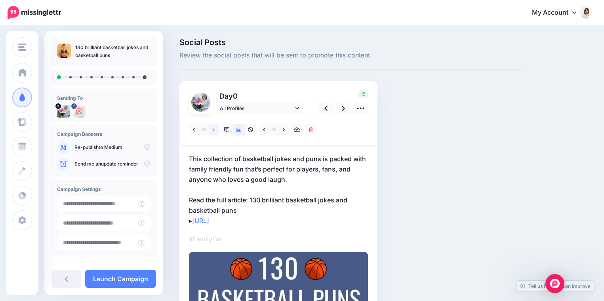
click at [215, 129] on link at bounding box center [214, 129] width 10 height 11
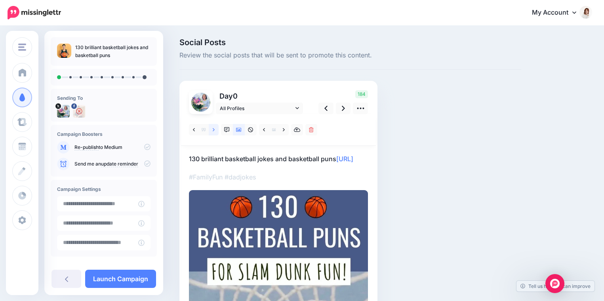
click at [215, 129] on link at bounding box center [214, 129] width 10 height 11
click at [213, 131] on icon at bounding box center [214, 129] width 2 height 3
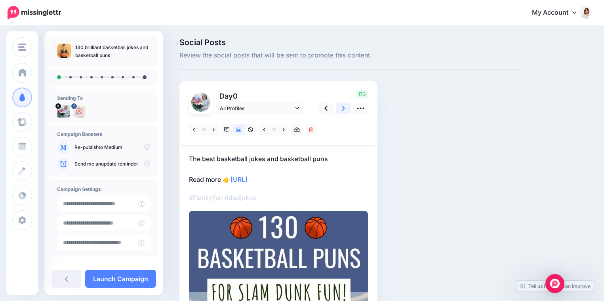
click at [344, 105] on icon at bounding box center [343, 108] width 3 height 8
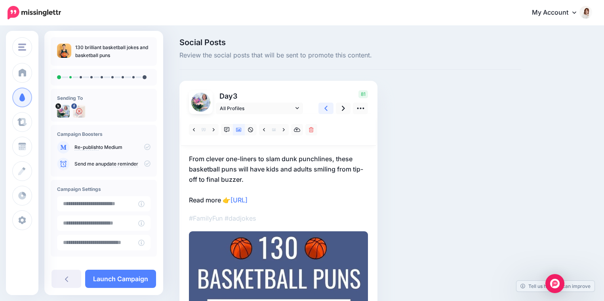
click at [328, 108] on link at bounding box center [325, 108] width 15 height 11
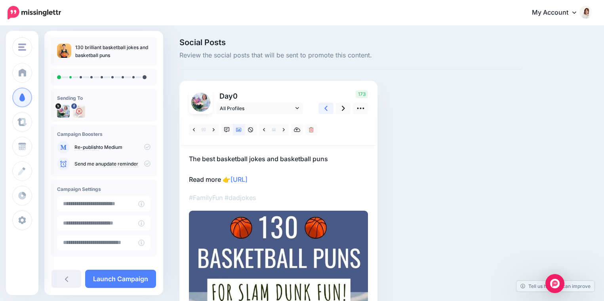
click at [328, 108] on link at bounding box center [325, 108] width 15 height 11
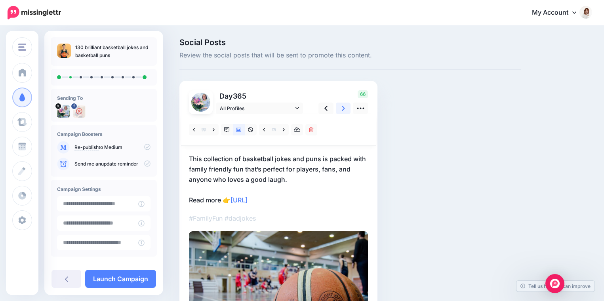
click at [340, 108] on link at bounding box center [343, 108] width 15 height 11
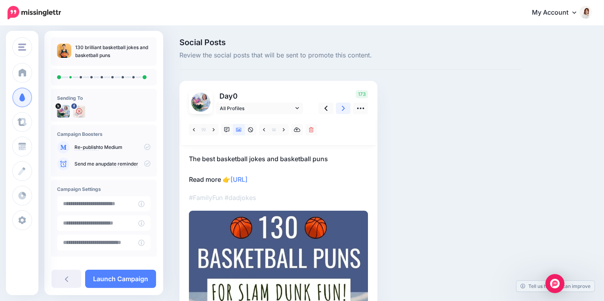
click at [340, 108] on link at bounding box center [343, 108] width 15 height 11
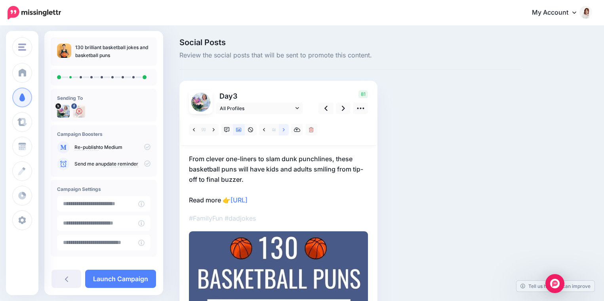
click at [283, 128] on icon at bounding box center [284, 130] width 2 height 6
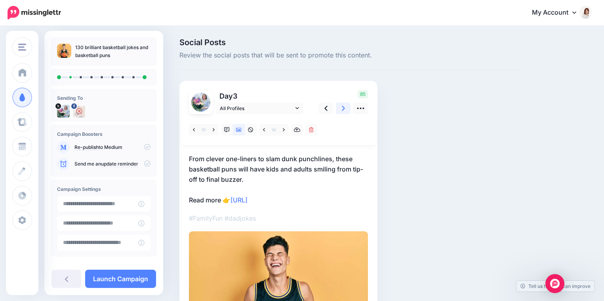
click at [345, 108] on link at bounding box center [343, 108] width 15 height 11
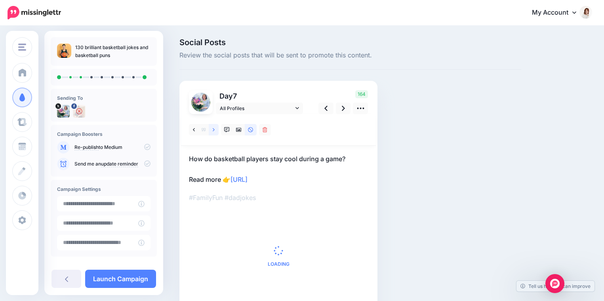
click at [214, 131] on icon at bounding box center [214, 130] width 2 height 6
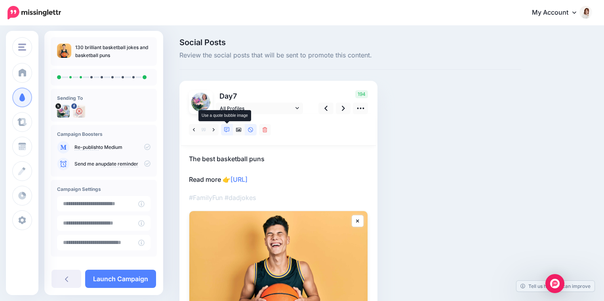
click at [226, 129] on icon at bounding box center [227, 130] width 6 height 6
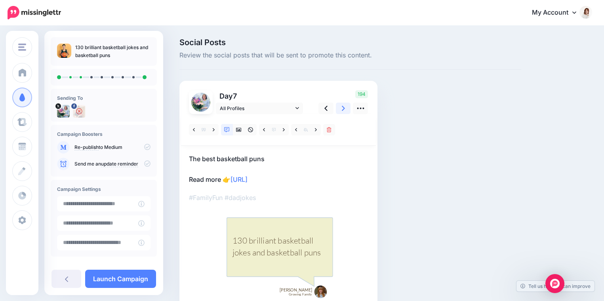
click at [342, 110] on icon at bounding box center [343, 108] width 3 height 5
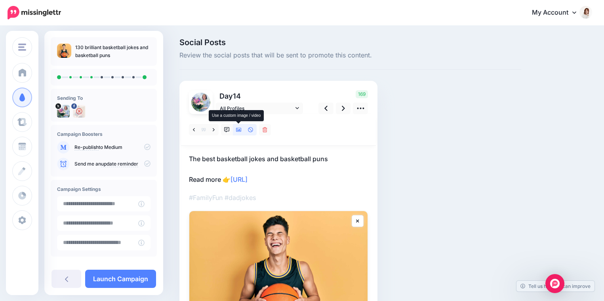
click at [239, 129] on icon at bounding box center [239, 130] width 6 height 6
click at [284, 127] on icon at bounding box center [284, 130] width 2 height 6
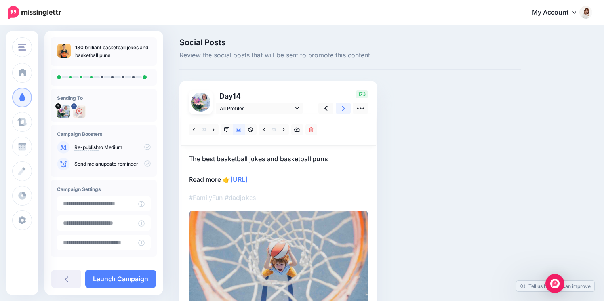
click at [346, 105] on link at bounding box center [343, 108] width 15 height 11
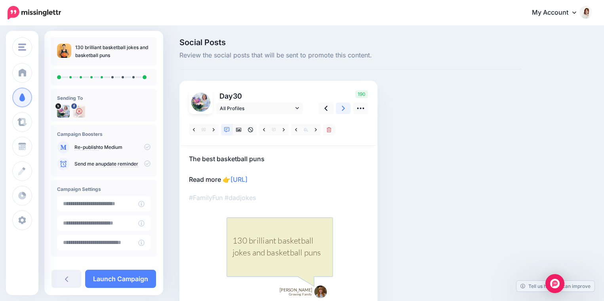
click at [346, 107] on link at bounding box center [343, 108] width 15 height 11
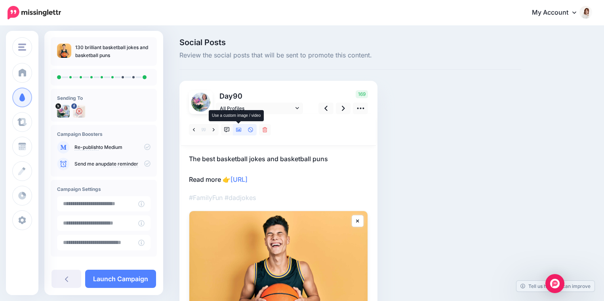
click at [239, 133] on link at bounding box center [239, 129] width 12 height 11
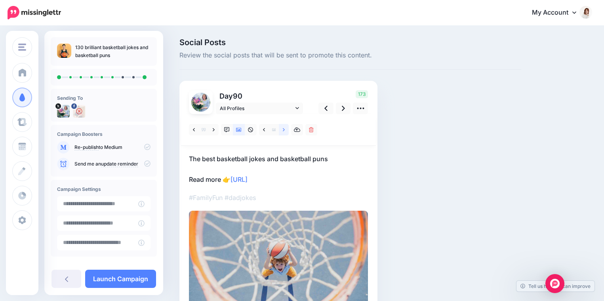
click at [279, 131] on link at bounding box center [284, 129] width 10 height 11
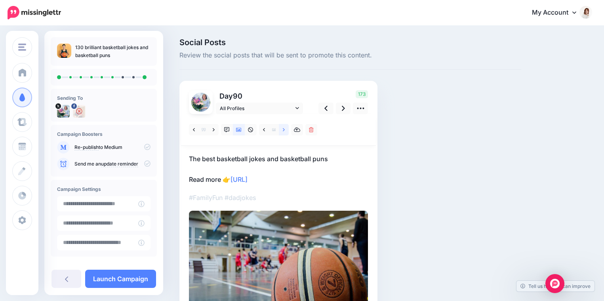
click at [283, 131] on icon at bounding box center [284, 130] width 2 height 6
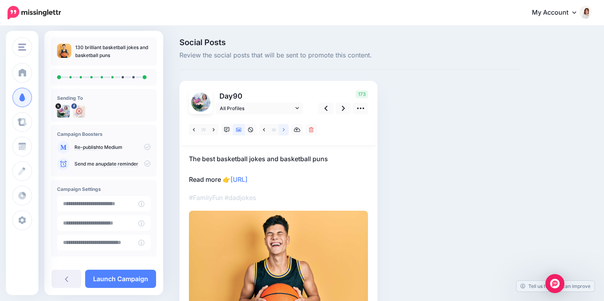
click at [283, 131] on icon at bounding box center [284, 130] width 2 height 6
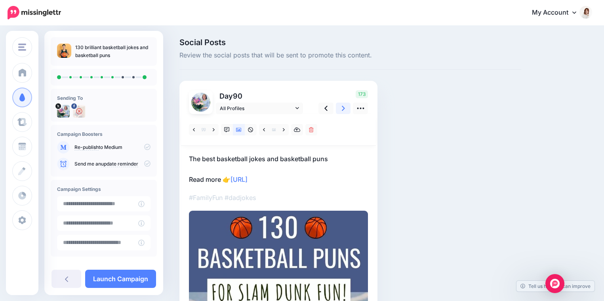
click at [342, 111] on icon at bounding box center [343, 108] width 3 height 8
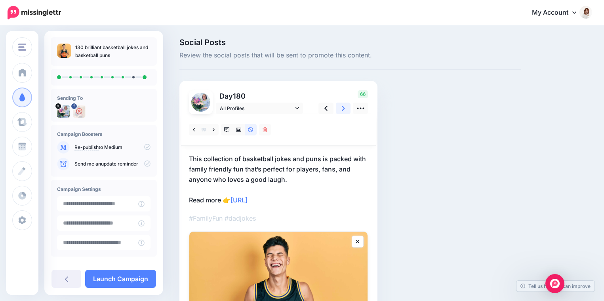
click at [342, 112] on icon at bounding box center [343, 108] width 3 height 8
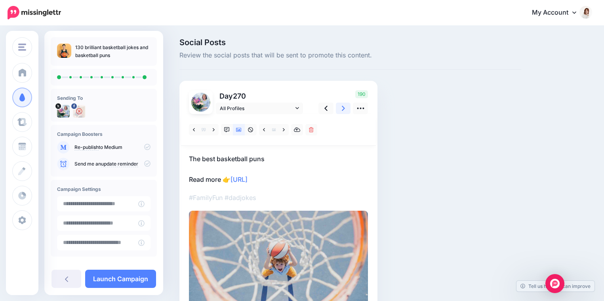
click at [342, 112] on icon at bounding box center [343, 108] width 3 height 8
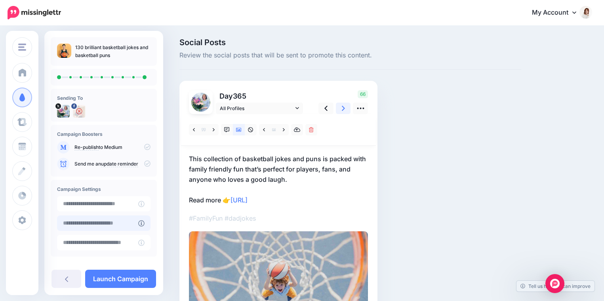
scroll to position [38, 0]
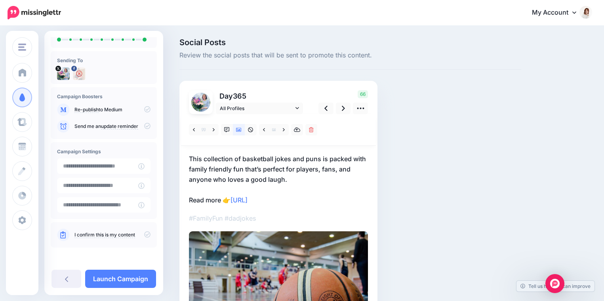
click at [144, 235] on icon at bounding box center [147, 234] width 6 height 6
click at [119, 276] on link "Launch Campaign" at bounding box center [120, 279] width 71 height 18
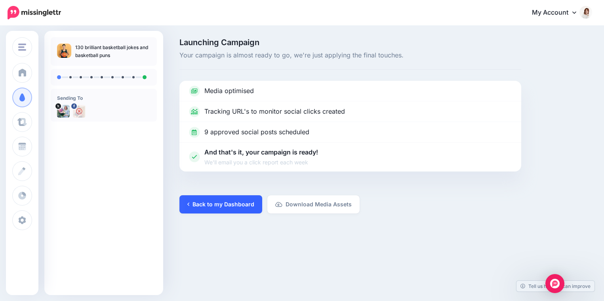
click at [238, 207] on link "Back to my Dashboard" at bounding box center [220, 204] width 83 height 18
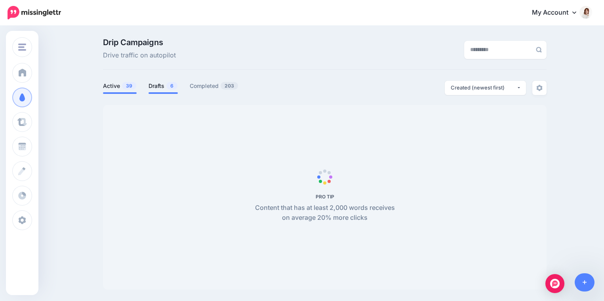
click at [161, 91] on link "Drafts 6" at bounding box center [162, 86] width 29 height 10
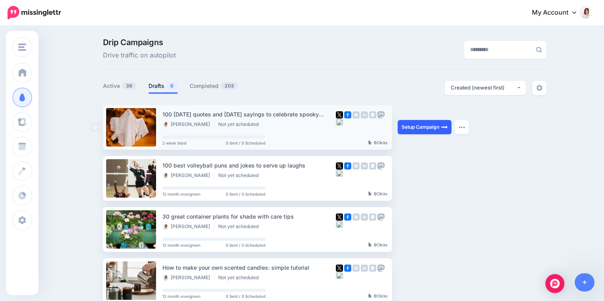
click at [410, 126] on link "Setup Campaign" at bounding box center [425, 127] width 54 height 14
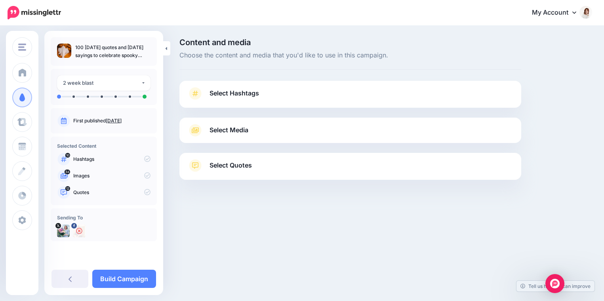
click at [80, 230] on icon at bounding box center [79, 231] width 6 height 6
click at [281, 100] on link "Select Hashtags" at bounding box center [350, 97] width 326 height 21
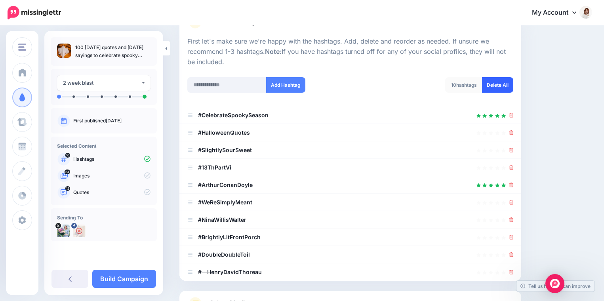
scroll to position [69, 0]
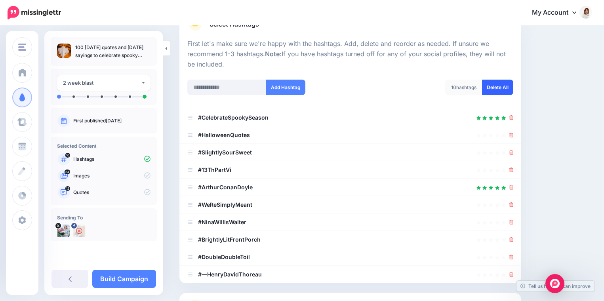
click at [499, 91] on link "Delete All" at bounding box center [497, 87] width 31 height 15
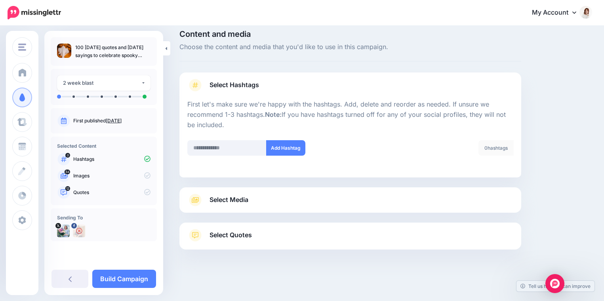
scroll to position [8, 0]
click at [208, 148] on input "text" at bounding box center [226, 148] width 79 height 15
type input "**********"
click at [290, 147] on button "Add Hashtag" at bounding box center [285, 148] width 39 height 15
click at [226, 150] on input "text" at bounding box center [226, 148] width 79 height 15
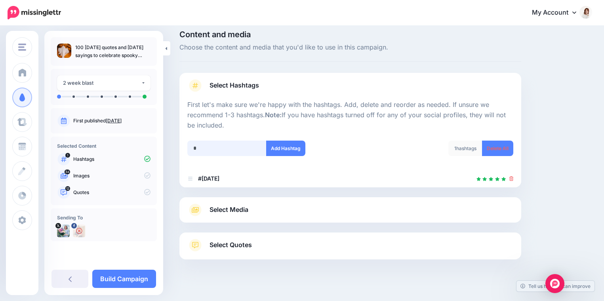
scroll to position [17, 0]
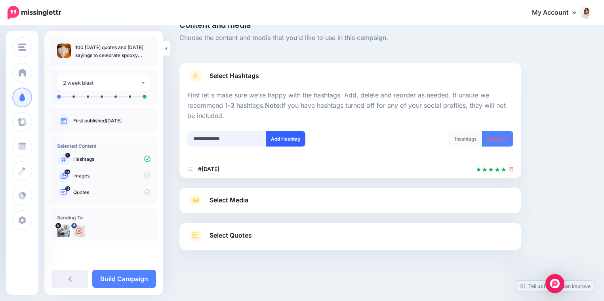
type input "**********"
click at [279, 136] on button "Add Hashtag" at bounding box center [285, 138] width 39 height 15
click at [279, 197] on link "Select Media" at bounding box center [350, 200] width 326 height 13
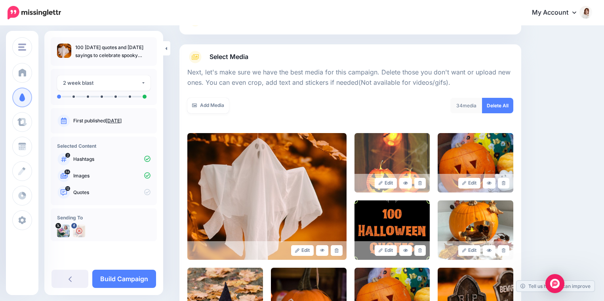
scroll to position [143, 0]
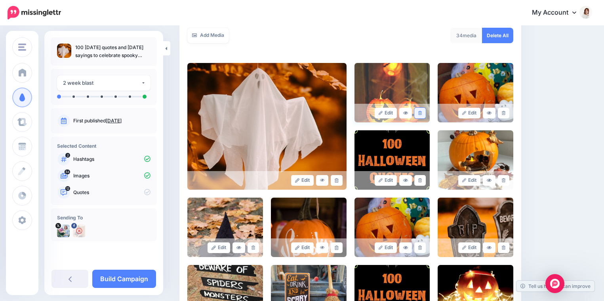
click at [419, 112] on icon at bounding box center [420, 113] width 4 height 4
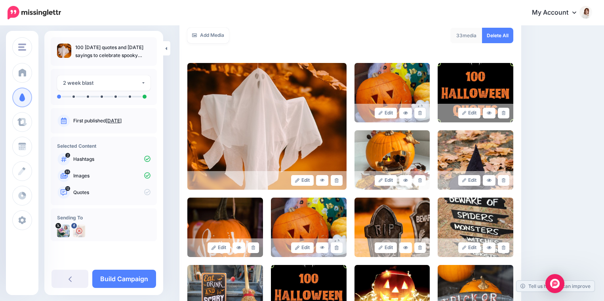
click at [419, 112] on icon at bounding box center [420, 113] width 4 height 4
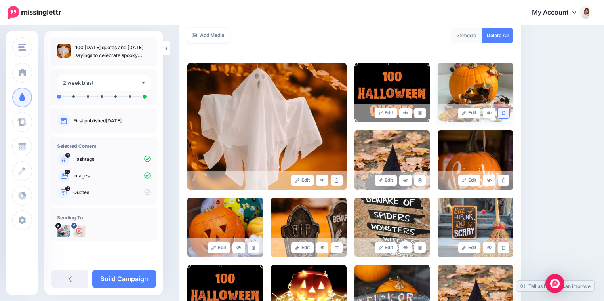
click at [502, 111] on icon at bounding box center [504, 113] width 4 height 4
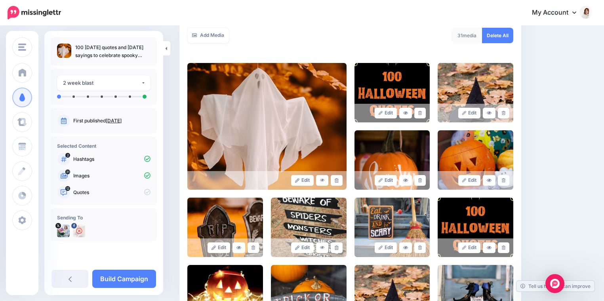
click at [502, 111] on icon at bounding box center [504, 113] width 4 height 4
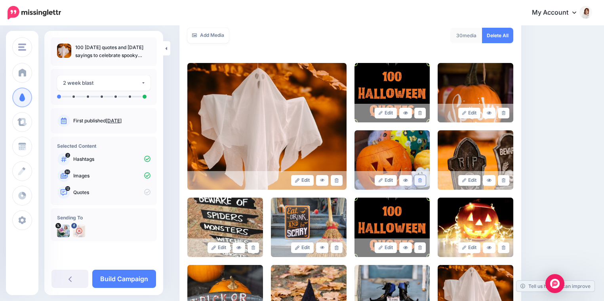
click at [420, 181] on icon at bounding box center [420, 180] width 4 height 4
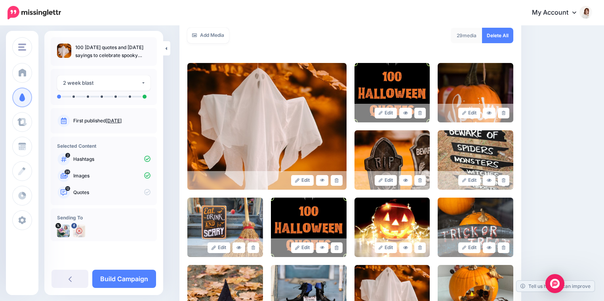
click at [420, 181] on icon at bounding box center [420, 180] width 4 height 4
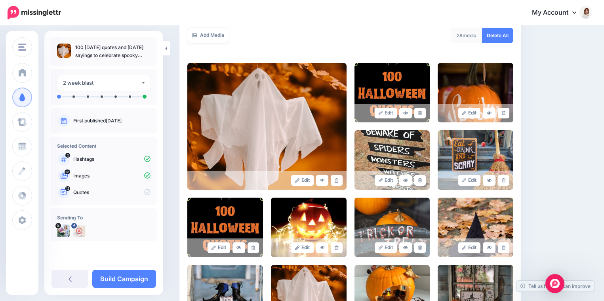
click at [420, 181] on icon at bounding box center [420, 180] width 4 height 4
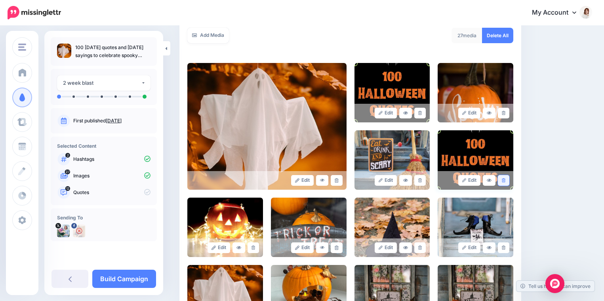
click at [504, 181] on icon at bounding box center [504, 180] width 4 height 4
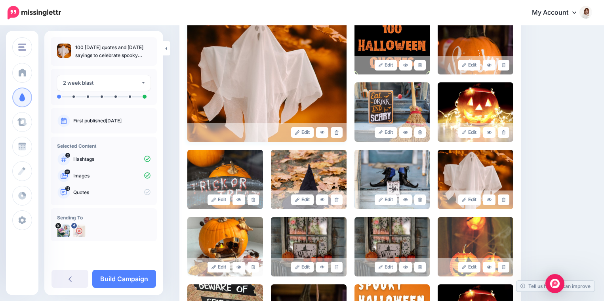
scroll to position [202, 0]
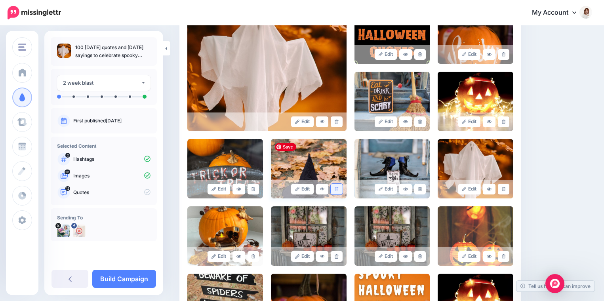
click at [334, 188] on link at bounding box center [336, 189] width 11 height 11
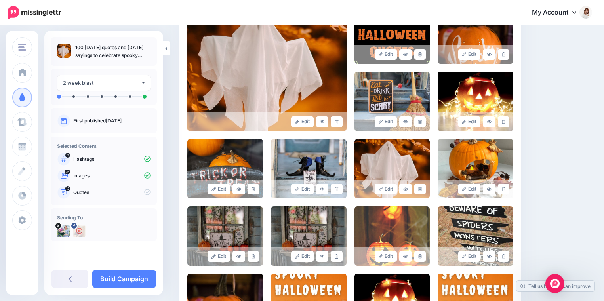
click at [334, 188] on link at bounding box center [336, 189] width 11 height 11
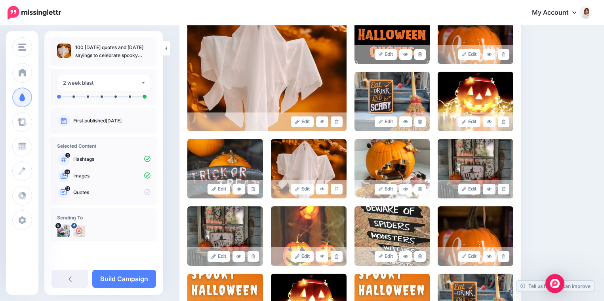
click at [334, 188] on link at bounding box center [336, 189] width 11 height 11
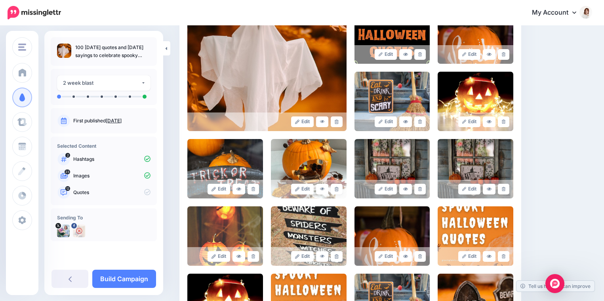
click at [334, 188] on link at bounding box center [336, 189] width 11 height 11
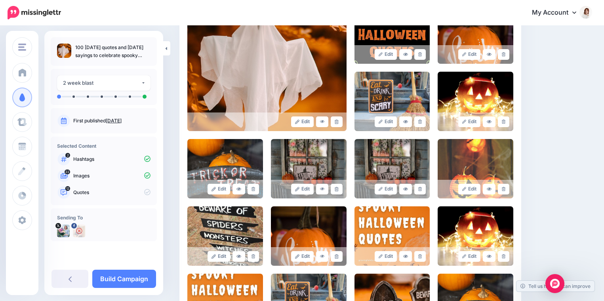
click at [334, 188] on link at bounding box center [336, 189] width 11 height 11
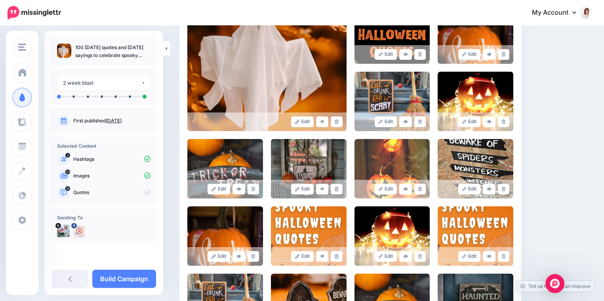
click at [334, 188] on link at bounding box center [336, 189] width 11 height 11
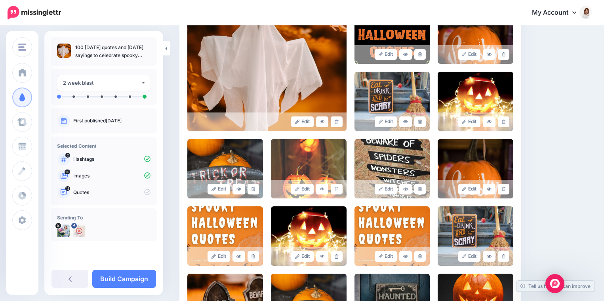
click at [334, 188] on link at bounding box center [336, 189] width 11 height 11
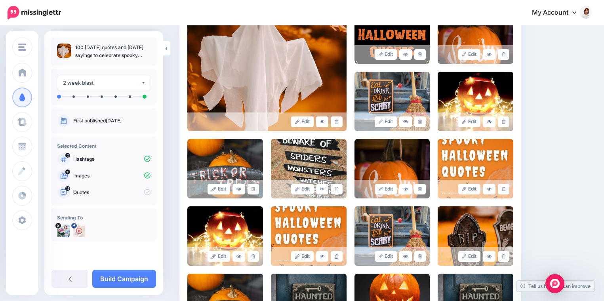
click at [334, 188] on link at bounding box center [336, 189] width 11 height 11
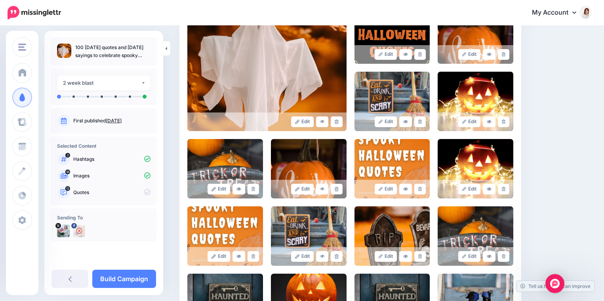
click at [334, 188] on link at bounding box center [336, 189] width 11 height 11
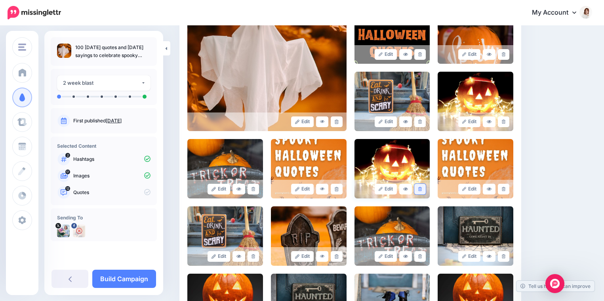
click at [422, 187] on link at bounding box center [419, 189] width 11 height 11
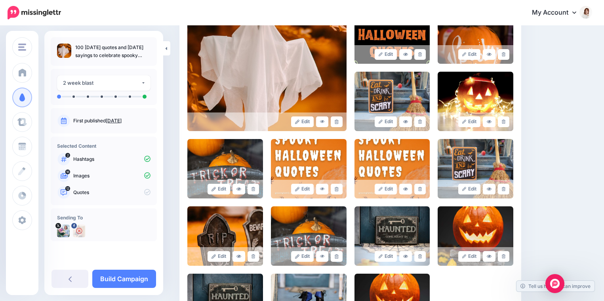
click at [422, 187] on link at bounding box center [419, 189] width 11 height 11
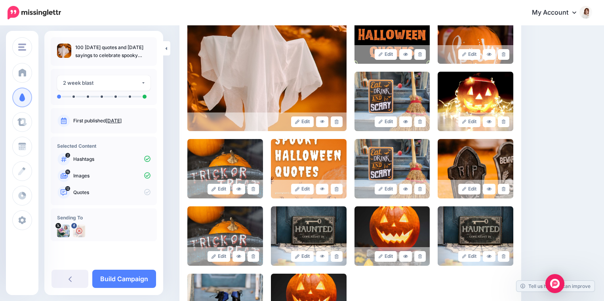
click at [422, 187] on link at bounding box center [419, 189] width 11 height 11
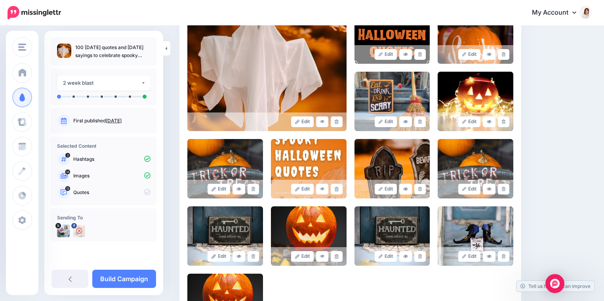
click at [422, 187] on link at bounding box center [419, 189] width 11 height 11
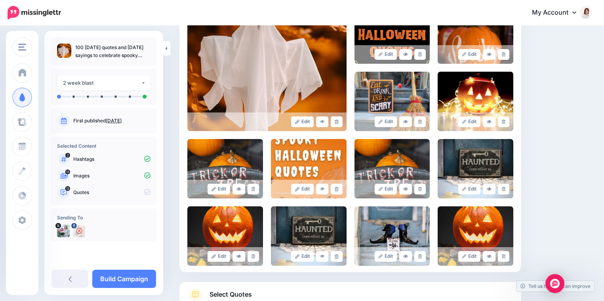
click at [422, 187] on link at bounding box center [419, 189] width 11 height 11
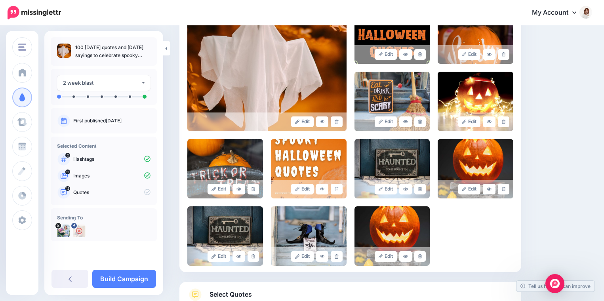
click at [422, 187] on link at bounding box center [419, 189] width 11 height 11
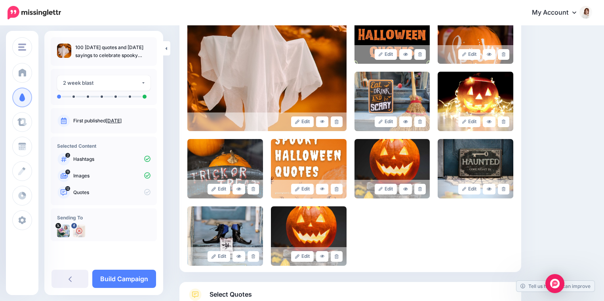
click at [422, 187] on link at bounding box center [419, 189] width 11 height 11
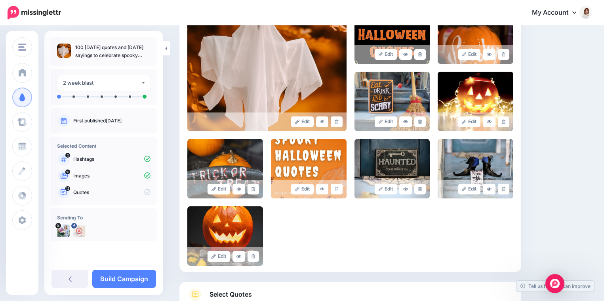
click at [422, 187] on link at bounding box center [419, 189] width 11 height 11
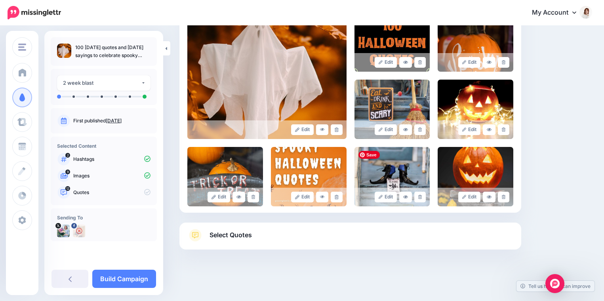
scroll to position [194, 0]
click at [422, 187] on img at bounding box center [392, 176] width 76 height 59
click at [422, 193] on link at bounding box center [419, 197] width 11 height 11
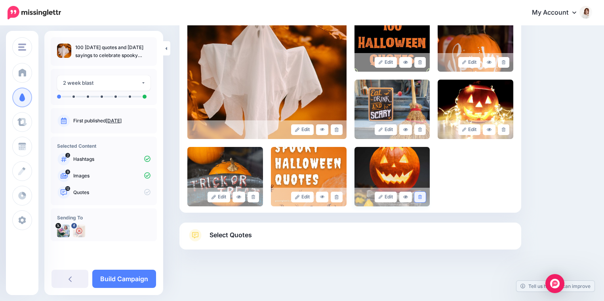
click at [420, 197] on icon at bounding box center [420, 197] width 4 height 4
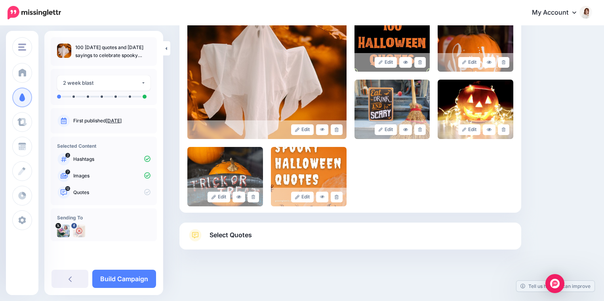
click at [275, 245] on link "Select Quotes" at bounding box center [350, 239] width 326 height 21
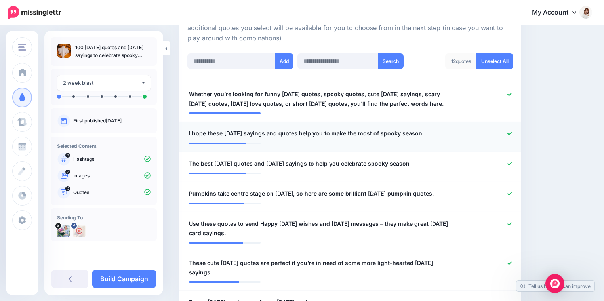
click at [510, 135] on icon at bounding box center [509, 133] width 4 height 3
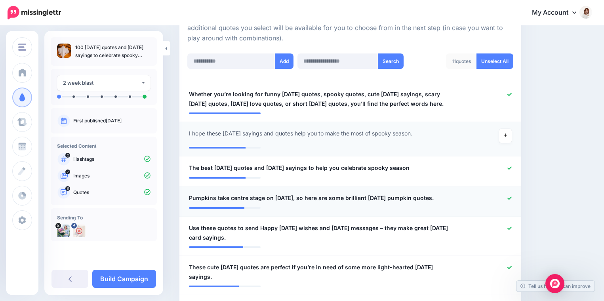
click at [509, 201] on link at bounding box center [509, 199] width 4 height 6
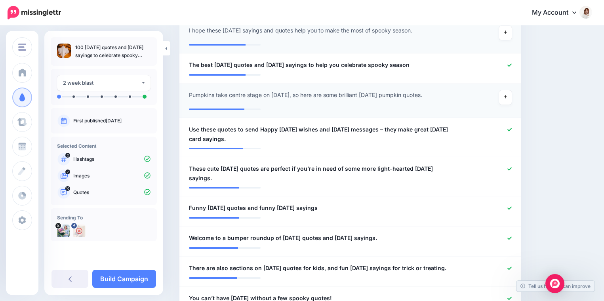
scroll to position [304, 0]
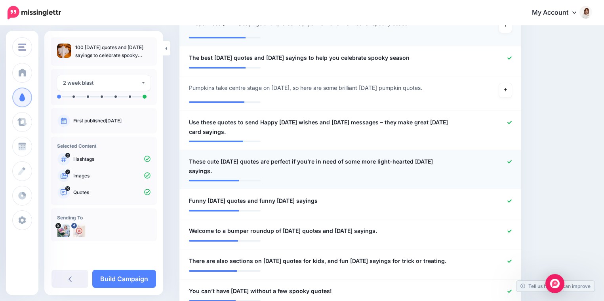
click at [509, 164] on icon at bounding box center [509, 162] width 4 height 4
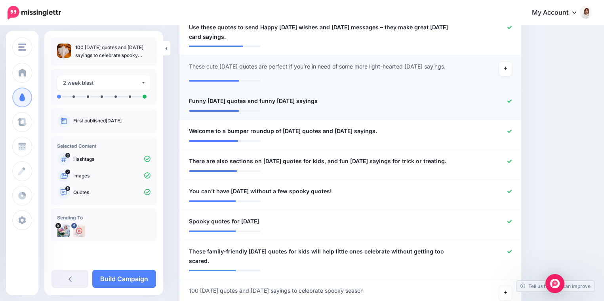
scroll to position [401, 0]
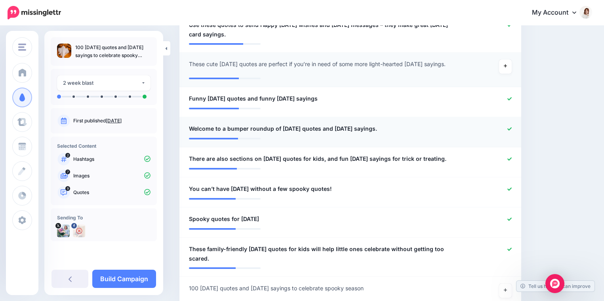
click at [509, 131] on icon at bounding box center [509, 129] width 4 height 4
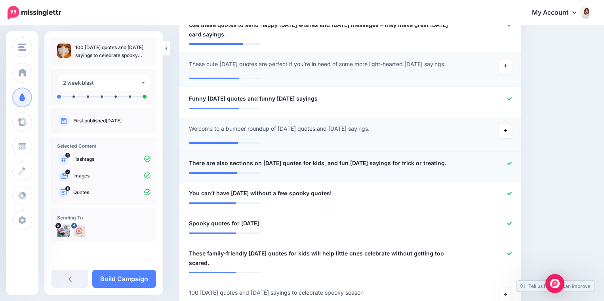
click at [508, 165] on icon at bounding box center [509, 163] width 4 height 4
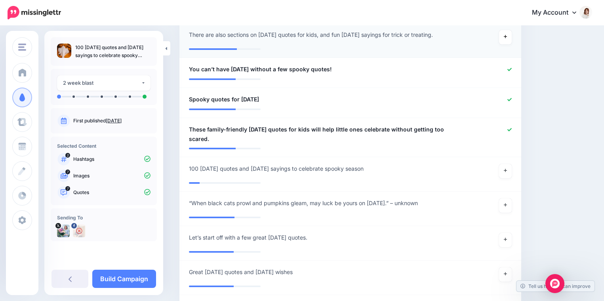
scroll to position [533, 0]
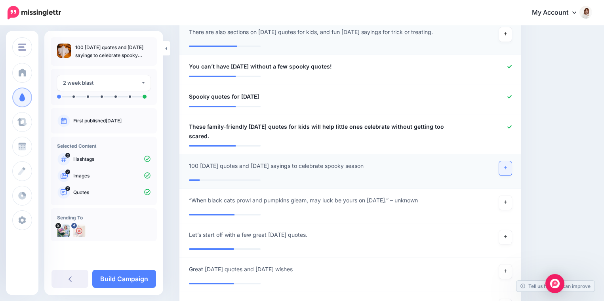
click at [508, 175] on link at bounding box center [505, 168] width 13 height 14
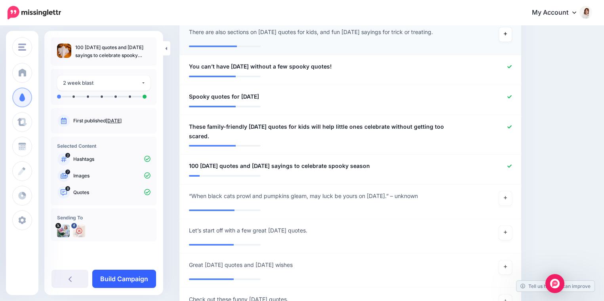
click at [127, 275] on link "Build Campaign" at bounding box center [124, 279] width 64 height 18
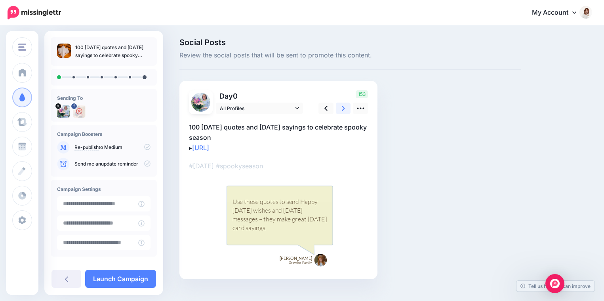
click at [344, 108] on icon at bounding box center [343, 108] width 3 height 5
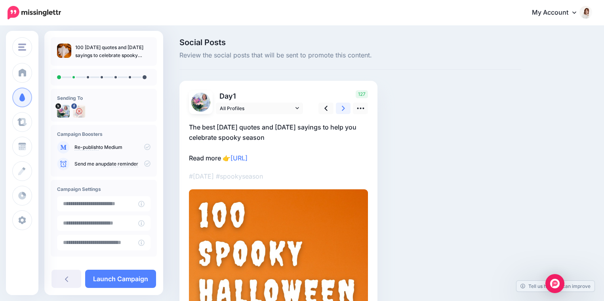
click at [344, 108] on icon at bounding box center [343, 108] width 3 height 5
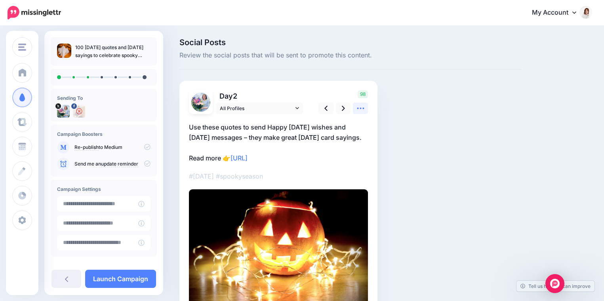
click at [358, 109] on icon at bounding box center [360, 108] width 8 height 8
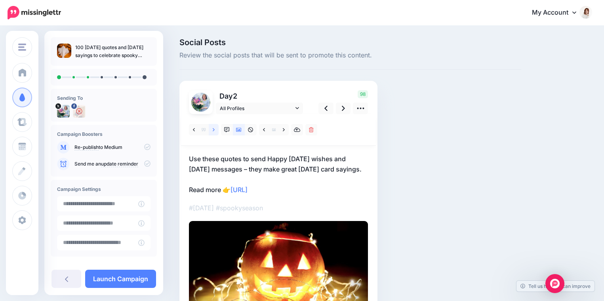
click at [213, 131] on icon at bounding box center [214, 130] width 2 height 6
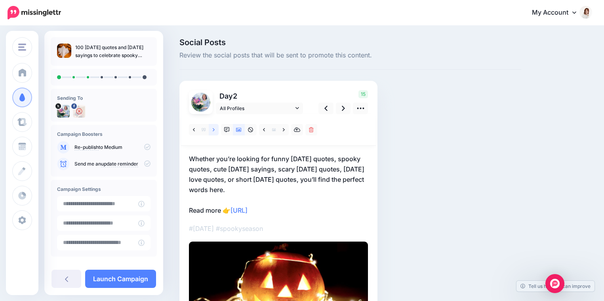
click at [213, 131] on icon at bounding box center [214, 130] width 2 height 6
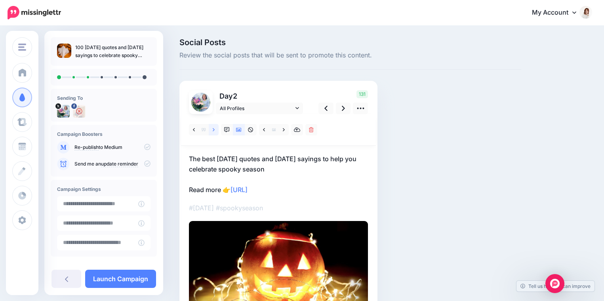
click at [213, 131] on icon at bounding box center [214, 130] width 2 height 6
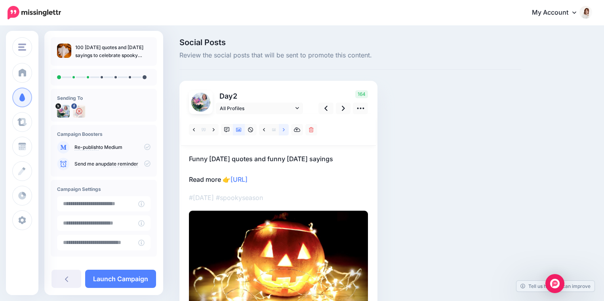
click at [284, 131] on icon at bounding box center [284, 130] width 2 height 6
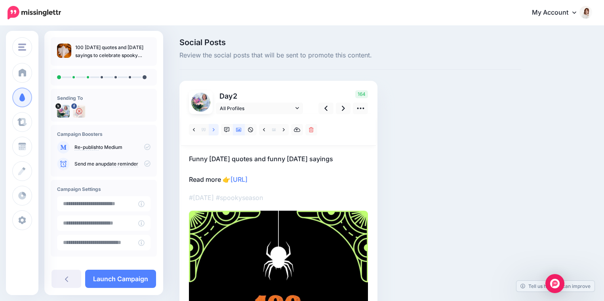
click at [214, 131] on icon at bounding box center [214, 130] width 2 height 6
click at [344, 108] on icon at bounding box center [343, 108] width 3 height 5
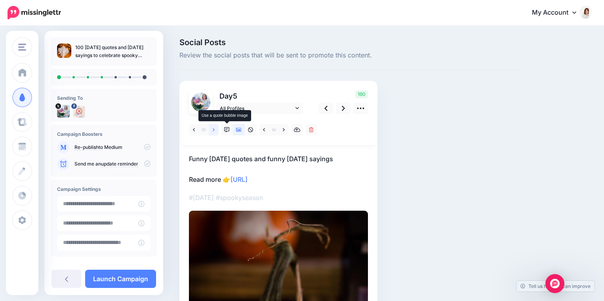
click at [216, 129] on link at bounding box center [214, 129] width 10 height 11
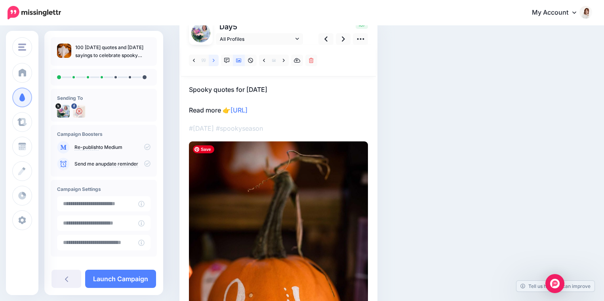
scroll to position [57, 0]
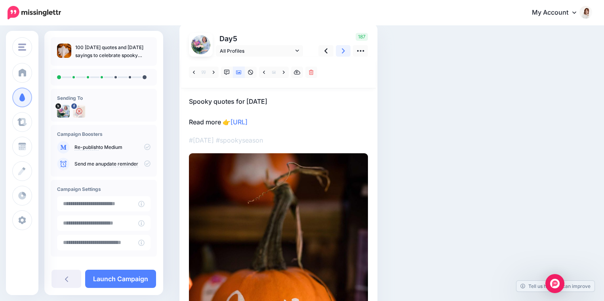
click at [342, 48] on icon at bounding box center [343, 51] width 3 height 8
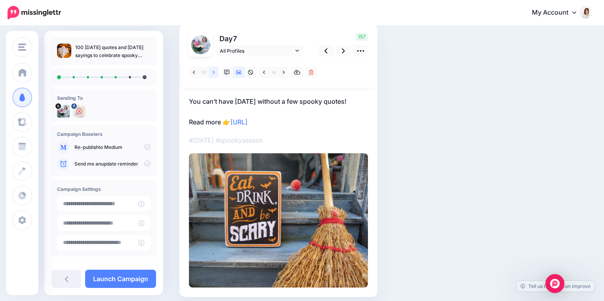
click at [213, 73] on icon at bounding box center [214, 71] width 2 height 3
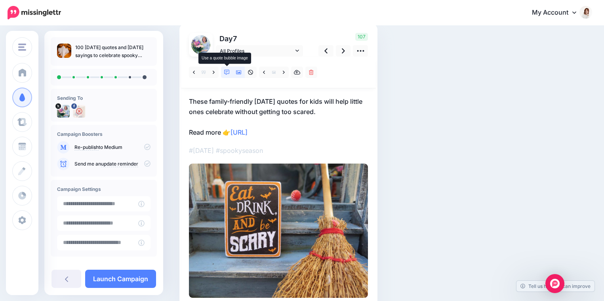
click at [228, 72] on icon at bounding box center [227, 73] width 6 height 6
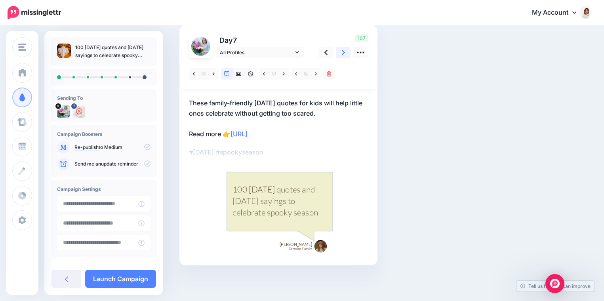
click at [340, 54] on link at bounding box center [343, 52] width 15 height 11
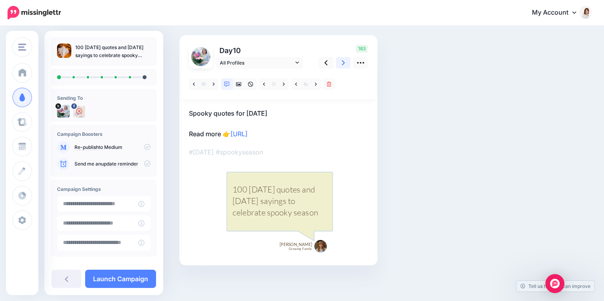
scroll to position [46, 0]
click at [343, 63] on icon at bounding box center [343, 62] width 3 height 5
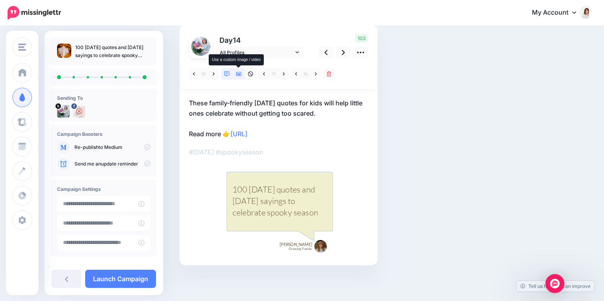
click at [240, 76] on icon at bounding box center [239, 74] width 6 height 6
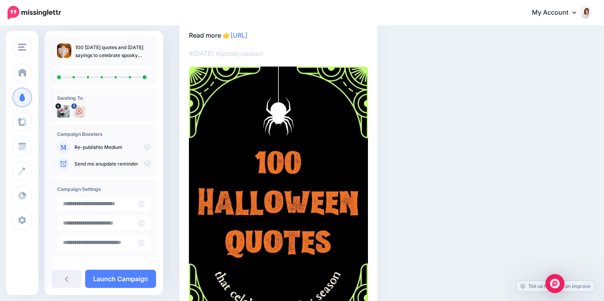
scroll to position [155, 0]
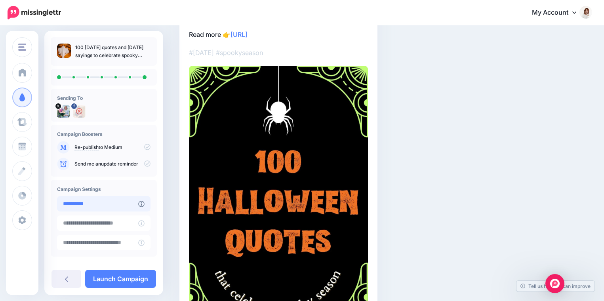
click at [118, 205] on input "**********" at bounding box center [97, 203] width 81 height 15
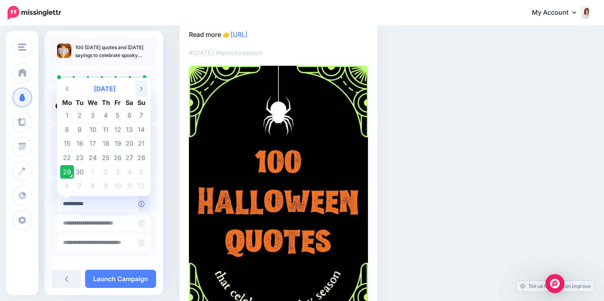
click at [139, 89] on th "Next Month" at bounding box center [141, 89] width 12 height 16
click at [118, 144] on td "17" at bounding box center [118, 144] width 12 height 14
type input "**********"
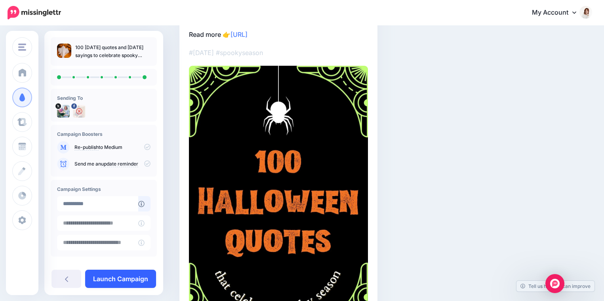
click at [118, 276] on link "Launch Campaign" at bounding box center [120, 279] width 71 height 18
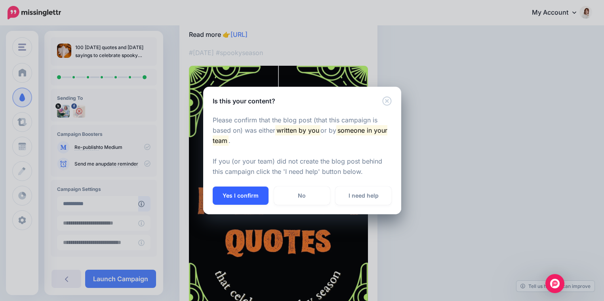
click at [248, 193] on button "Yes I confirm" at bounding box center [241, 195] width 56 height 18
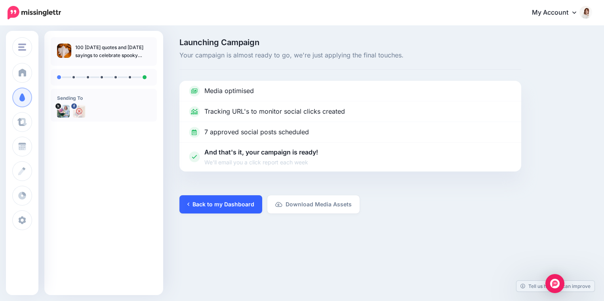
click at [201, 198] on link "Back to my Dashboard" at bounding box center [220, 204] width 83 height 18
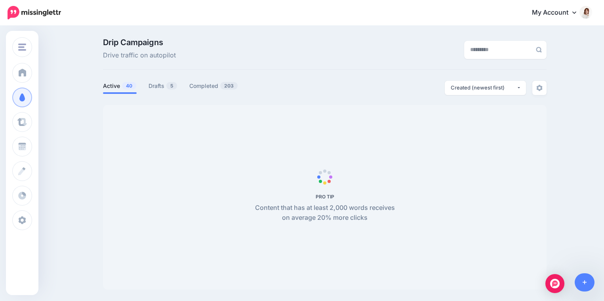
click at [585, 14] on img at bounding box center [585, 12] width 13 height 13
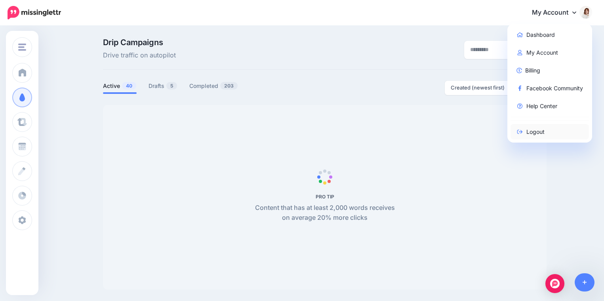
click at [536, 133] on link "Logout" at bounding box center [549, 131] width 79 height 15
